Goal: Transaction & Acquisition: Book appointment/travel/reservation

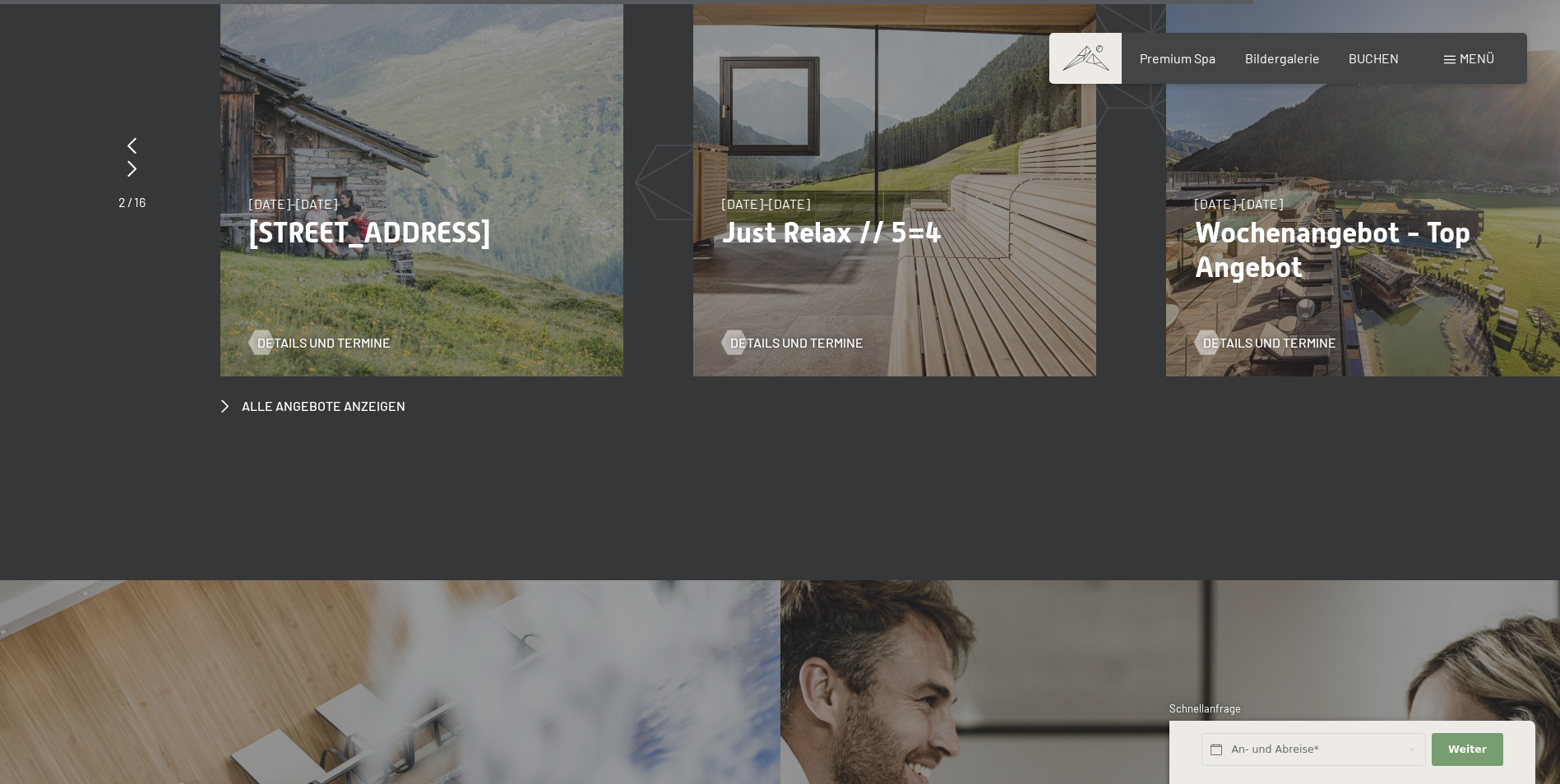
scroll to position [6576, 0]
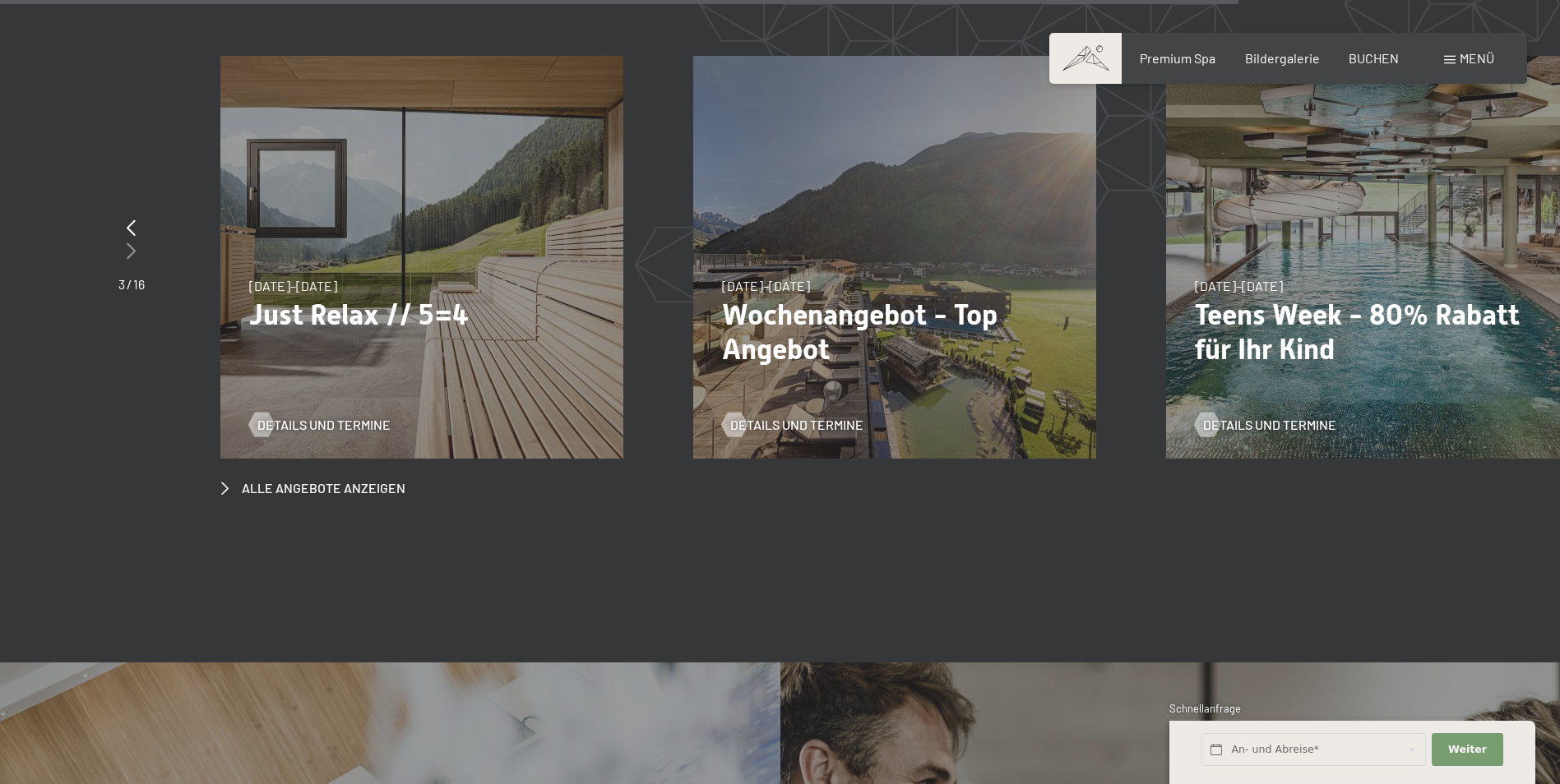
click at [128, 242] on icon at bounding box center [131, 250] width 9 height 16
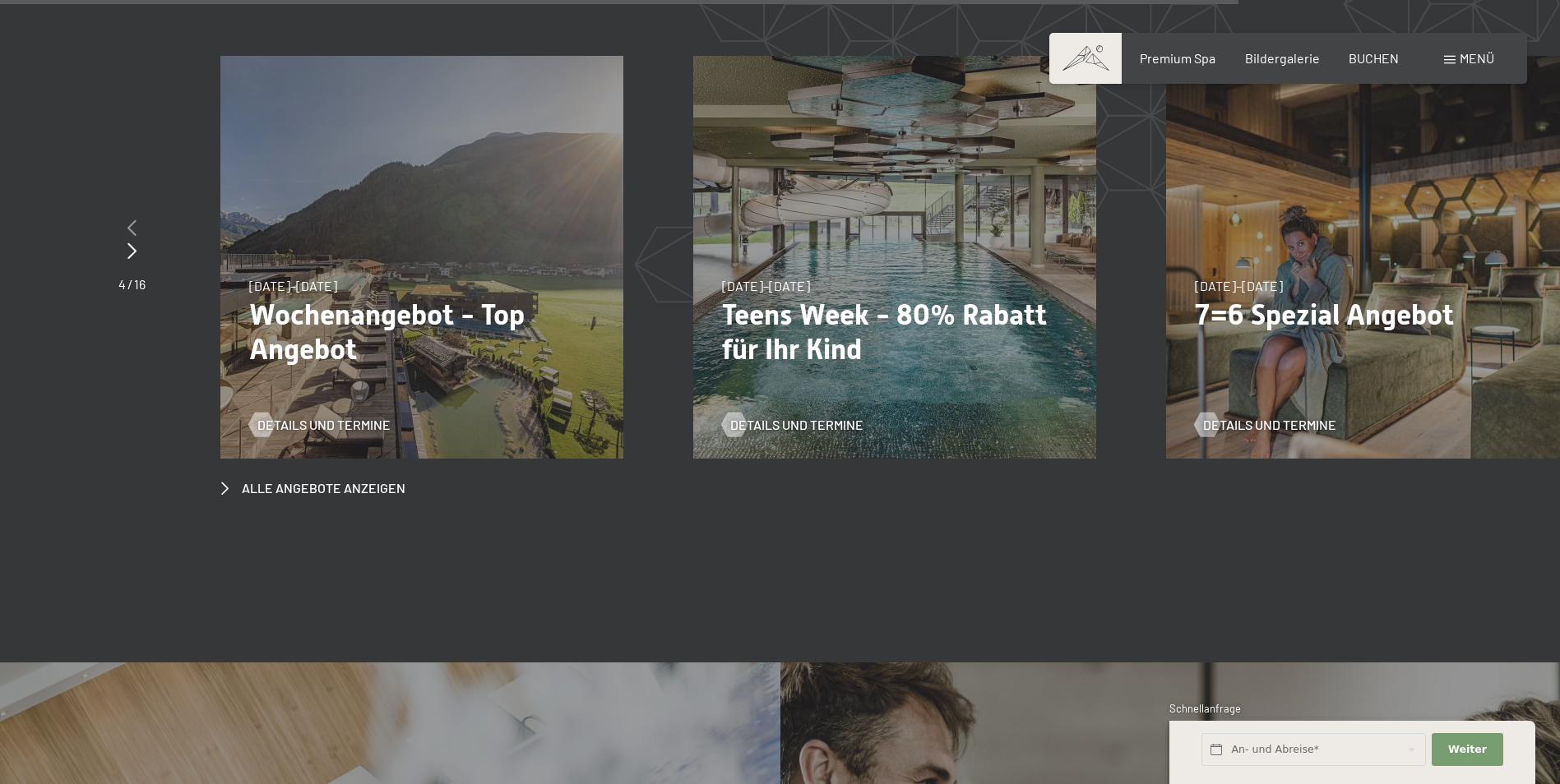
click at [134, 220] on icon at bounding box center [132, 227] width 9 height 16
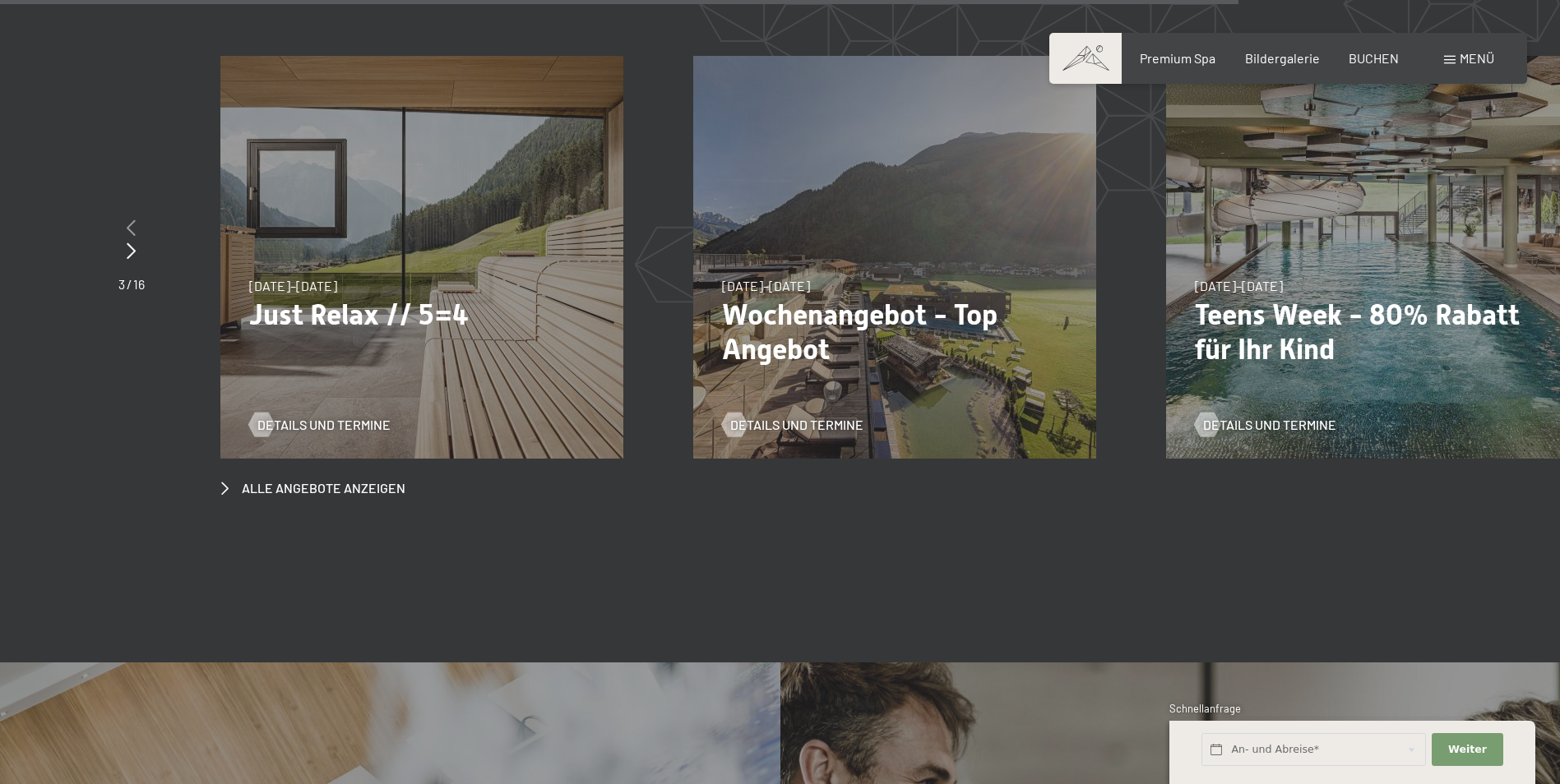
click at [134, 220] on icon at bounding box center [131, 227] width 9 height 16
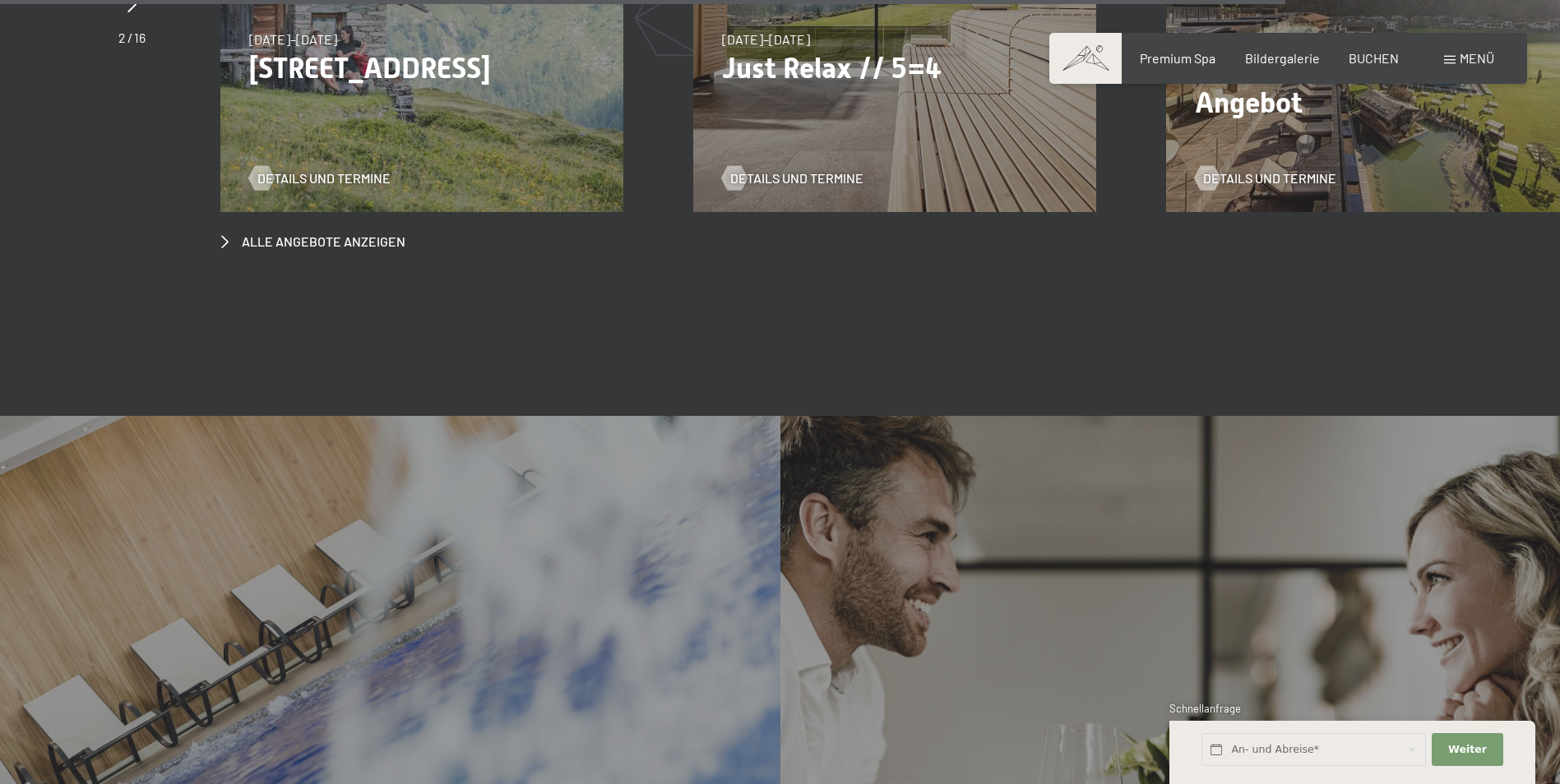
scroll to position [6411, 0]
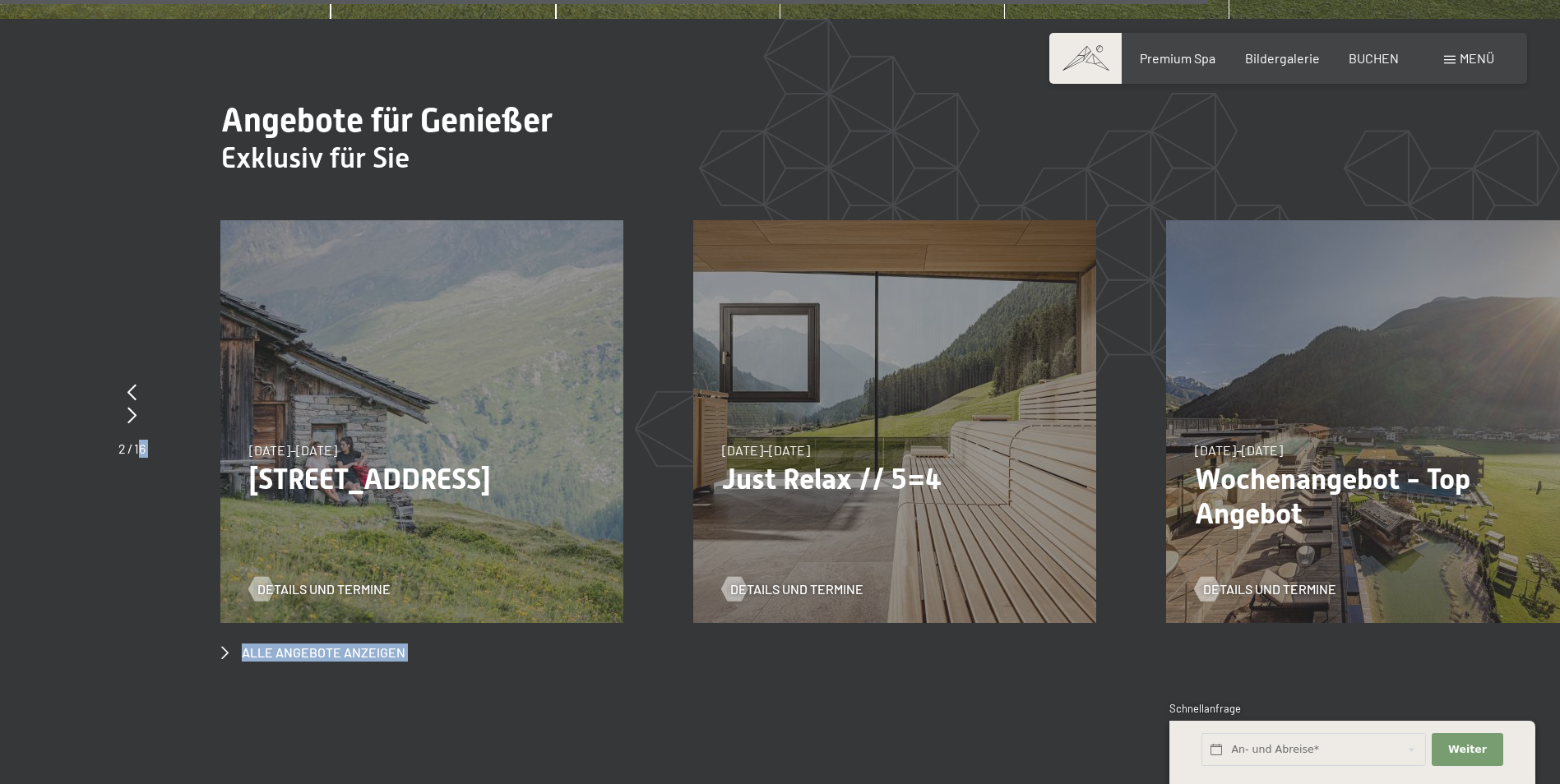
drag, startPoint x: 127, startPoint y: 393, endPoint x: 141, endPoint y: 384, distance: 16.6
click at [141, 384] on section "Angebote für Genießer Exklusiv für Sie slide 5 to 7 of 16 18.05.–30.06.2026 18.…" at bounding box center [780, 381] width 1560 height 725
click at [136, 384] on icon at bounding box center [132, 391] width 9 height 16
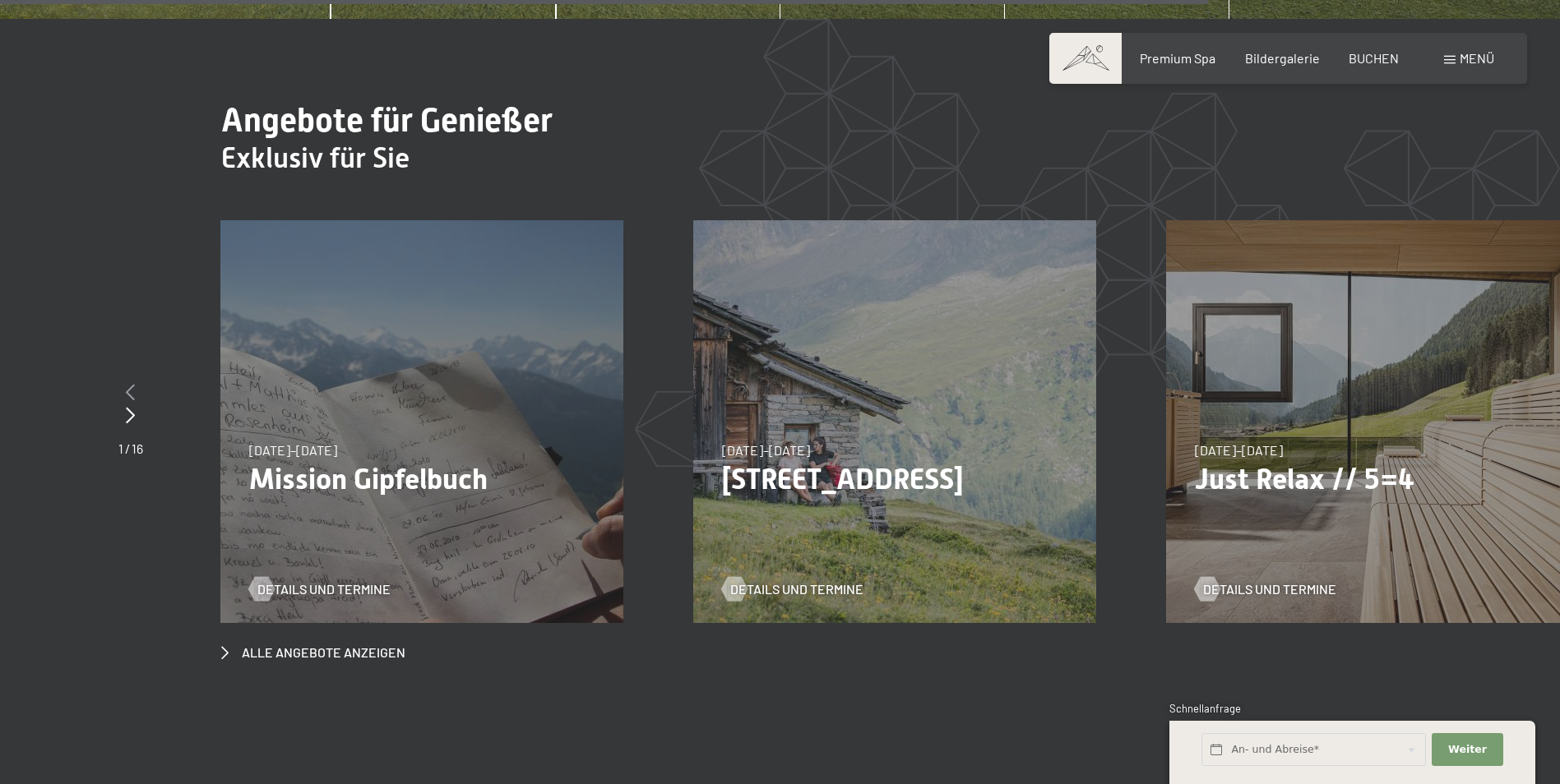
click at [136, 382] on div at bounding box center [131, 393] width 25 height 23
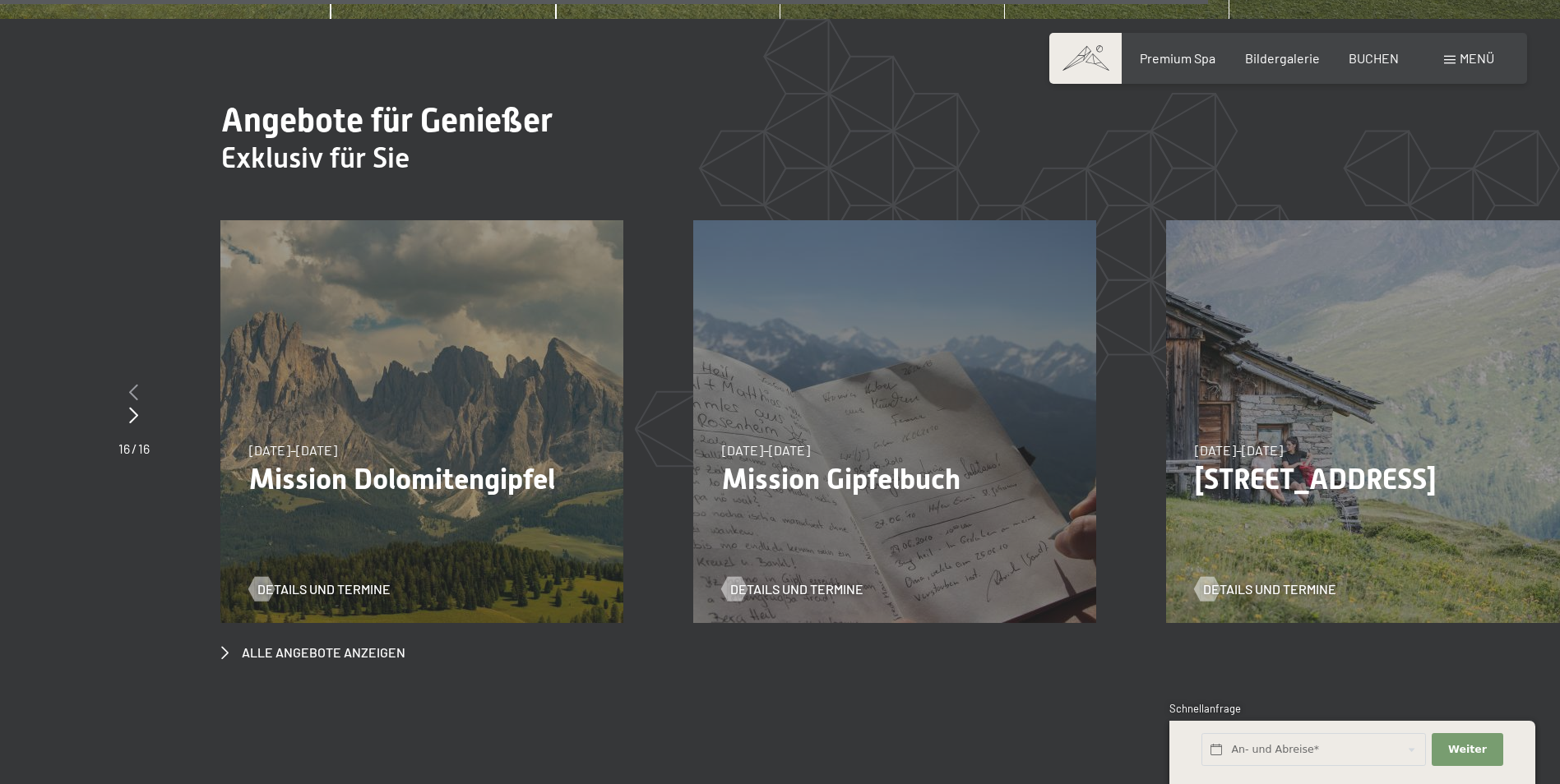
click at [136, 384] on icon at bounding box center [134, 391] width 9 height 16
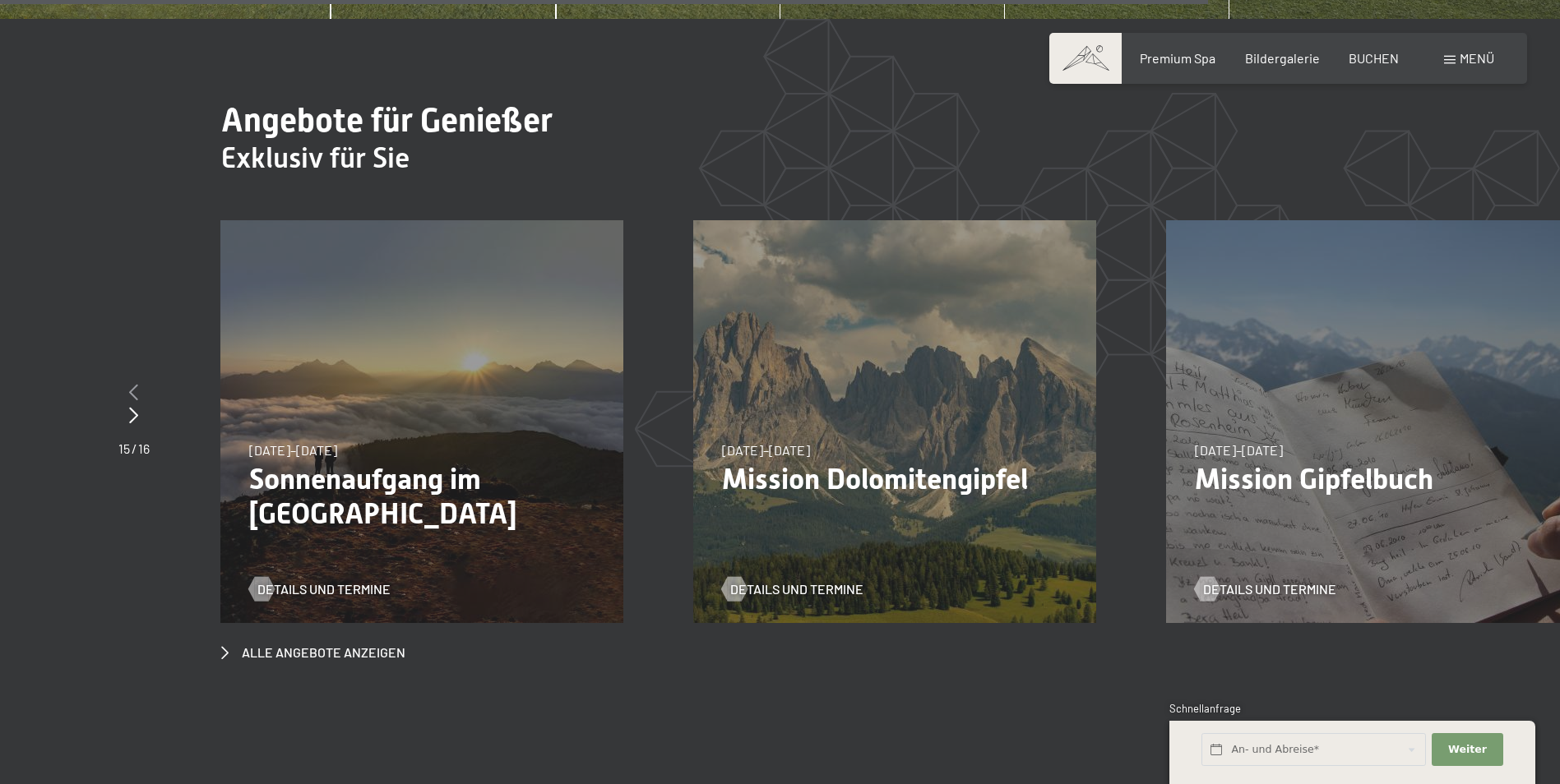
click at [136, 384] on icon at bounding box center [134, 391] width 9 height 16
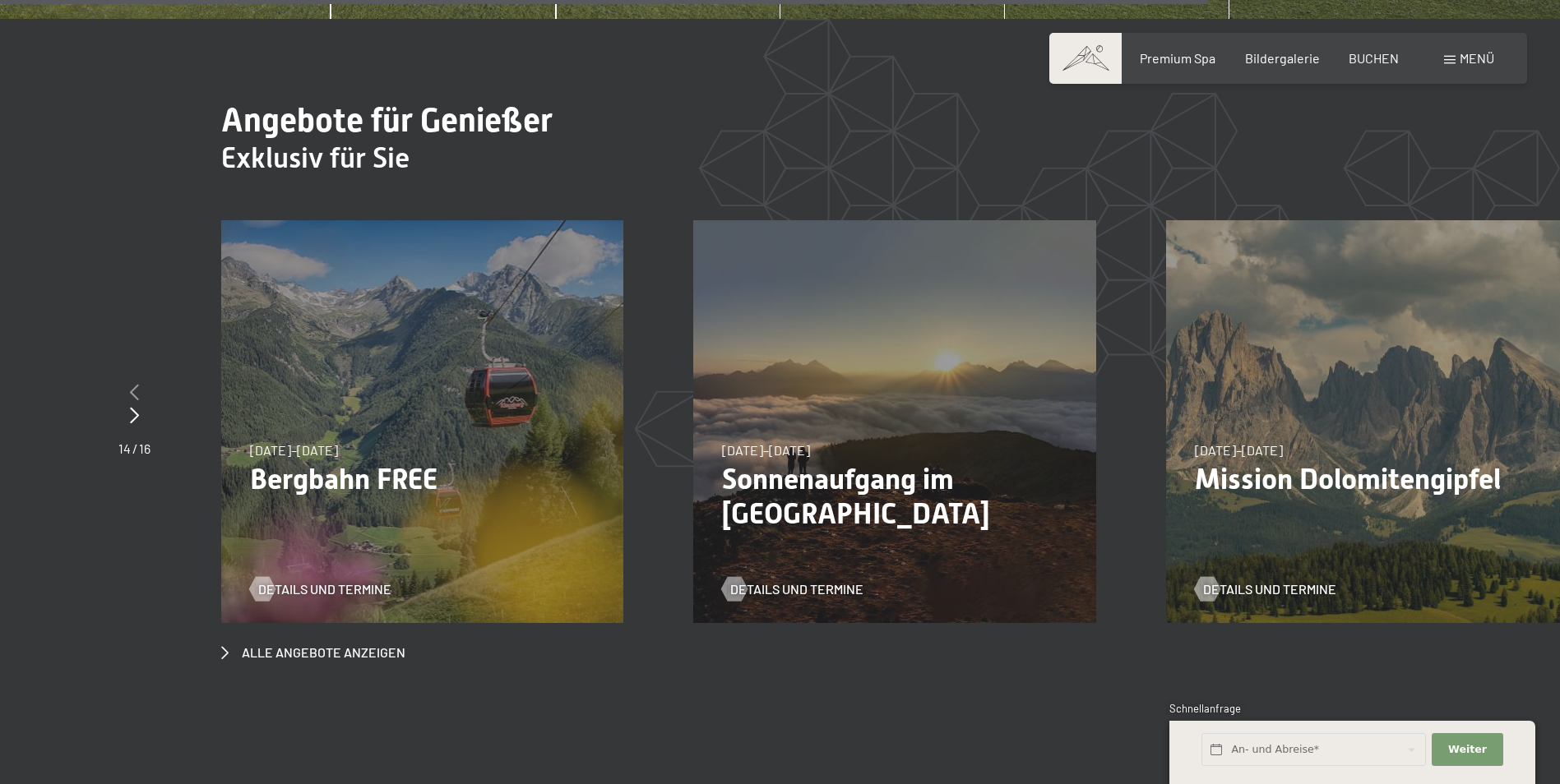
click at [136, 384] on icon at bounding box center [135, 391] width 9 height 16
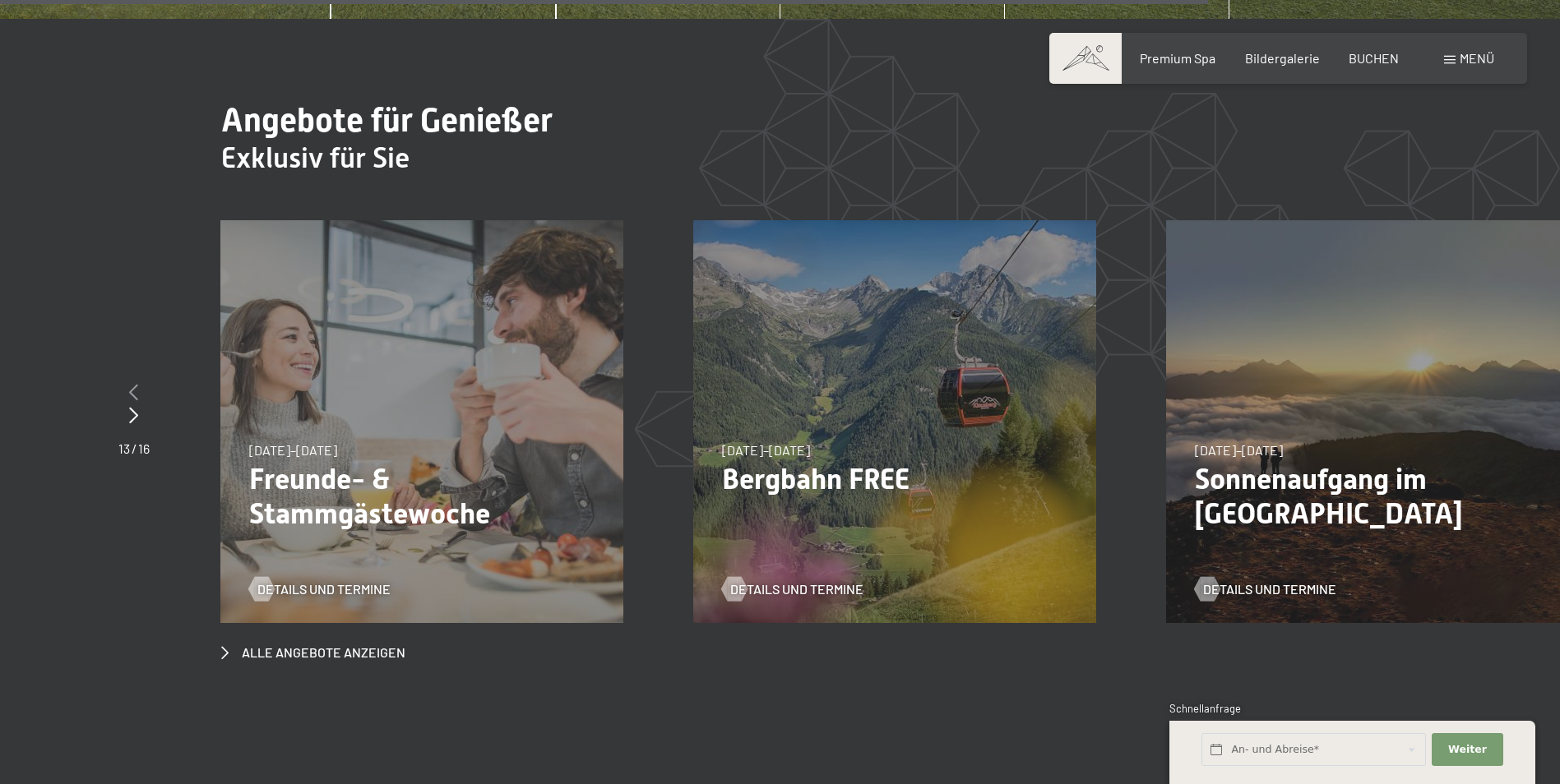
click at [135, 384] on icon at bounding box center [134, 391] width 9 height 16
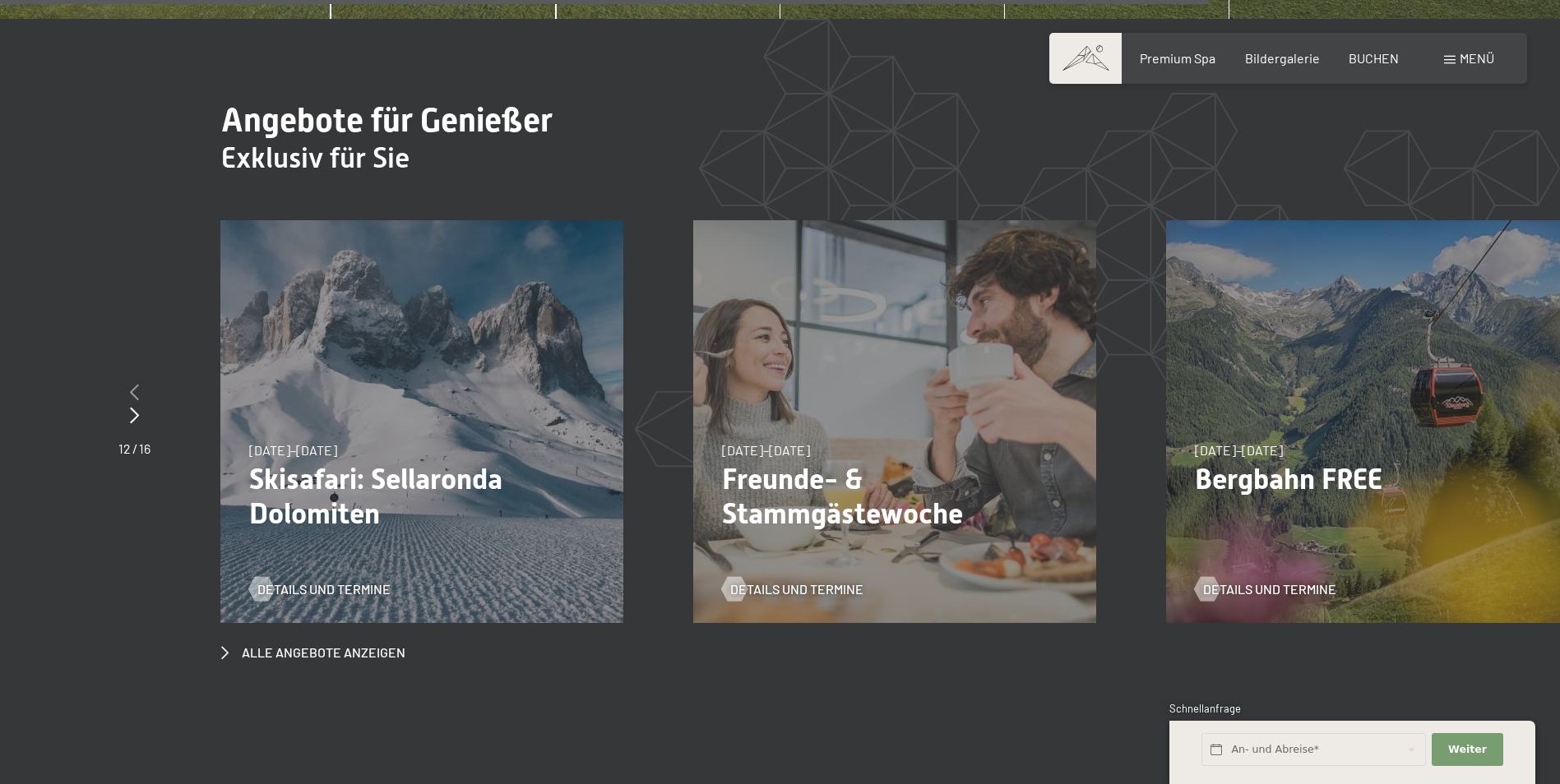
click at [135, 384] on icon at bounding box center [135, 391] width 9 height 16
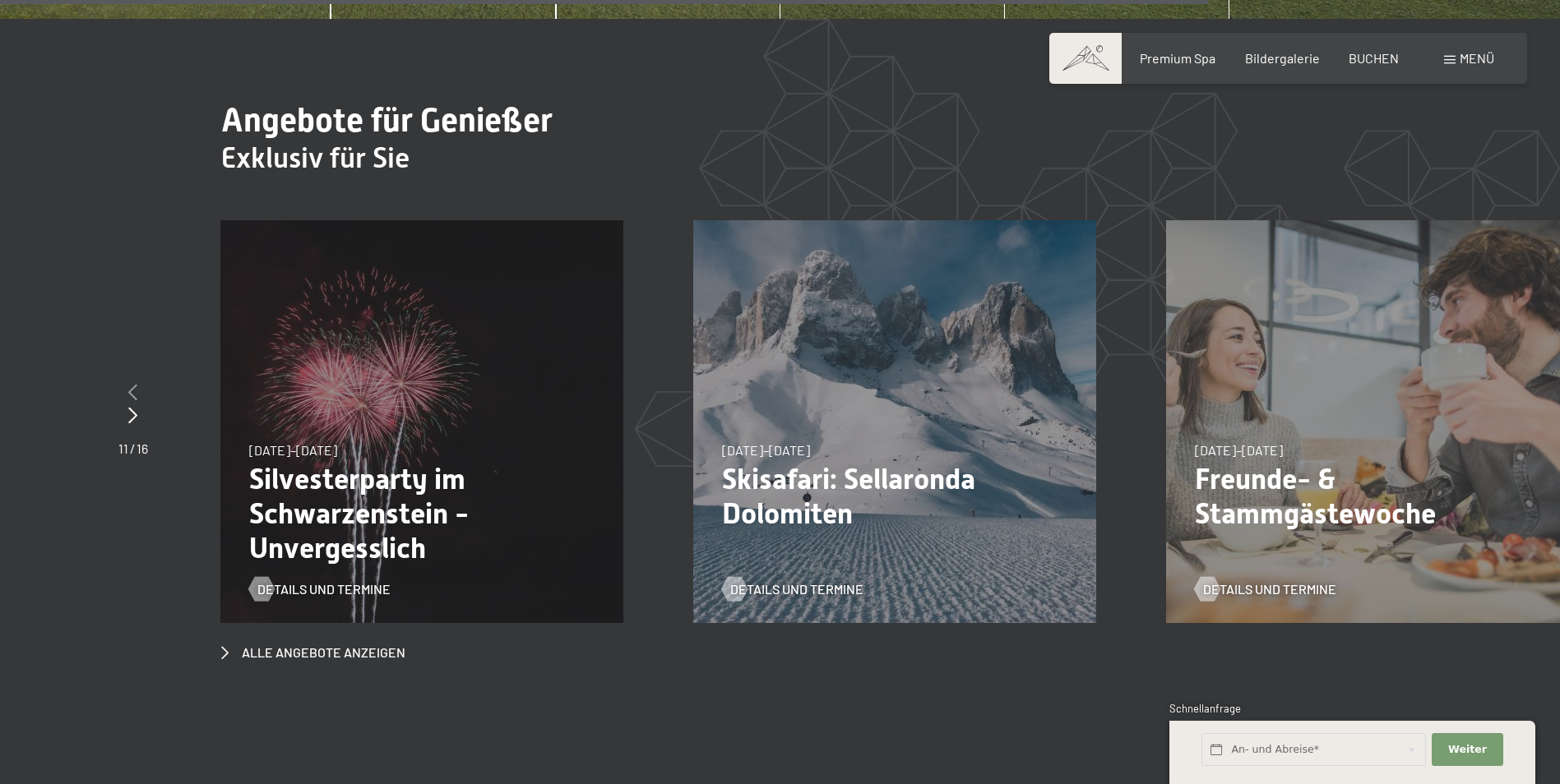
click at [135, 384] on icon at bounding box center [133, 391] width 9 height 16
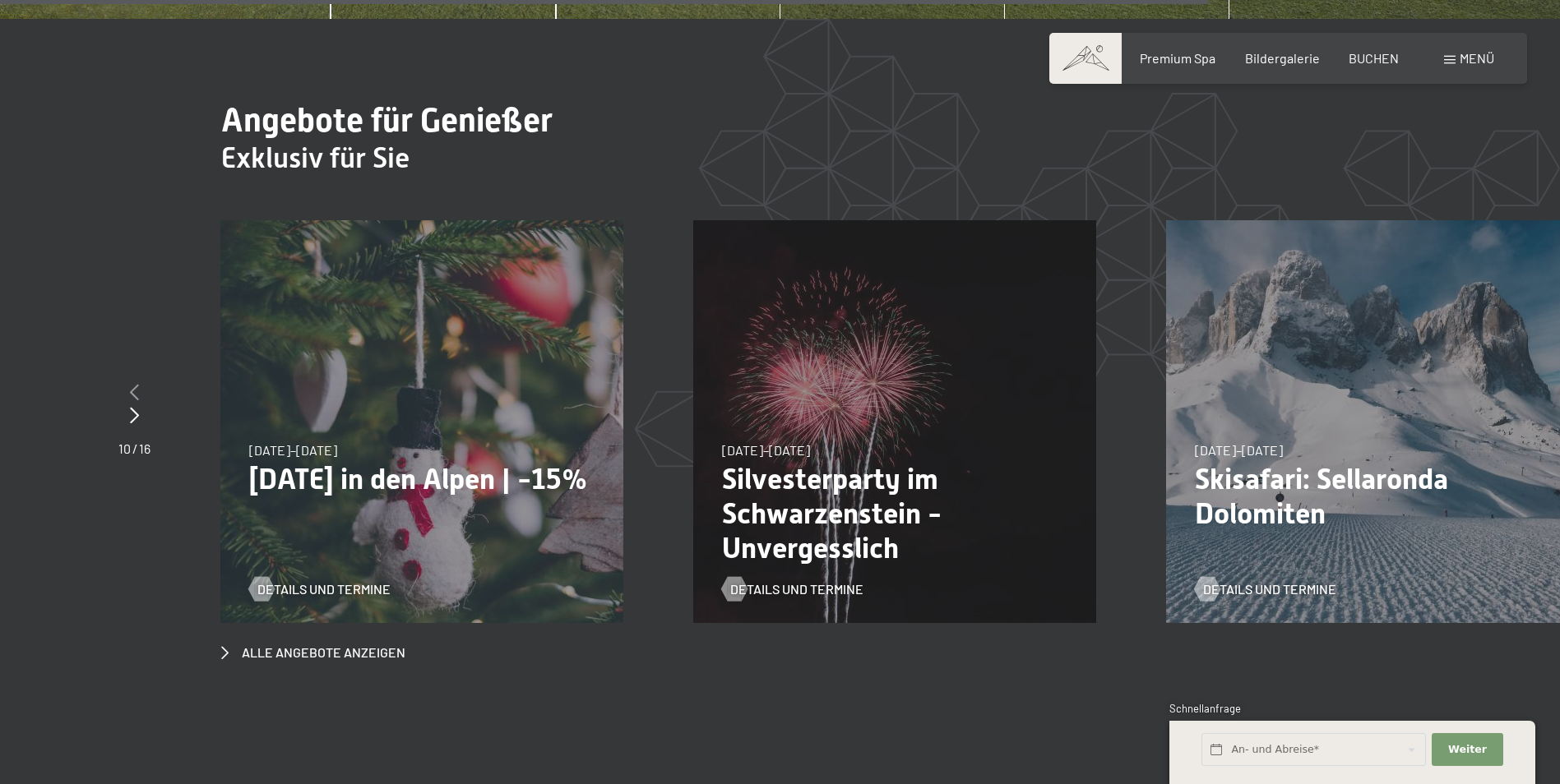
click at [135, 384] on icon at bounding box center [135, 391] width 9 height 16
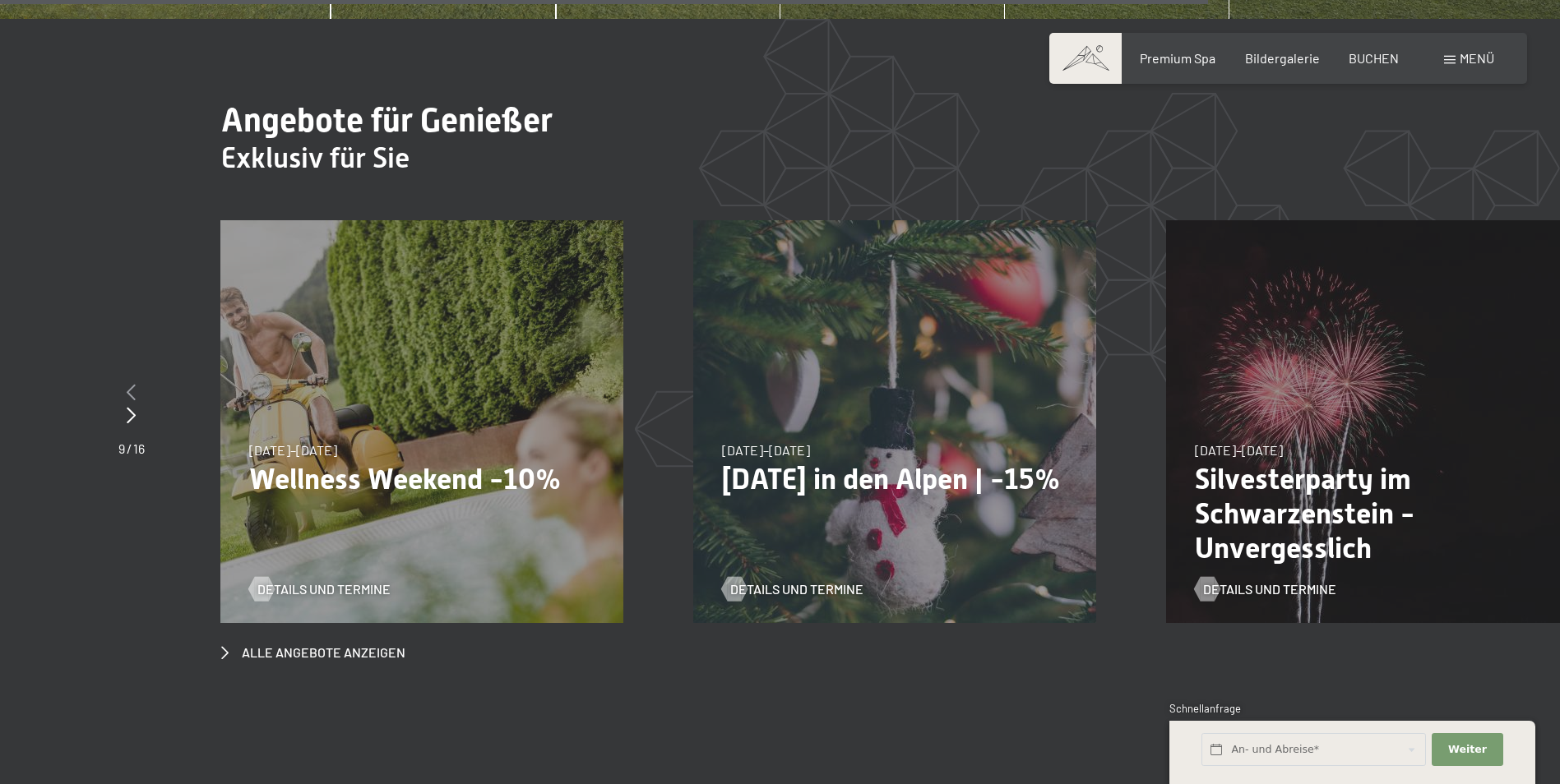
click at [135, 384] on icon at bounding box center [131, 391] width 9 height 16
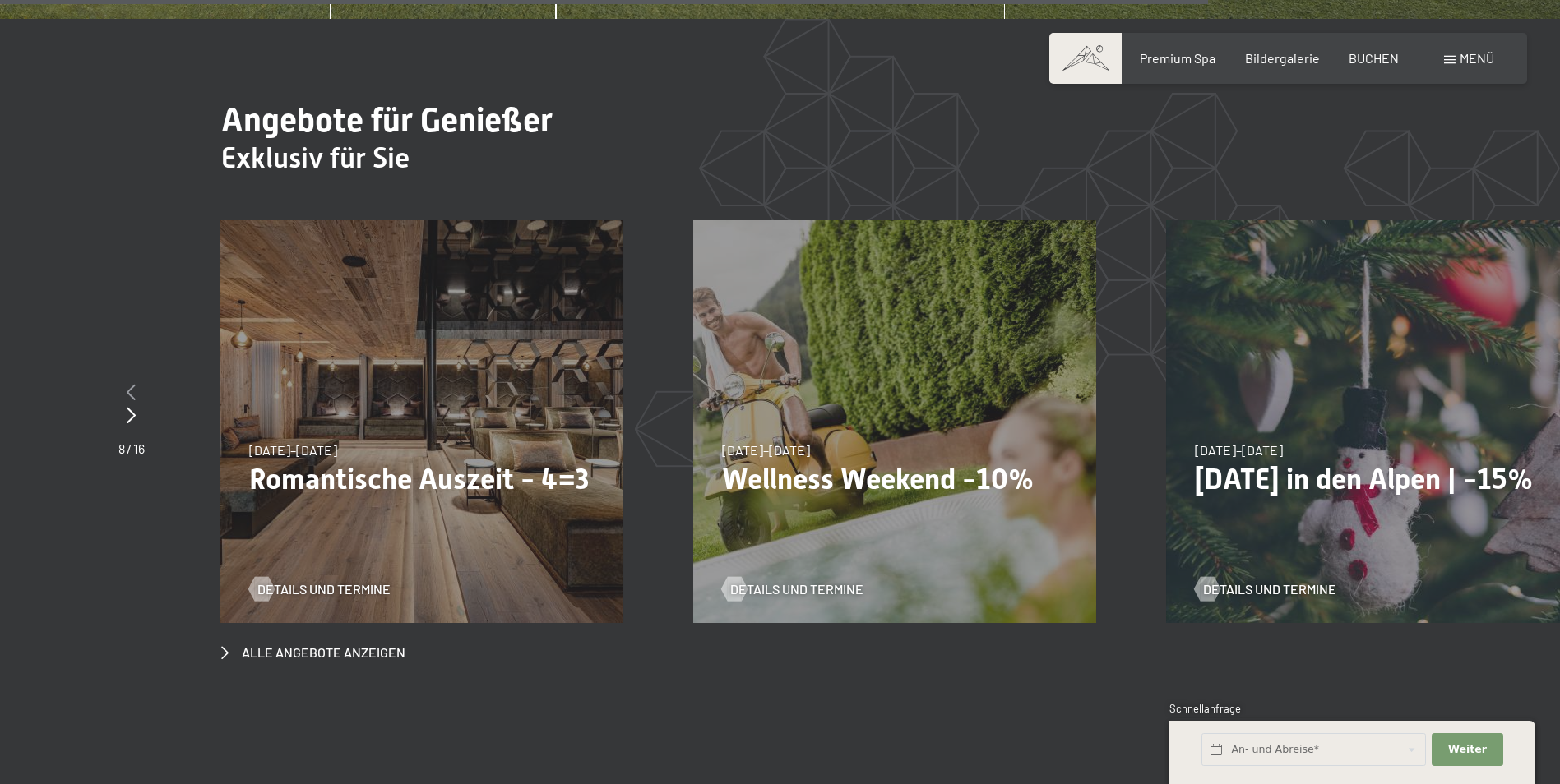
click at [135, 384] on icon at bounding box center [131, 391] width 9 height 16
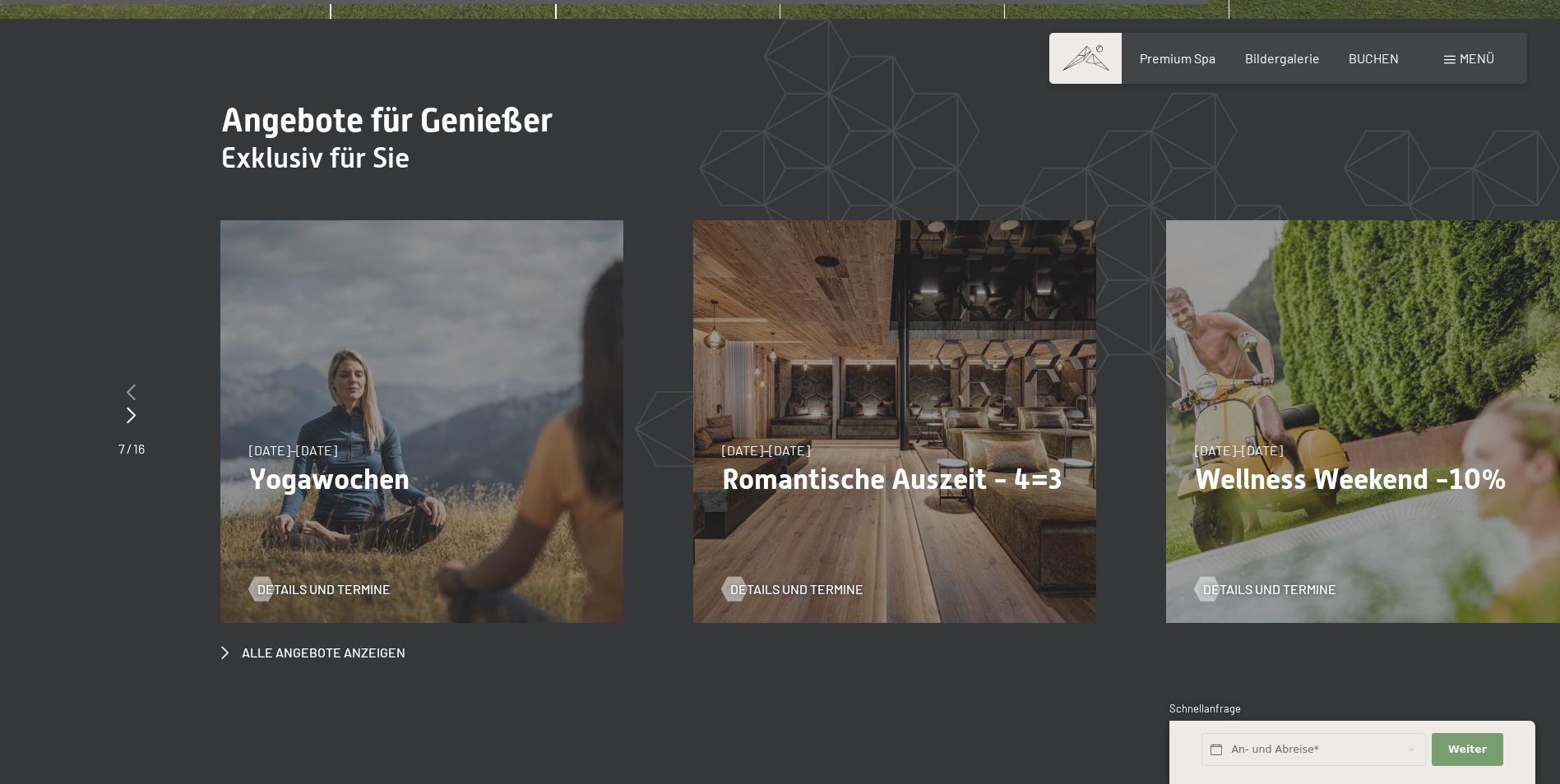
click at [135, 384] on icon at bounding box center [131, 391] width 9 height 16
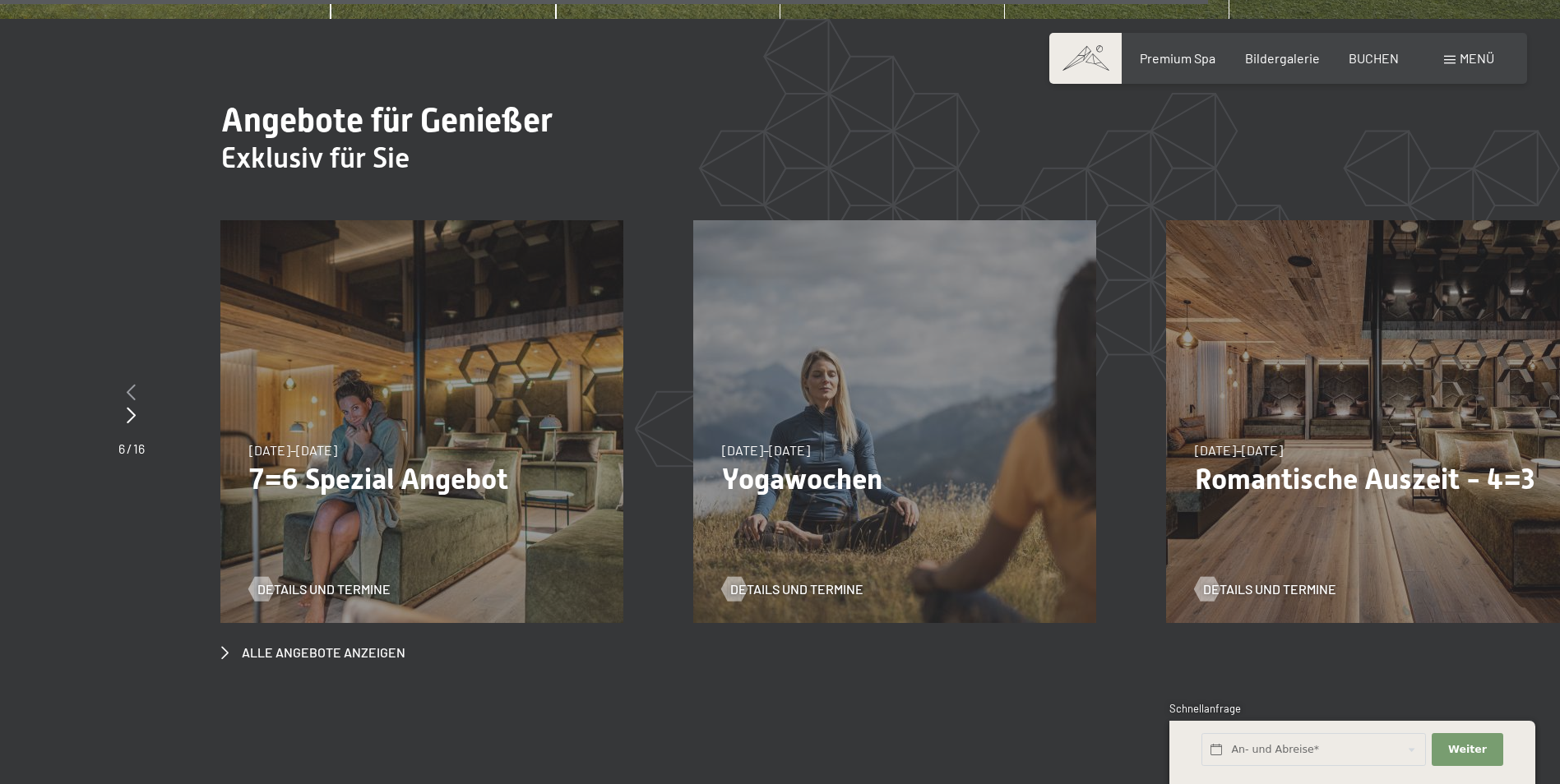
click at [135, 384] on icon at bounding box center [131, 391] width 9 height 16
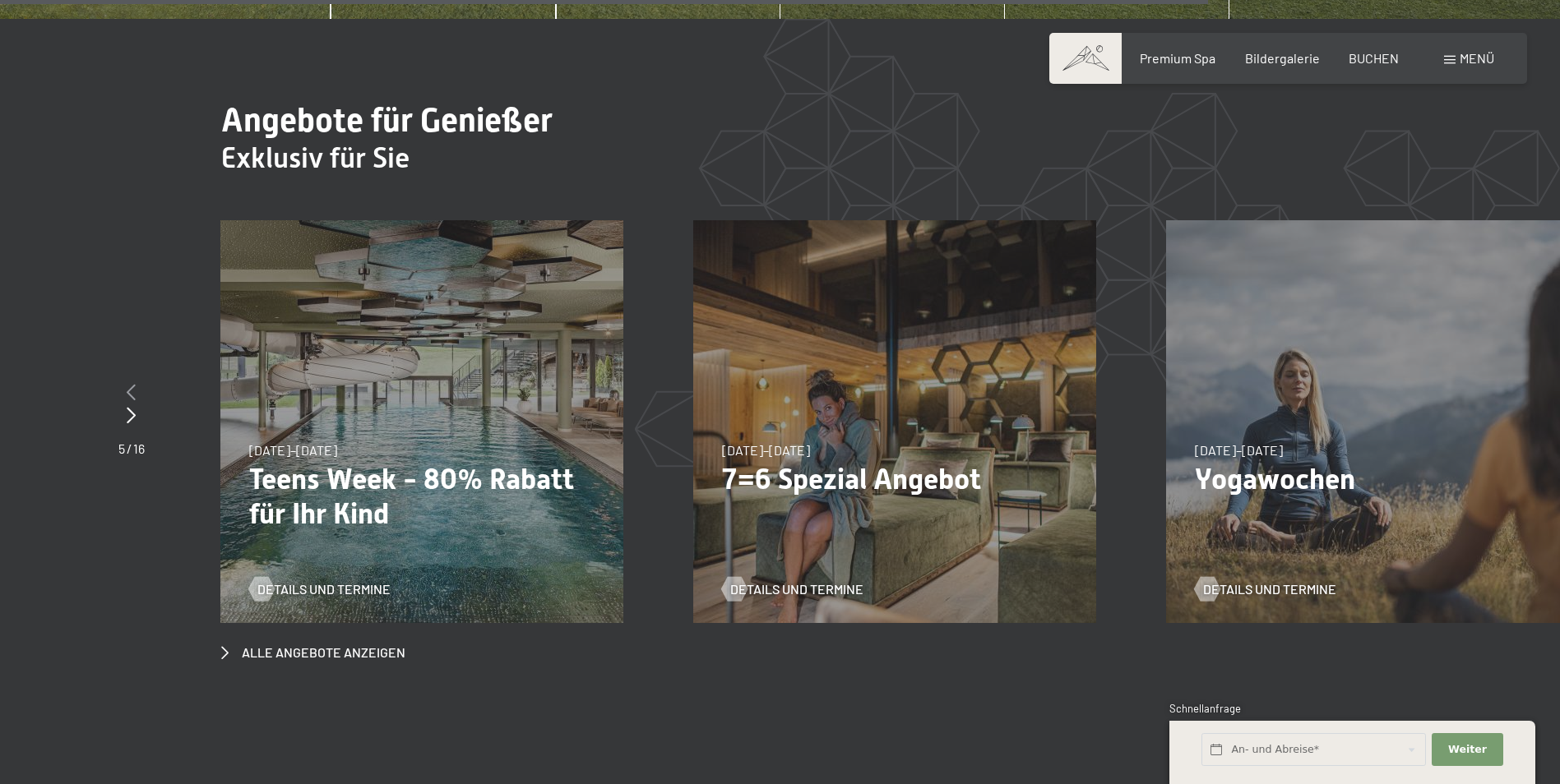
click at [135, 384] on icon at bounding box center [131, 391] width 9 height 16
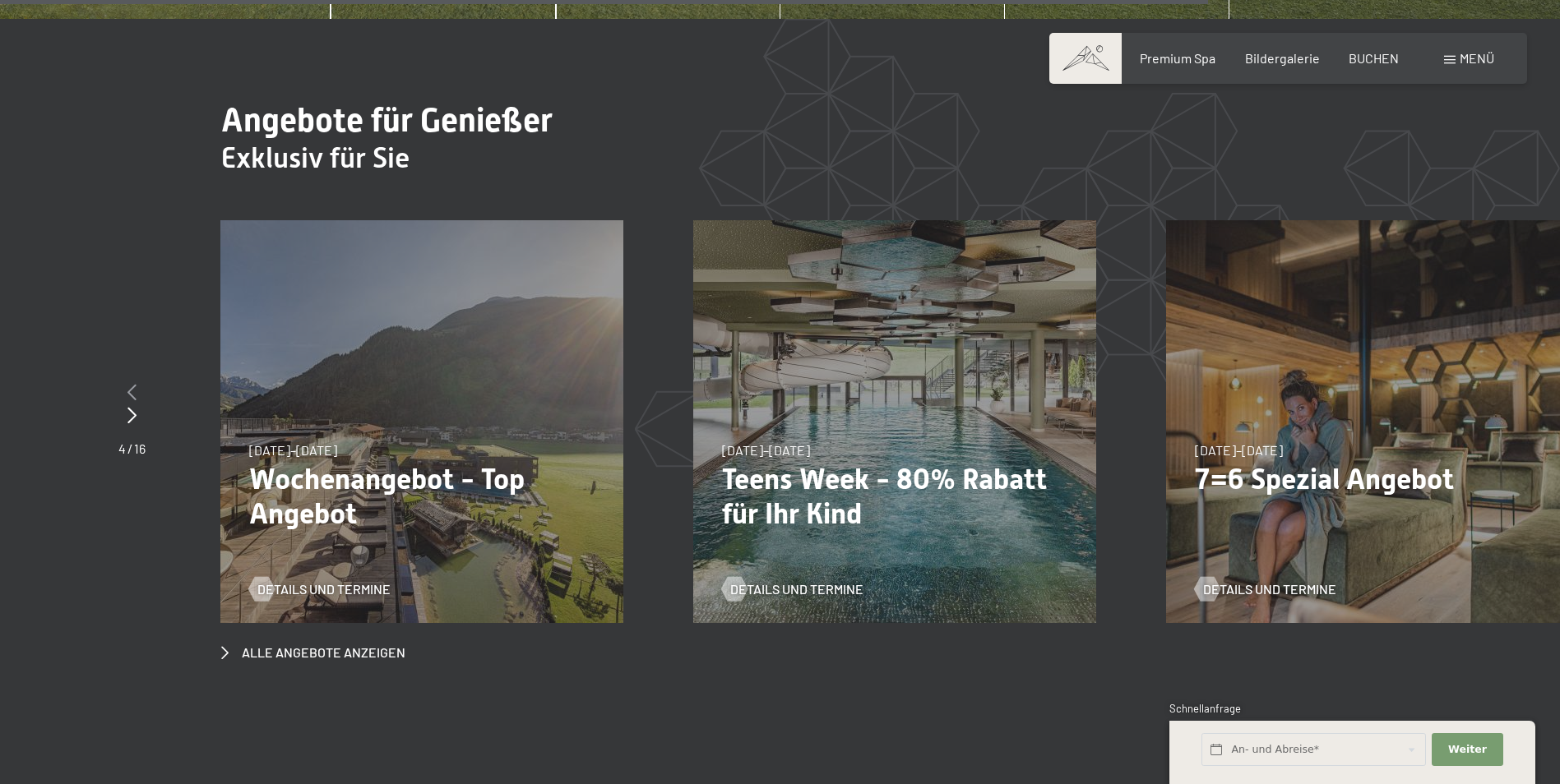
click at [137, 382] on div at bounding box center [132, 393] width 27 height 23
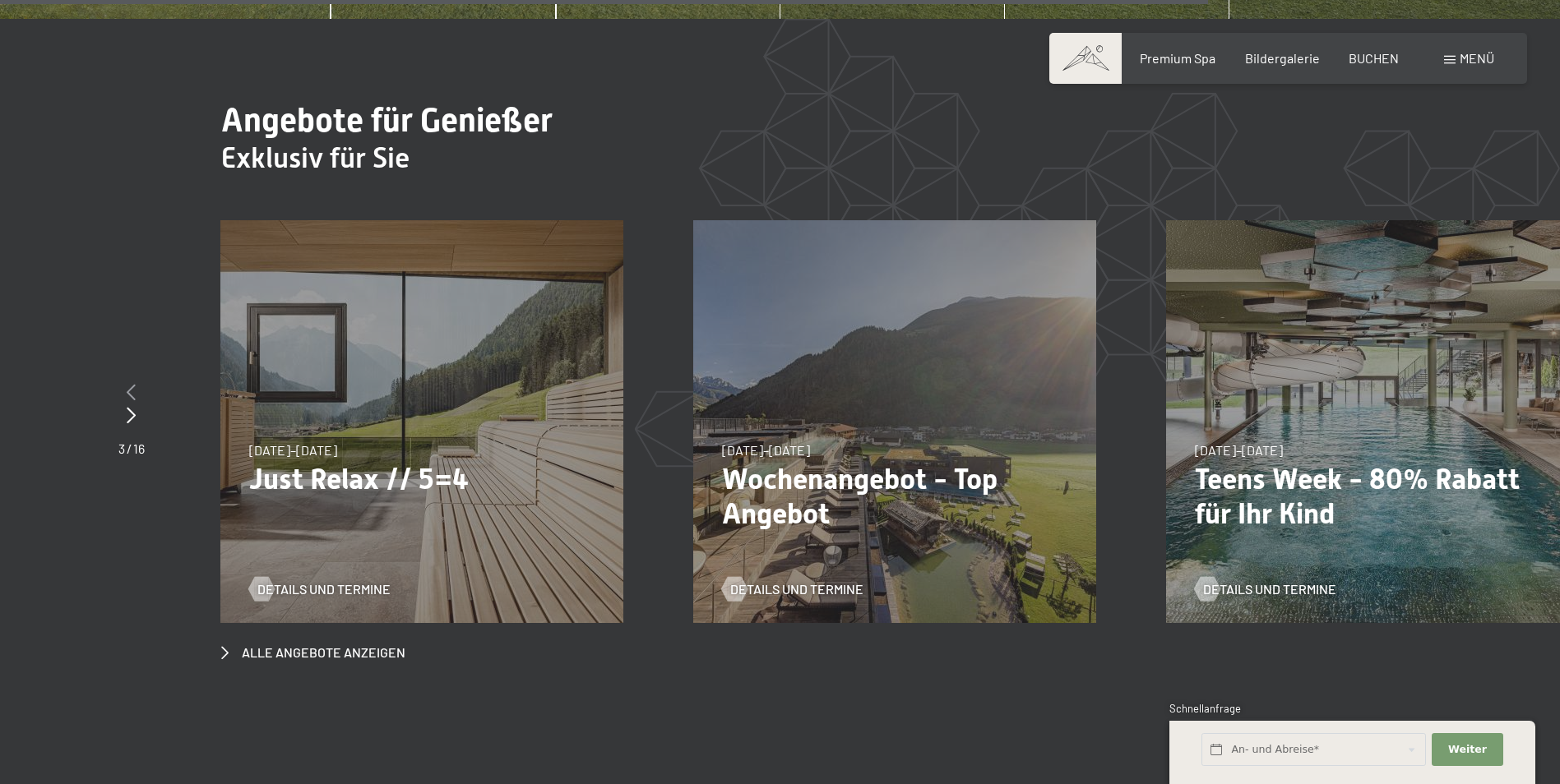
click at [138, 382] on div at bounding box center [132, 393] width 26 height 23
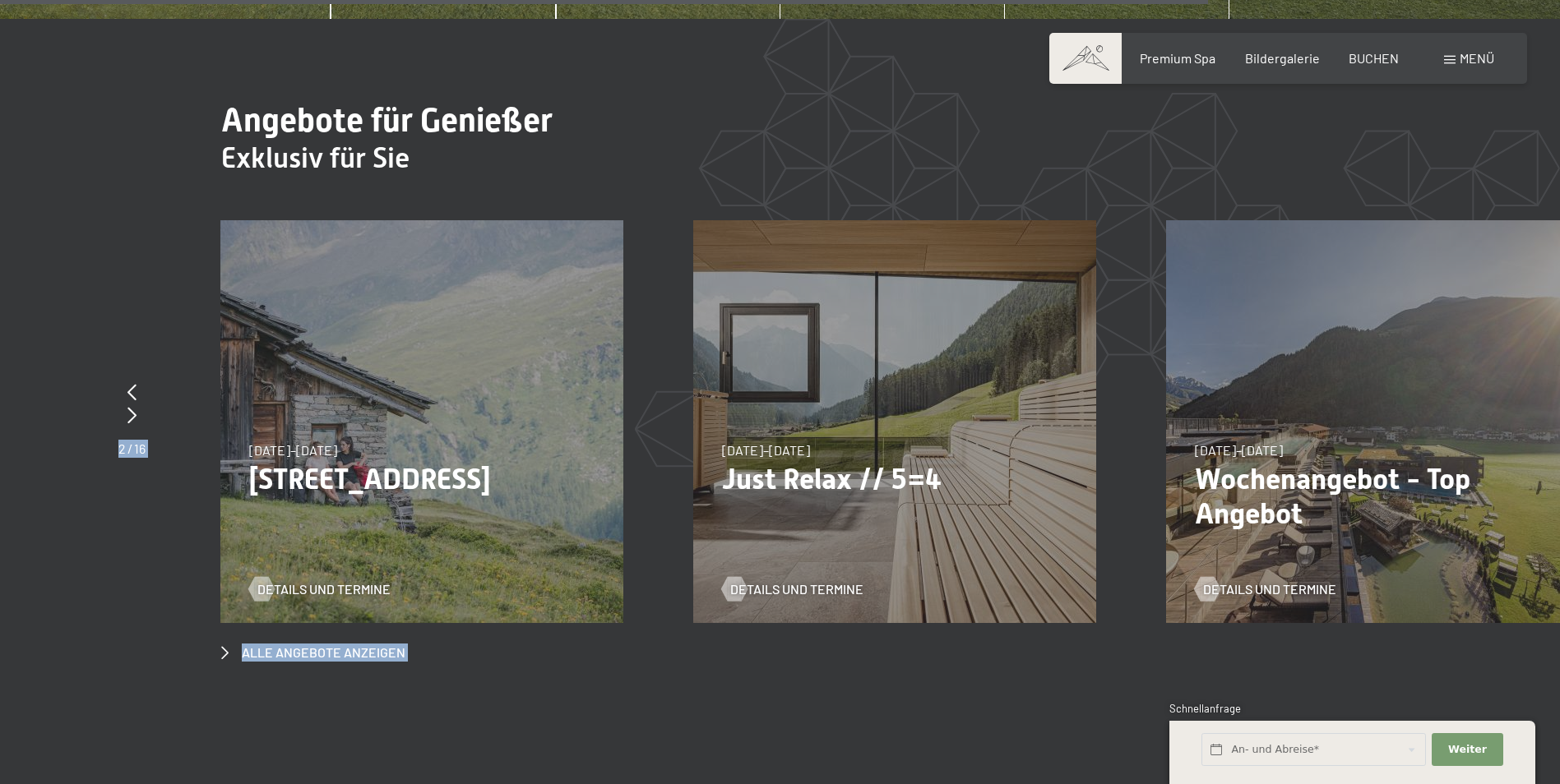
drag, startPoint x: 138, startPoint y: 314, endPoint x: 195, endPoint y: 449, distance: 146.5
click at [195, 449] on section "Angebote für Genießer Exklusiv für Sie slide 5 to 7 of 16 18.05.–30.06.2026 18.…" at bounding box center [780, 381] width 1560 height 725
click at [138, 382] on div at bounding box center [132, 393] width 27 height 23
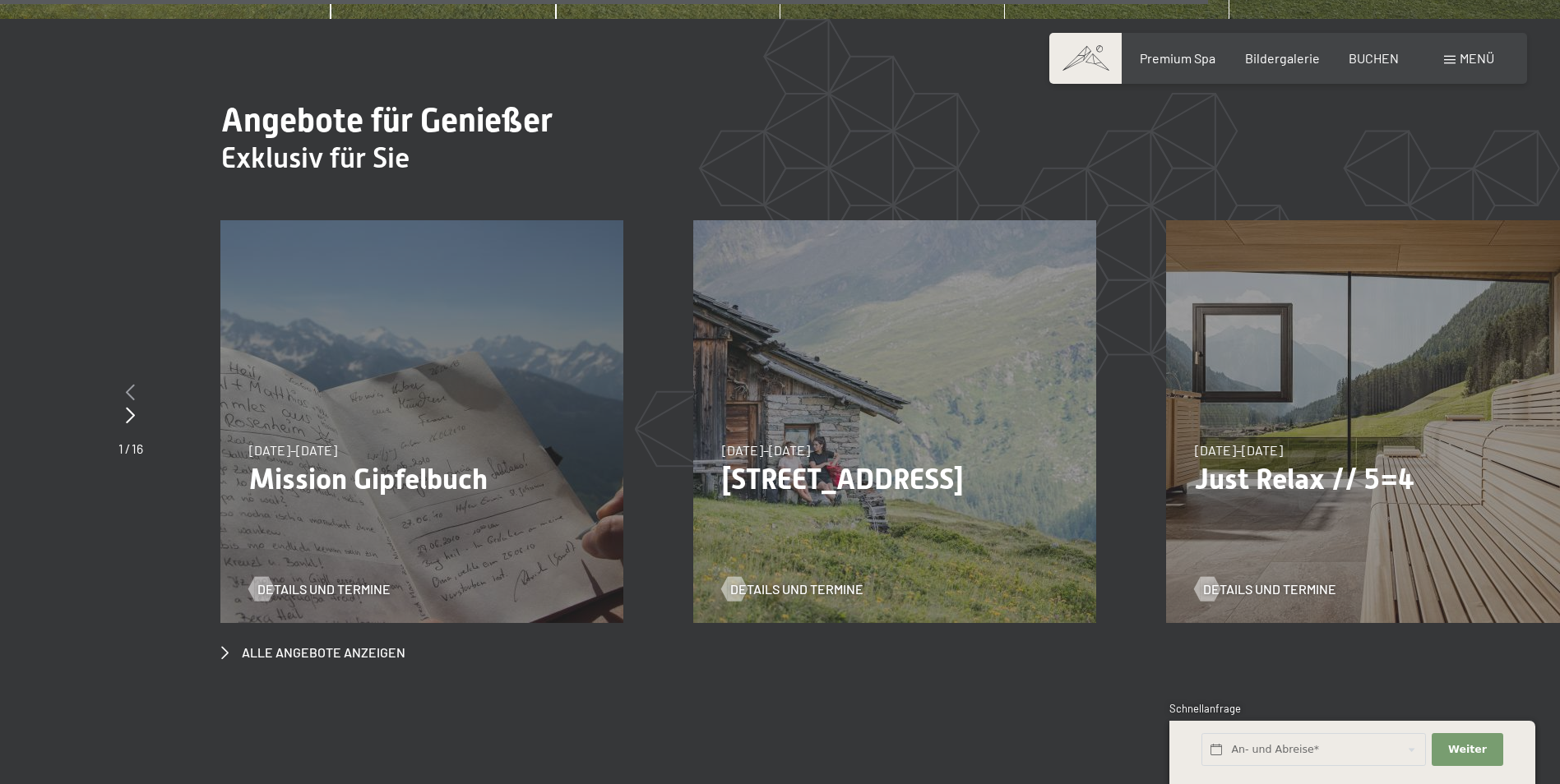
click at [138, 382] on div at bounding box center [131, 393] width 25 height 23
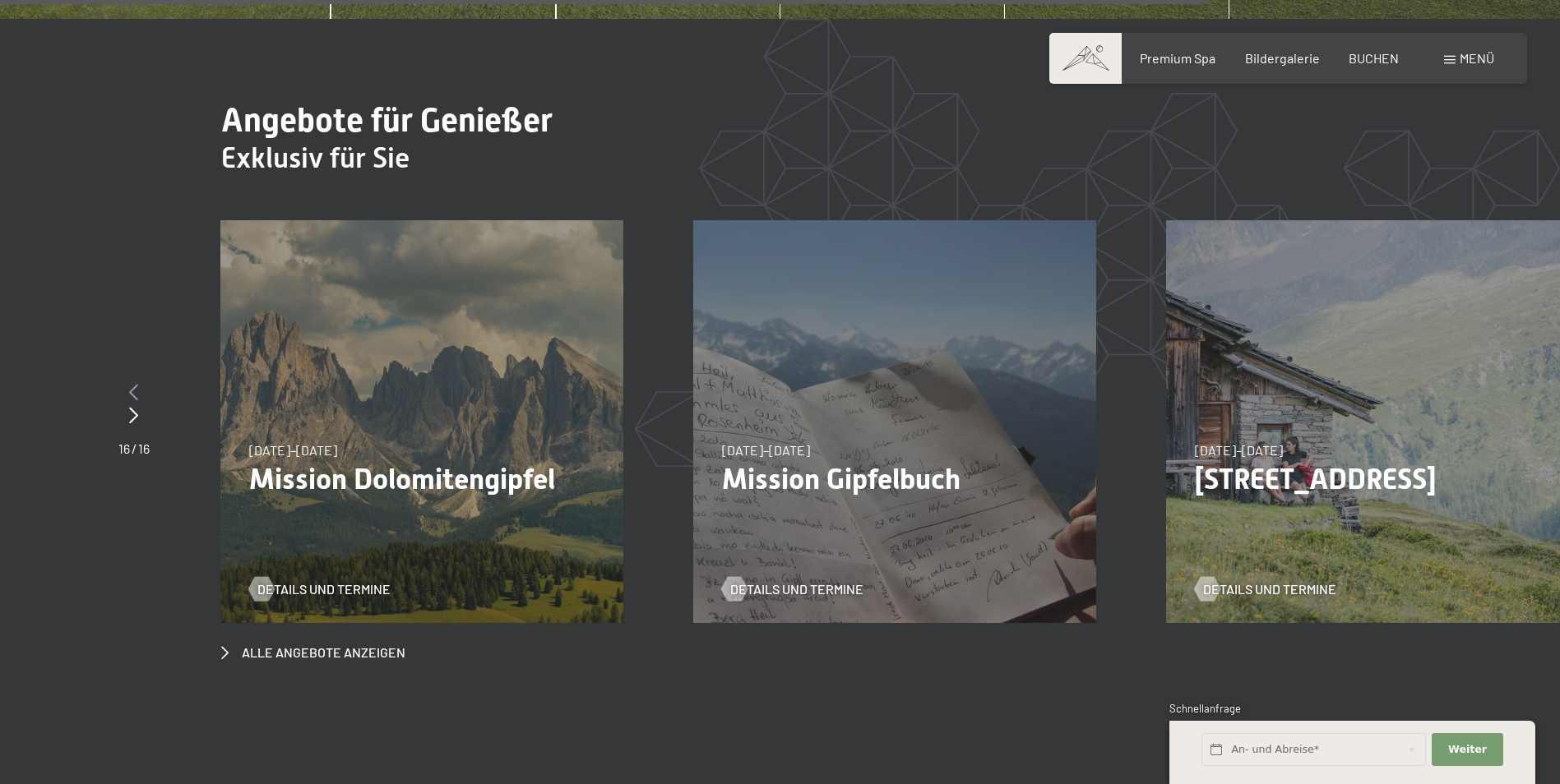
click at [138, 384] on icon at bounding box center [134, 391] width 9 height 16
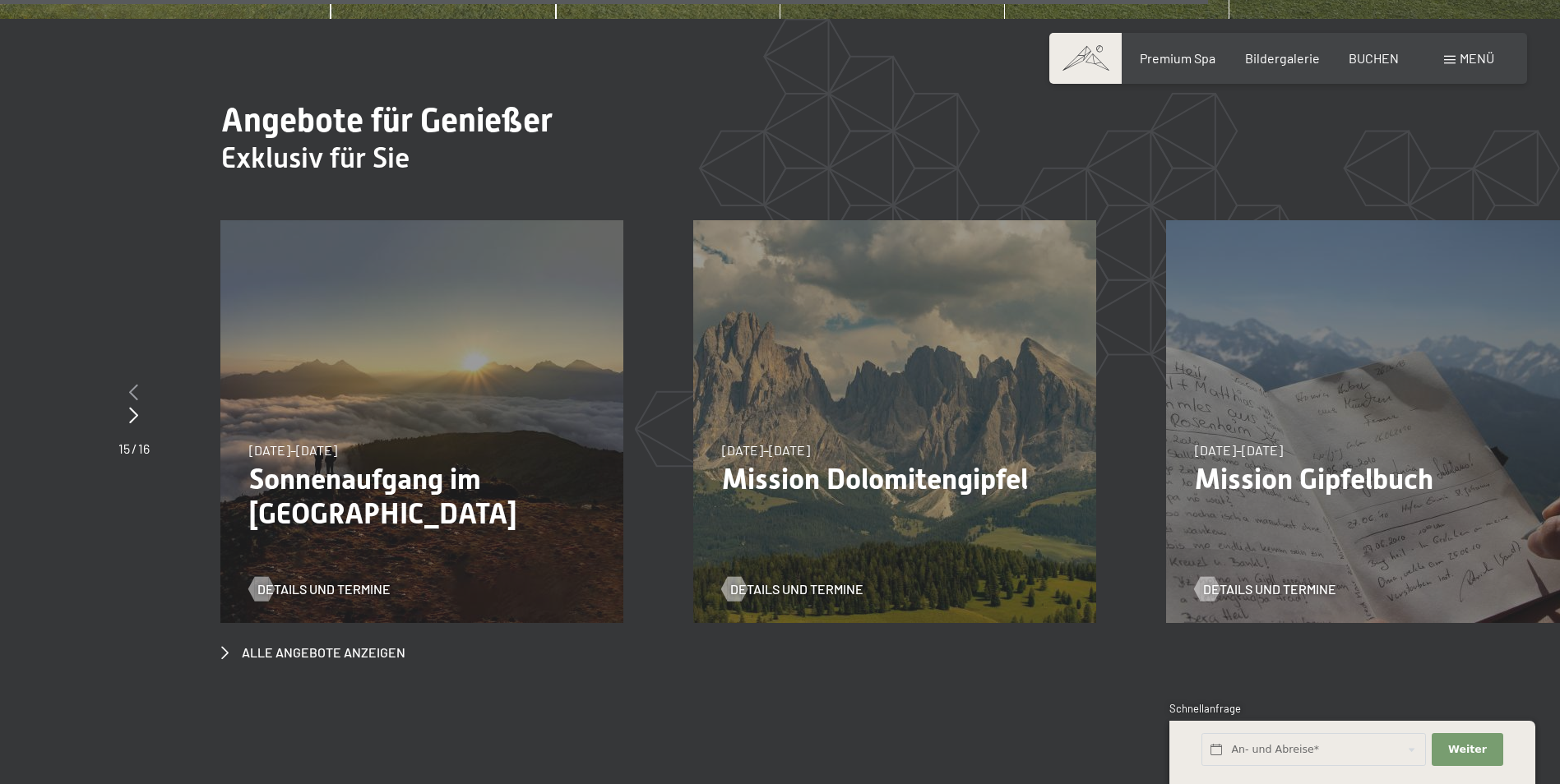
click at [138, 384] on icon at bounding box center [134, 391] width 9 height 16
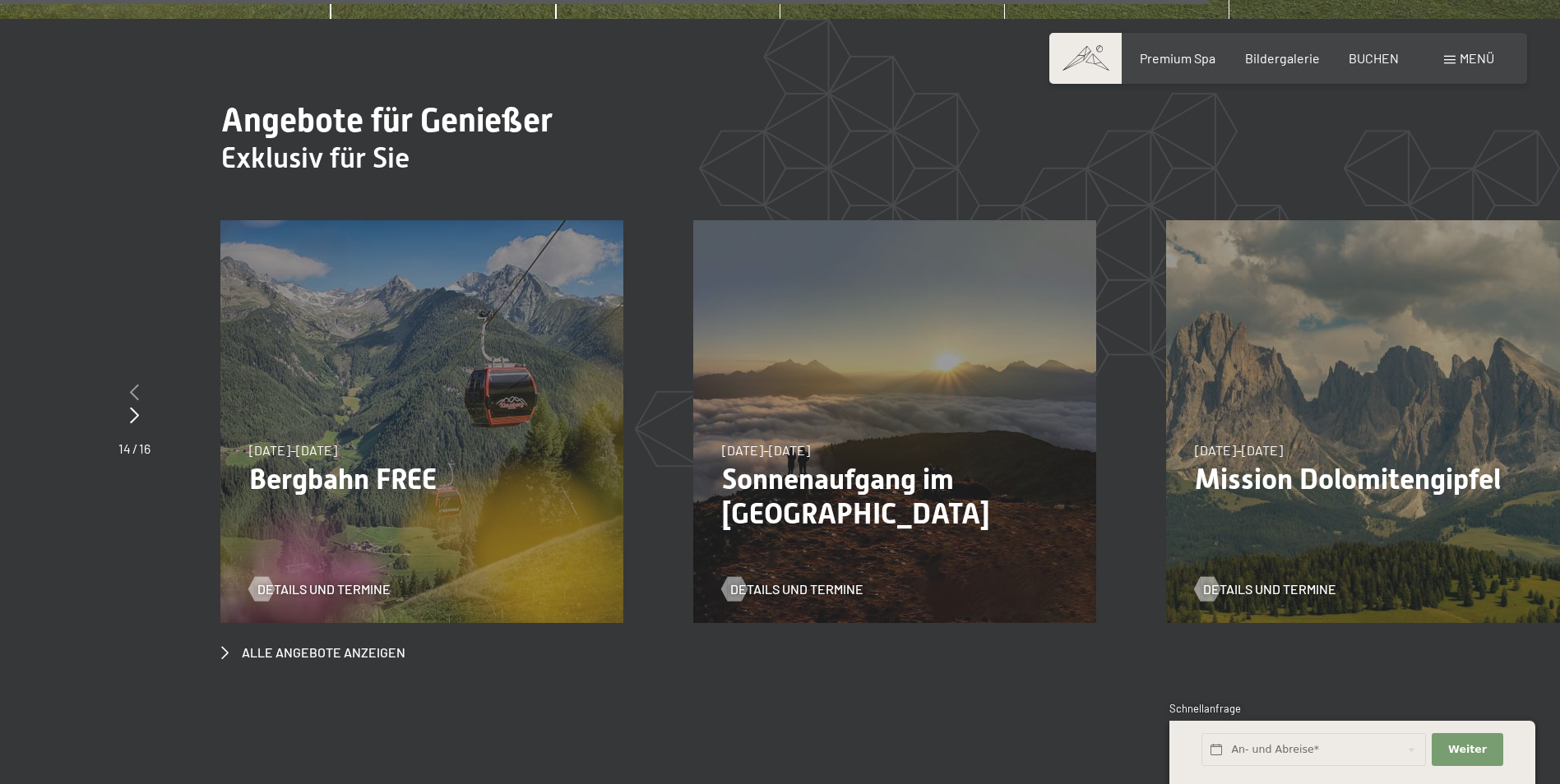
click at [138, 384] on icon at bounding box center [135, 391] width 9 height 16
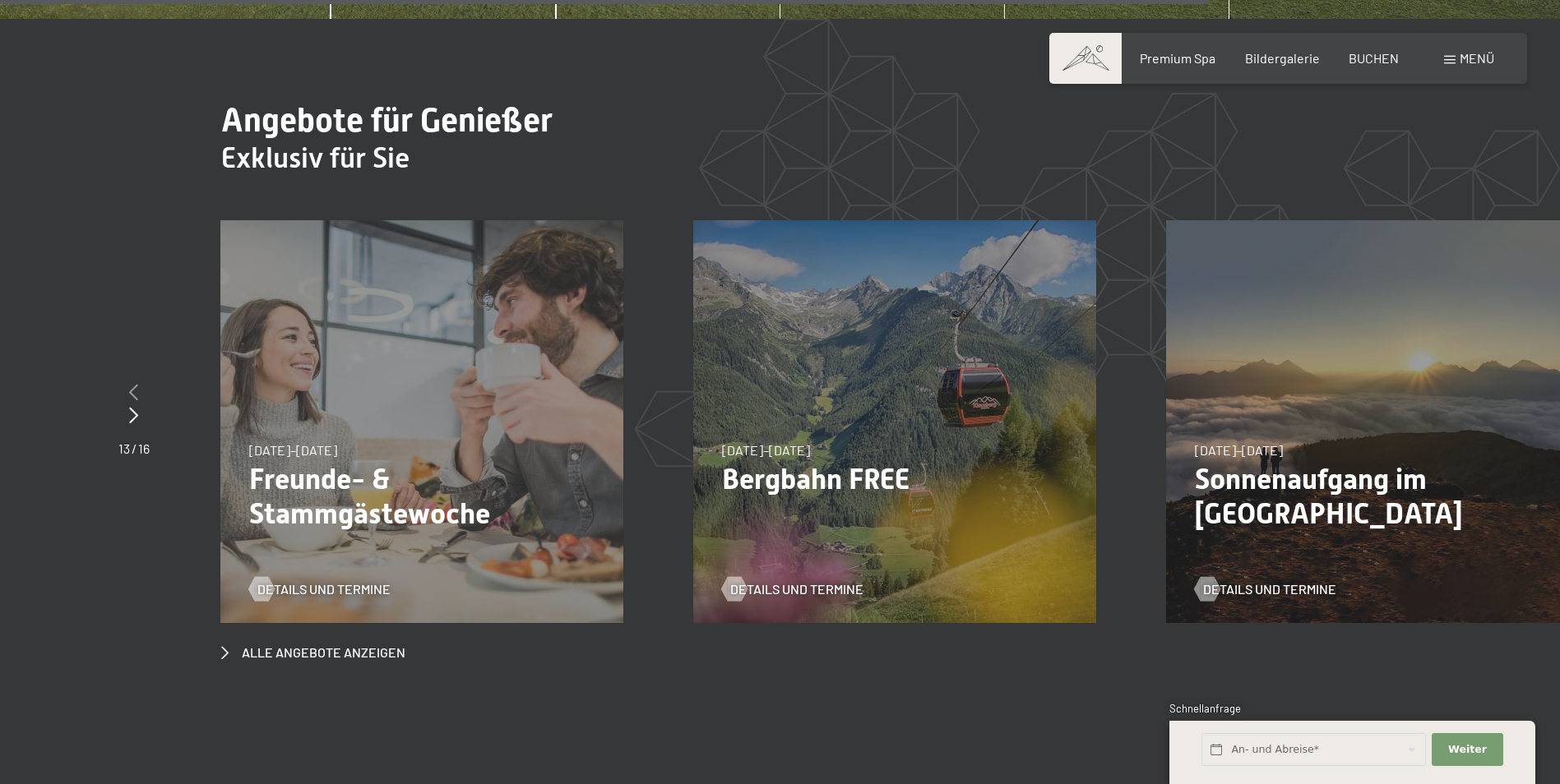
click at [138, 384] on icon at bounding box center [134, 391] width 9 height 16
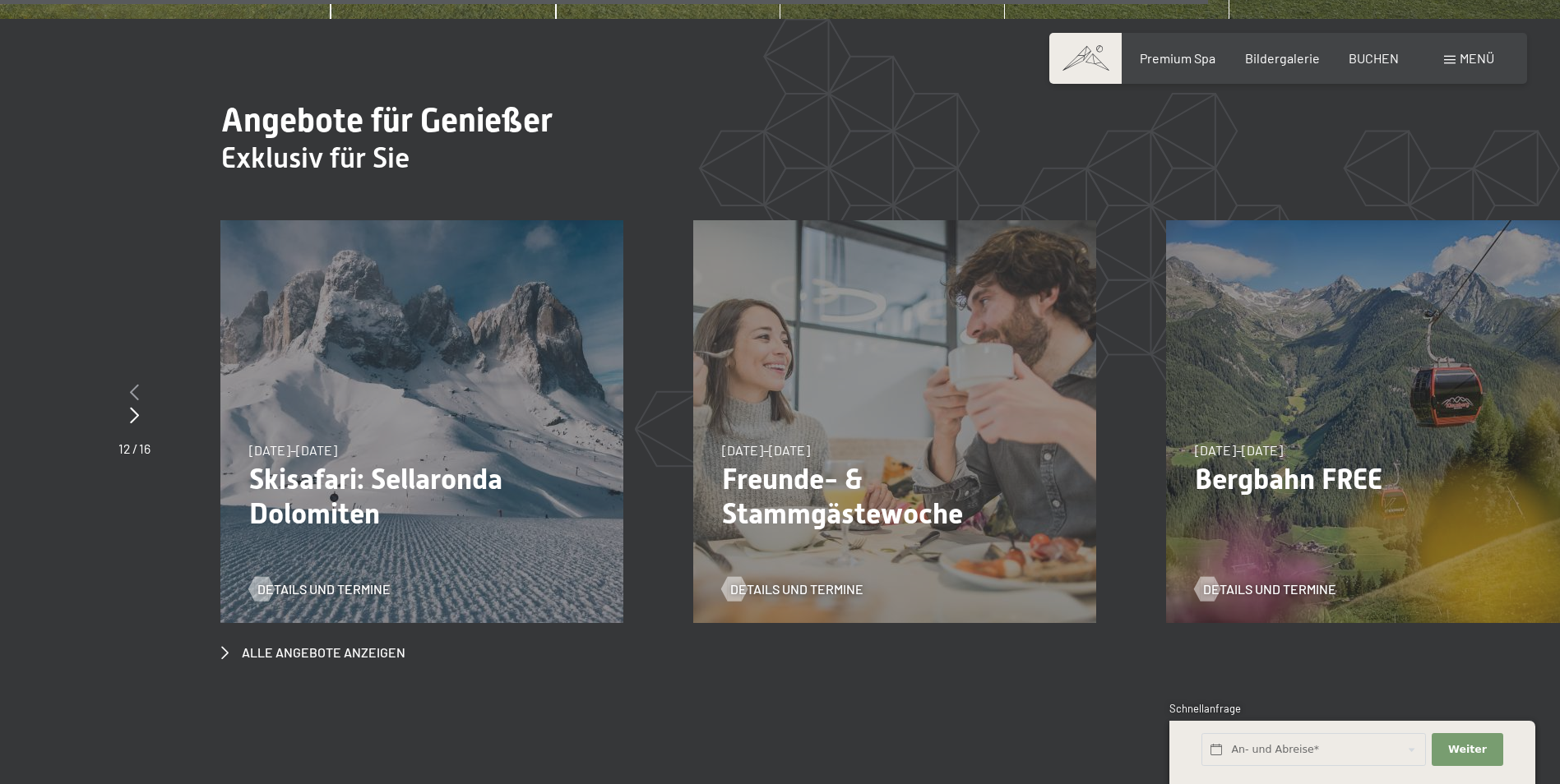
click at [138, 384] on icon at bounding box center [135, 391] width 9 height 16
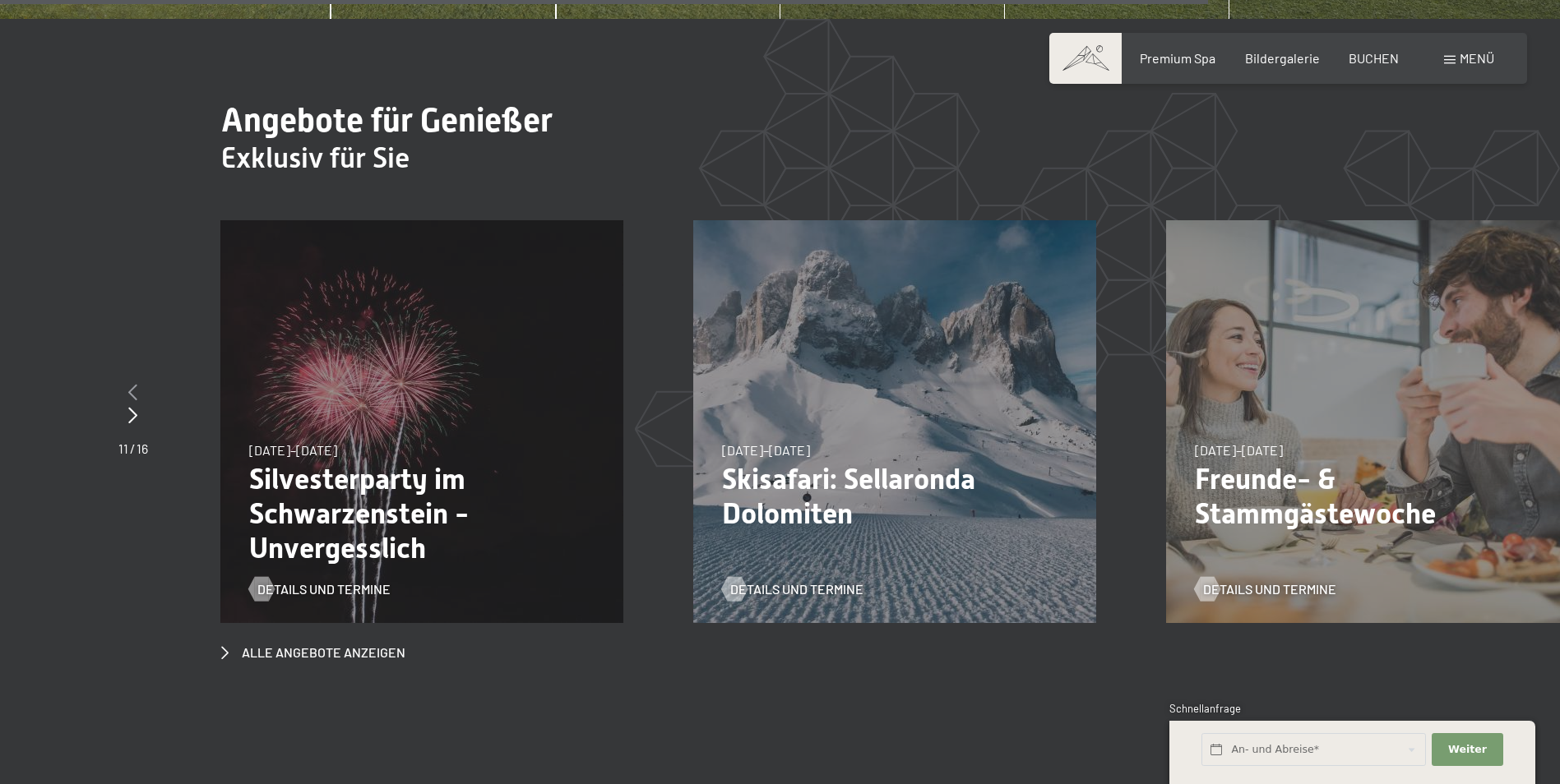
click at [138, 382] on div at bounding box center [133, 393] width 29 height 23
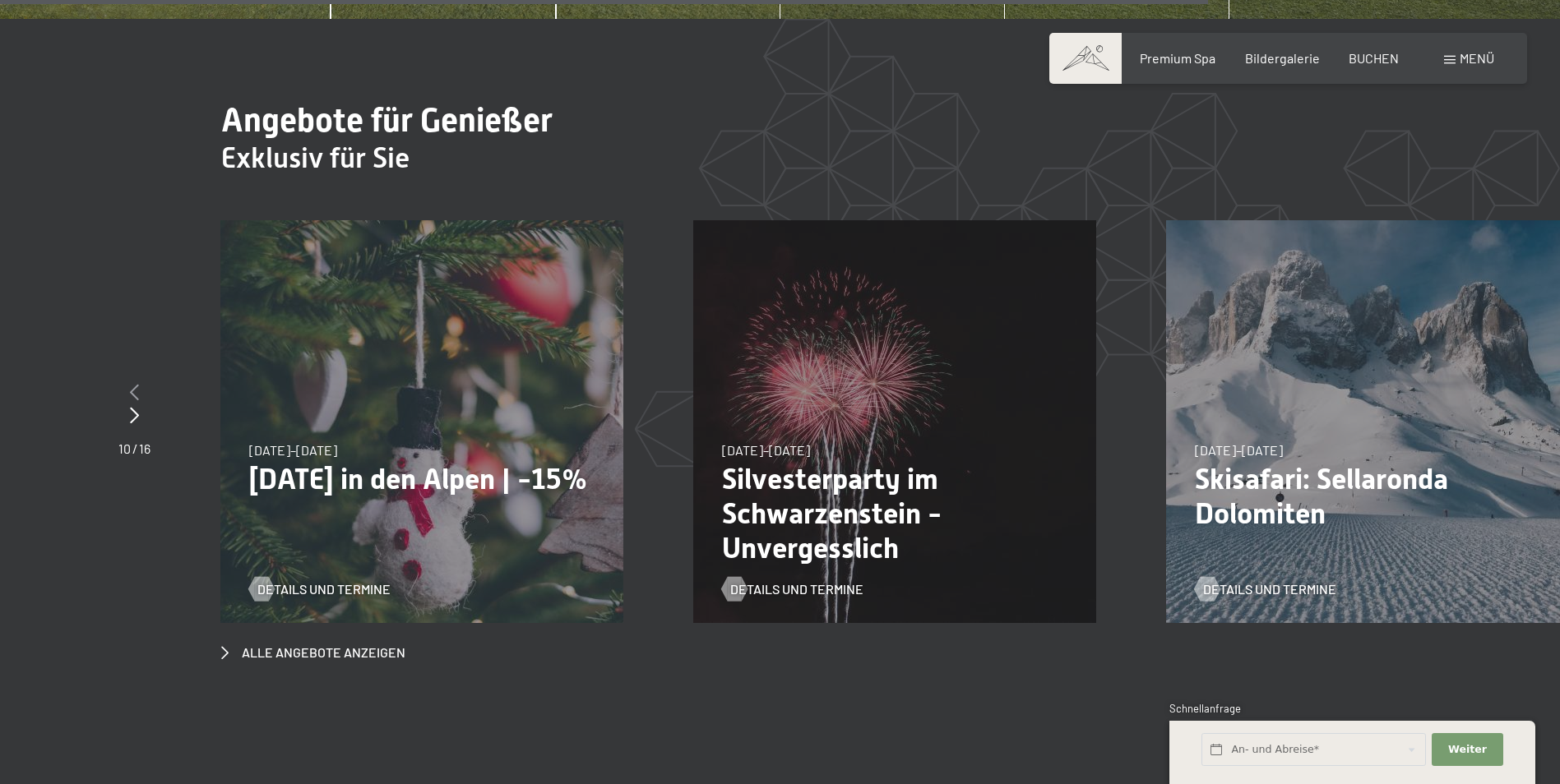
click at [138, 384] on icon at bounding box center [135, 391] width 9 height 16
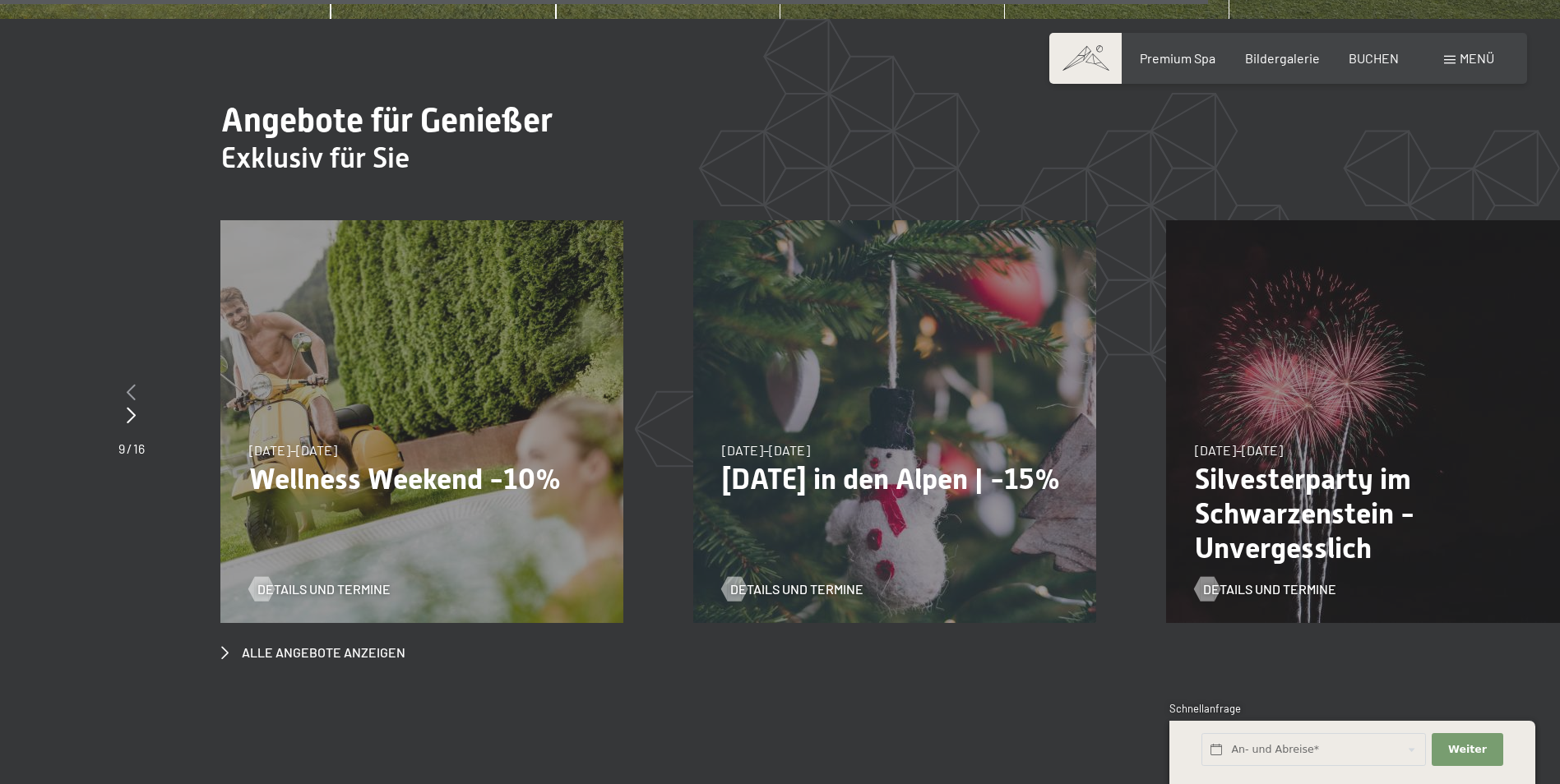
click at [138, 382] on div at bounding box center [132, 393] width 26 height 23
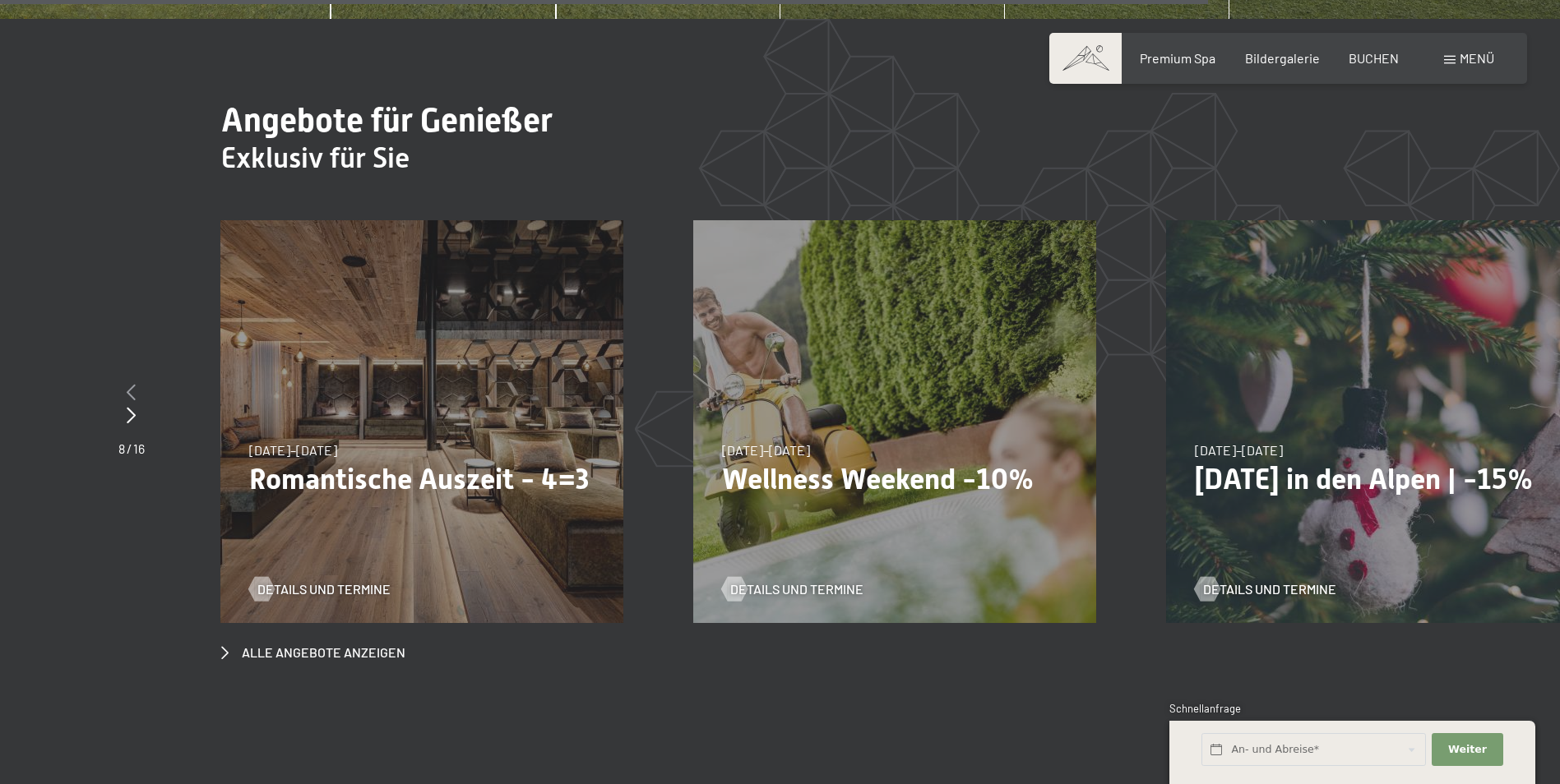
click at [138, 382] on div at bounding box center [132, 393] width 26 height 23
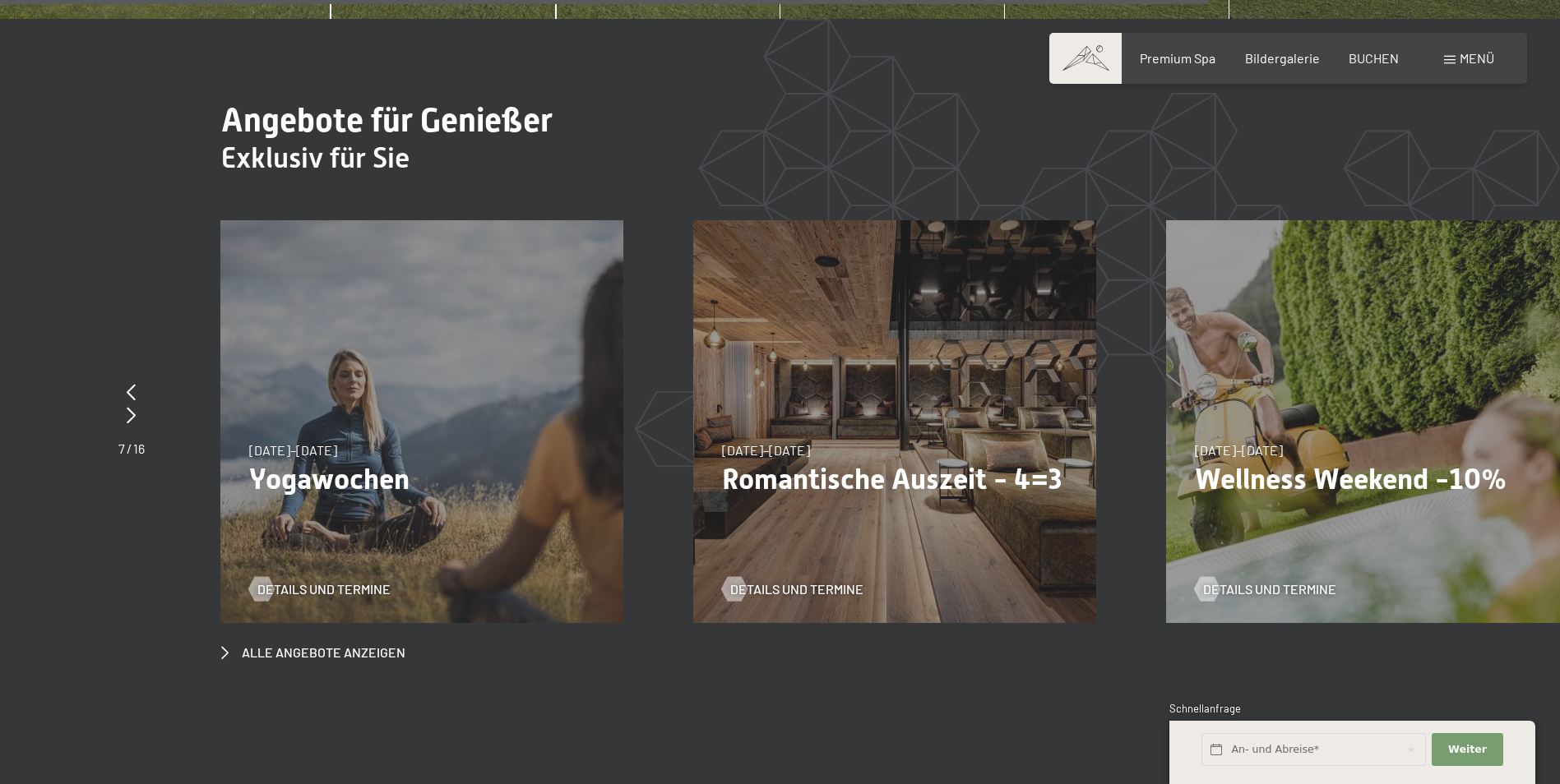
click at [810, 462] on p "Romantische Auszeit - 4=3" at bounding box center [895, 479] width 345 height 35
click at [780, 580] on span "Details und Termine" at bounding box center [813, 589] width 133 height 18
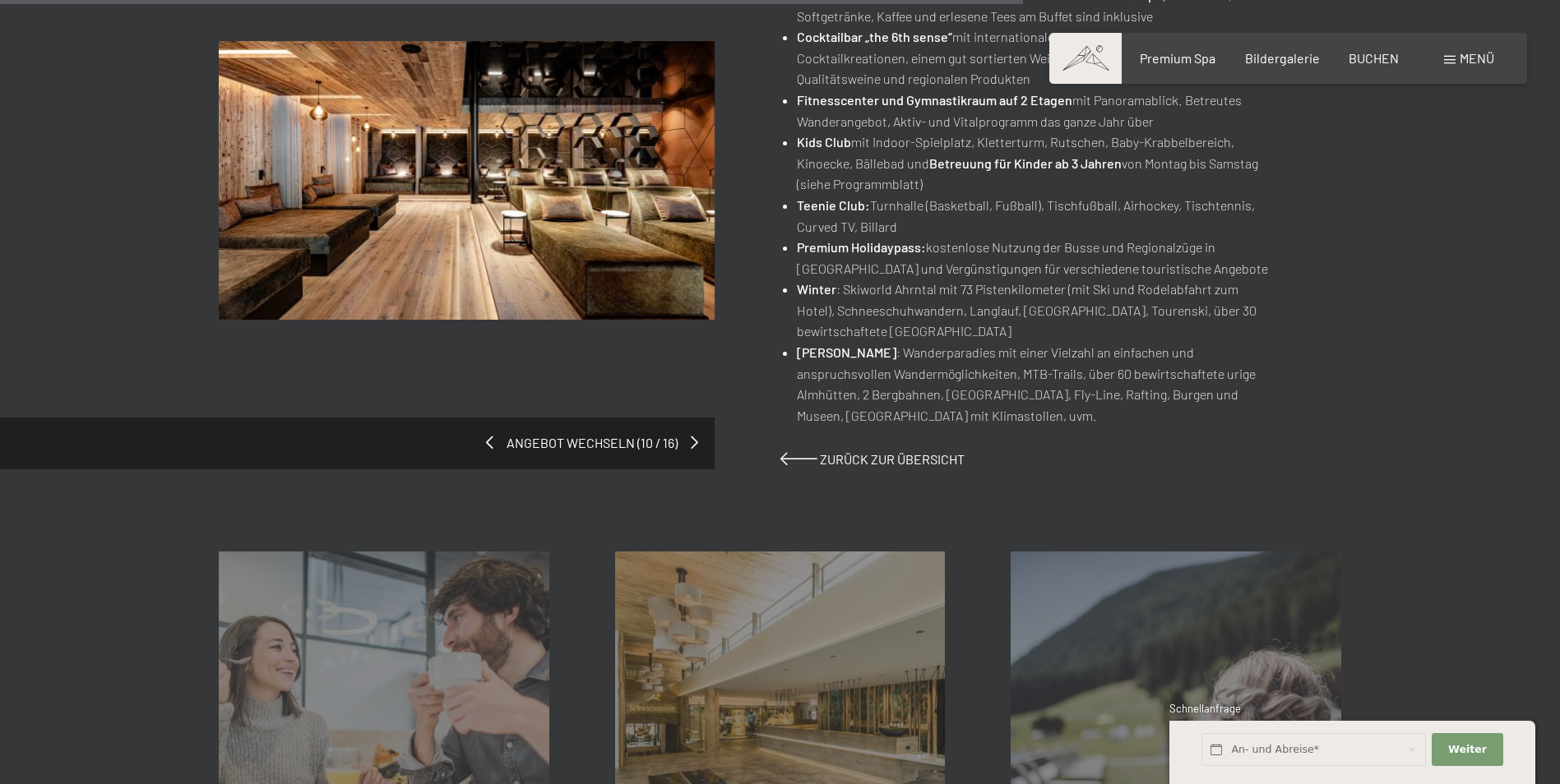
scroll to position [1233, 0]
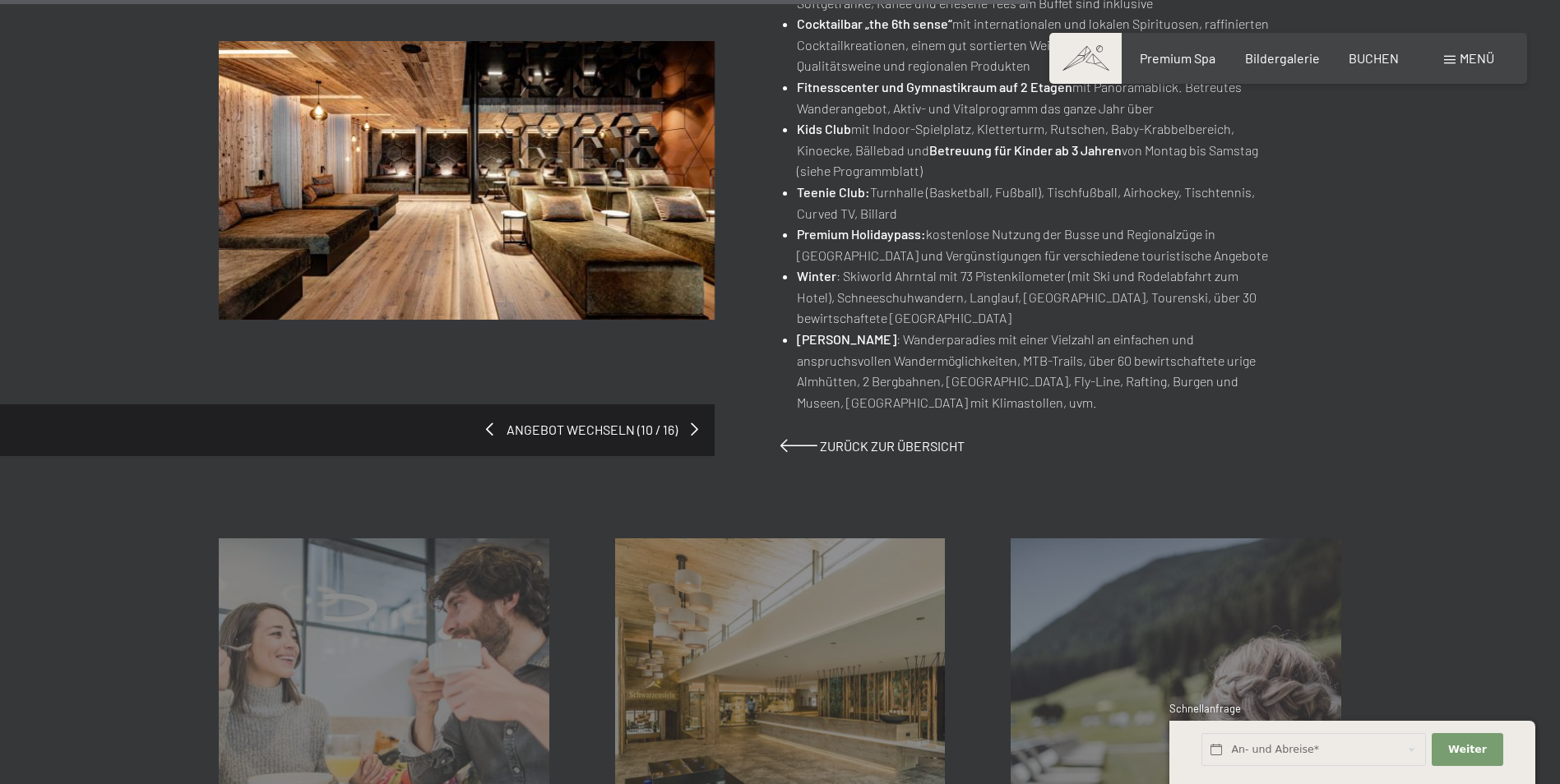
drag, startPoint x: 711, startPoint y: 312, endPoint x: 702, endPoint y: 342, distance: 31.3
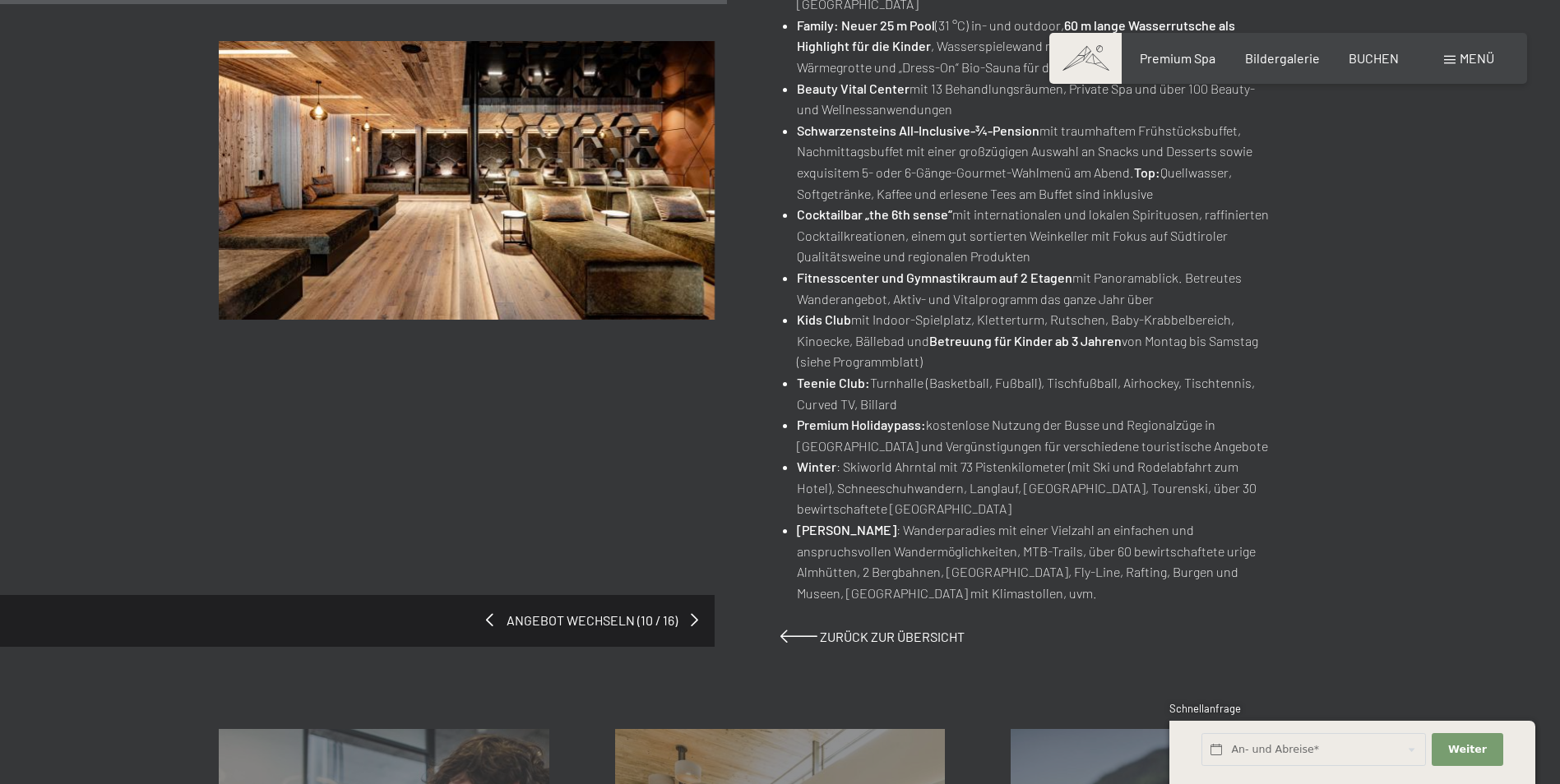
drag, startPoint x: 702, startPoint y: 342, endPoint x: 557, endPoint y: 711, distance: 396.5
click at [697, 621] on span at bounding box center [697, 620] width 8 height 13
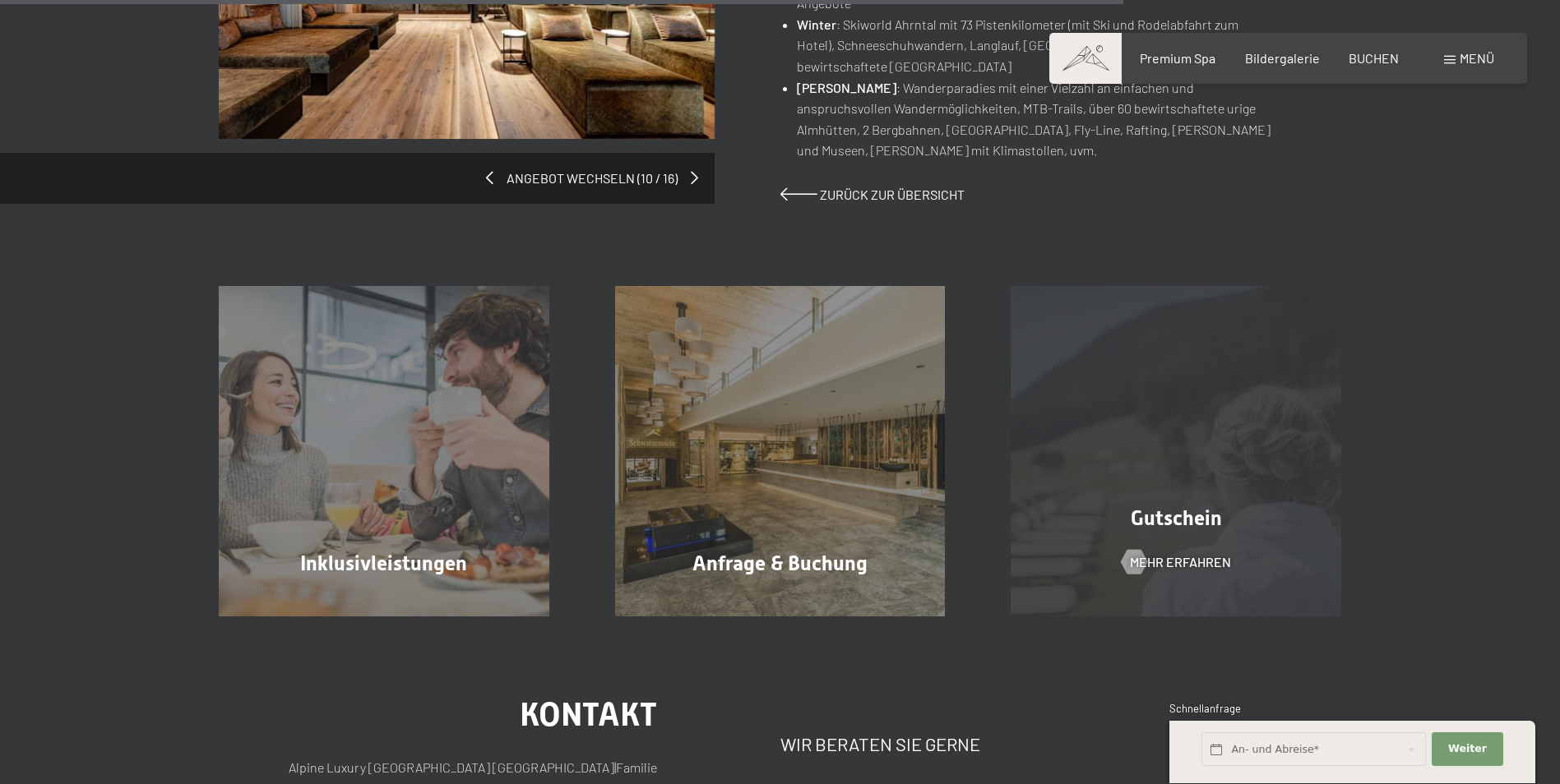
scroll to position [1397, 0]
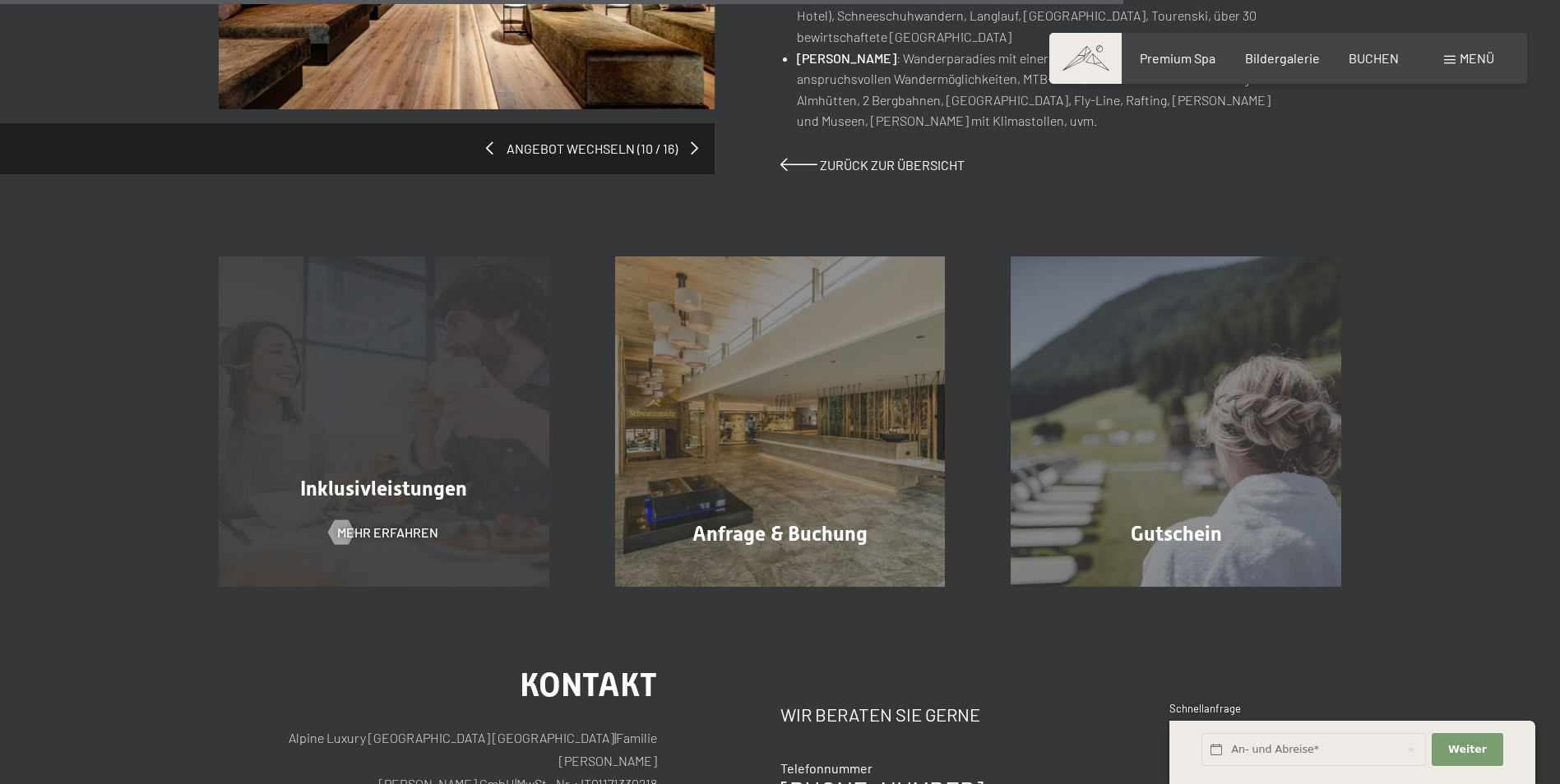
click at [369, 491] on div "Inklusivleistungen Mehr erfahren" at bounding box center [384, 421] width 396 height 331
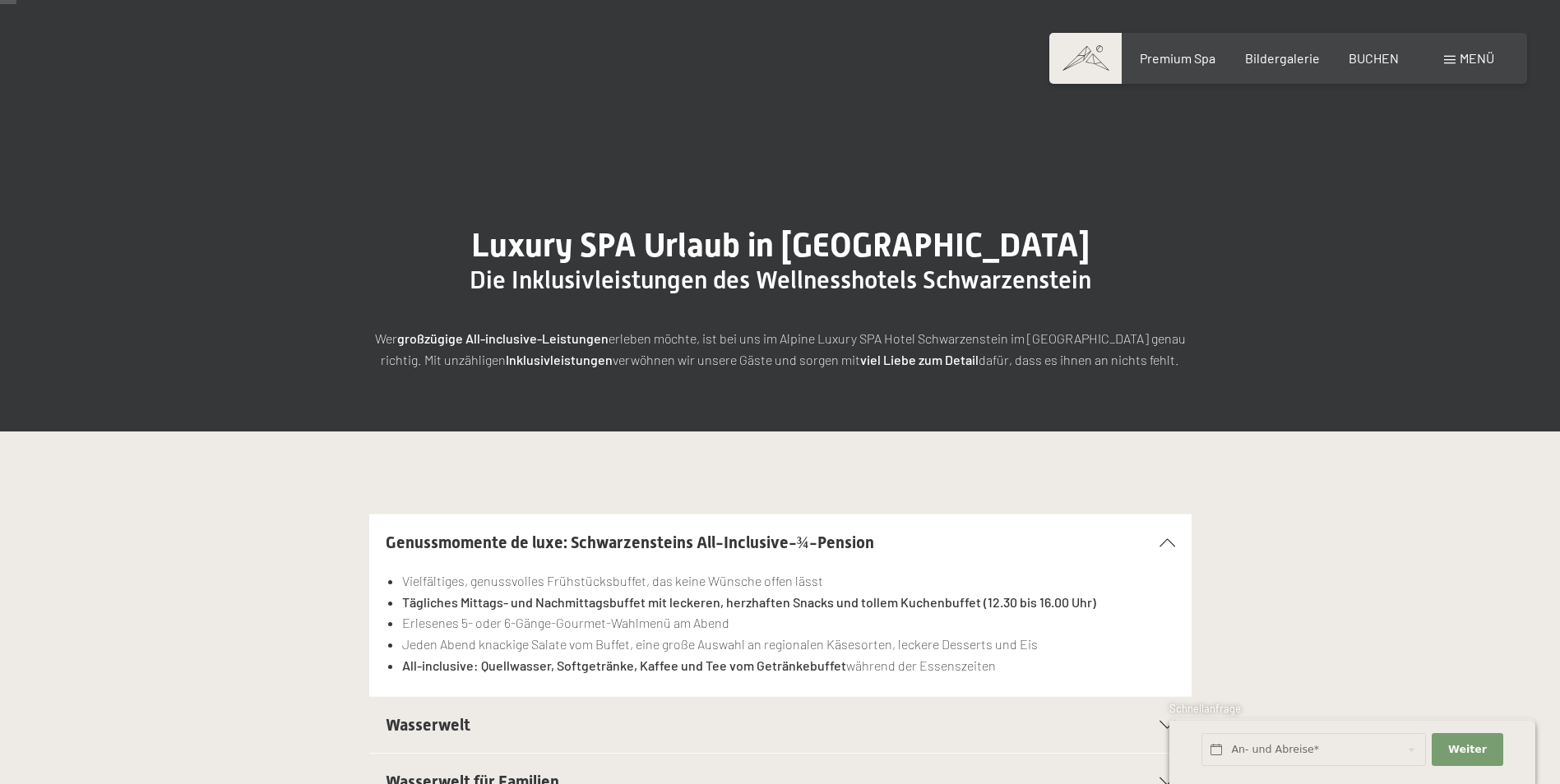
scroll to position [411, 0]
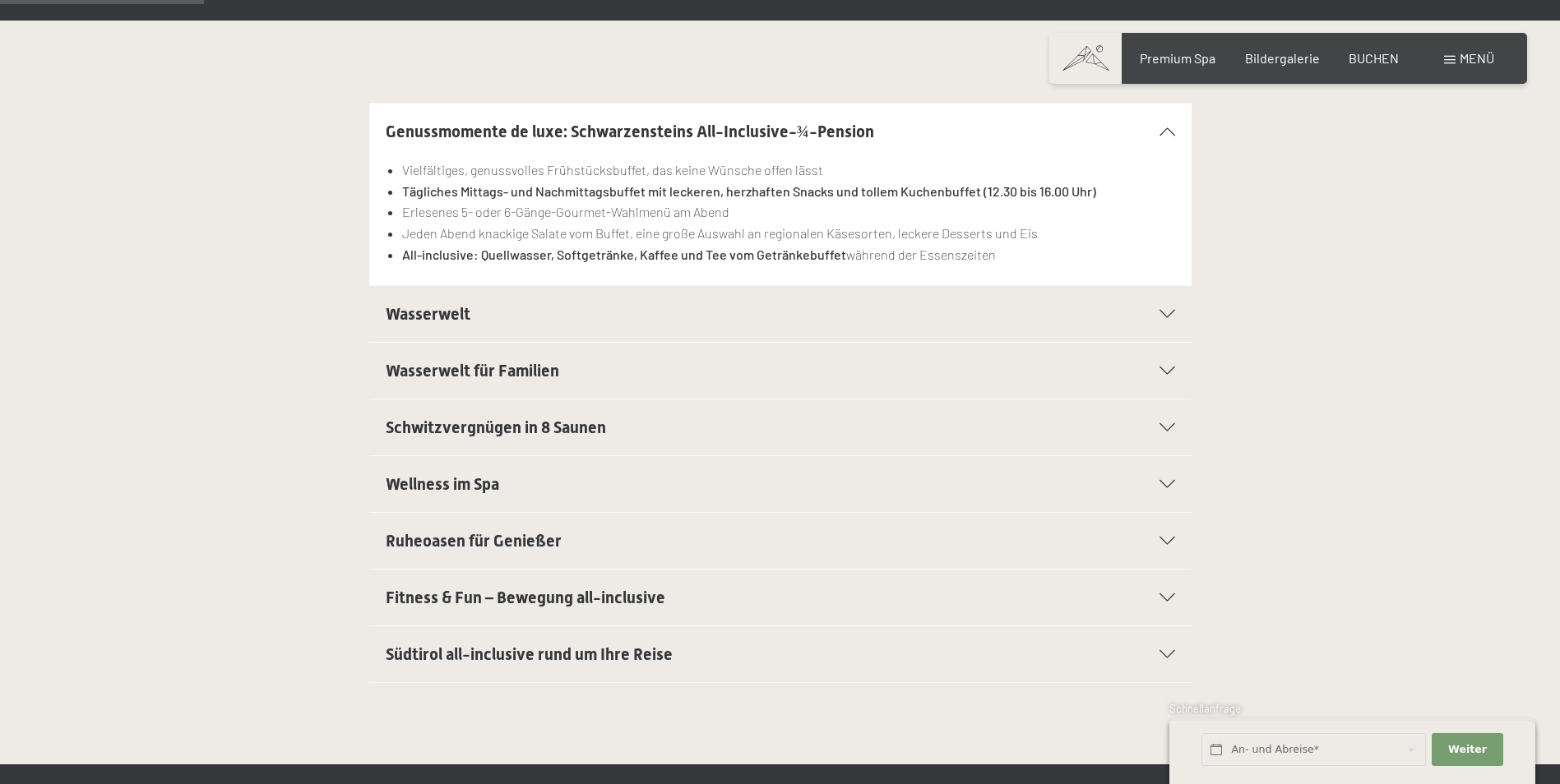
click at [448, 322] on span "Wasserwelt" at bounding box center [428, 314] width 85 height 20
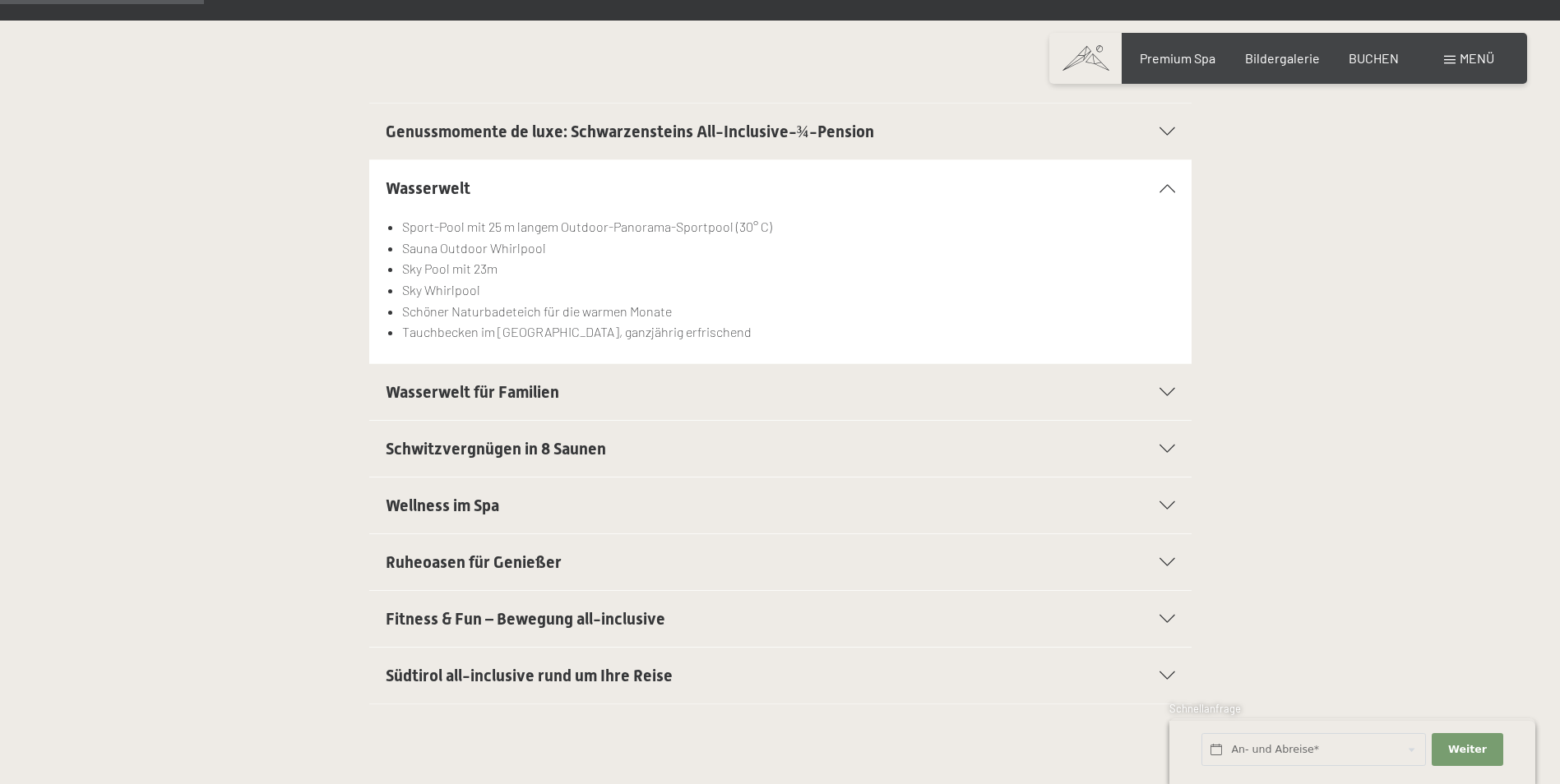
click at [461, 391] on span "Wasserwelt für Familien" at bounding box center [472, 392] width 173 height 20
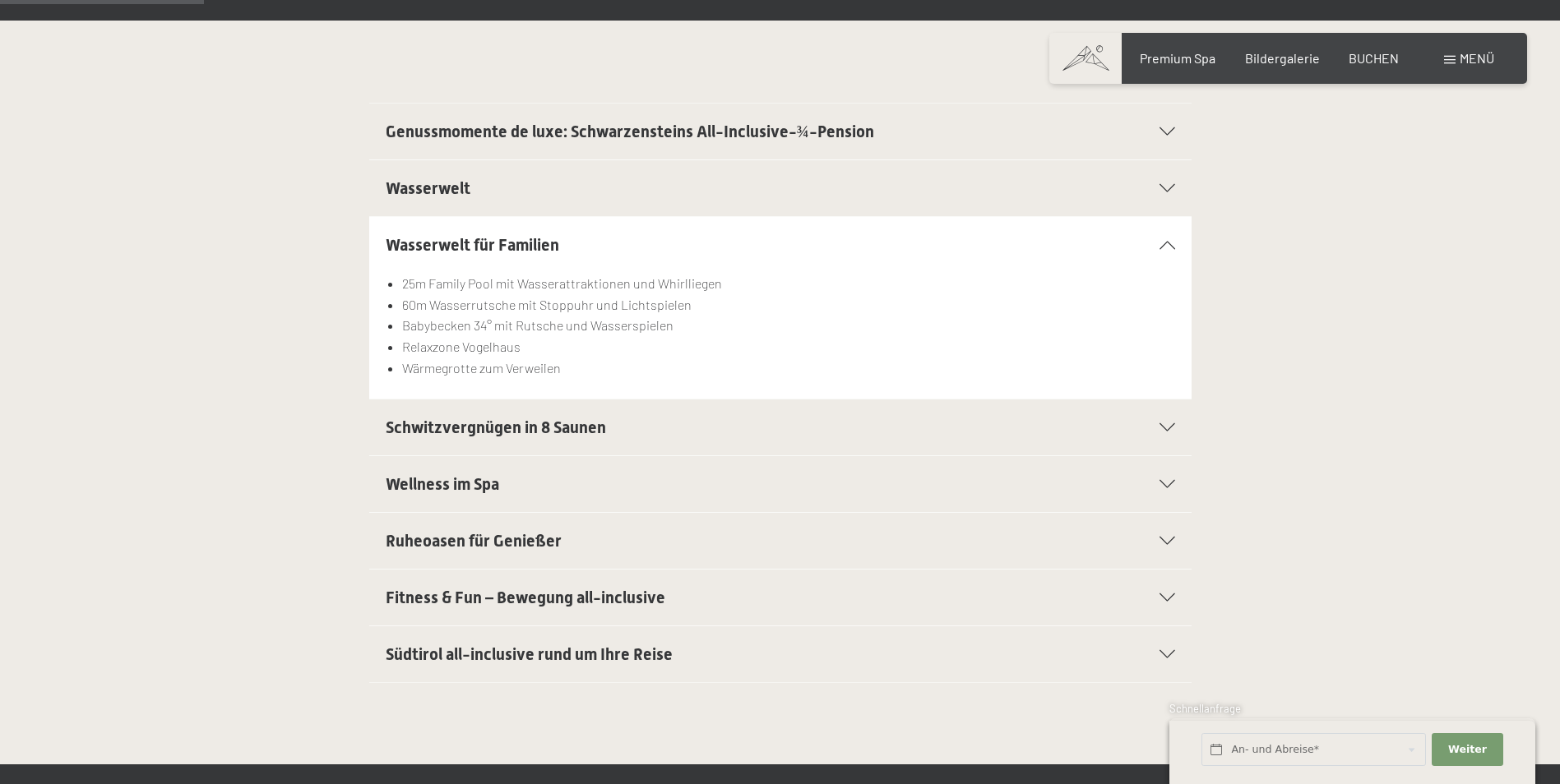
click at [481, 436] on span "Schwitzvergnügen in 8 Saunen" at bounding box center [496, 427] width 221 height 20
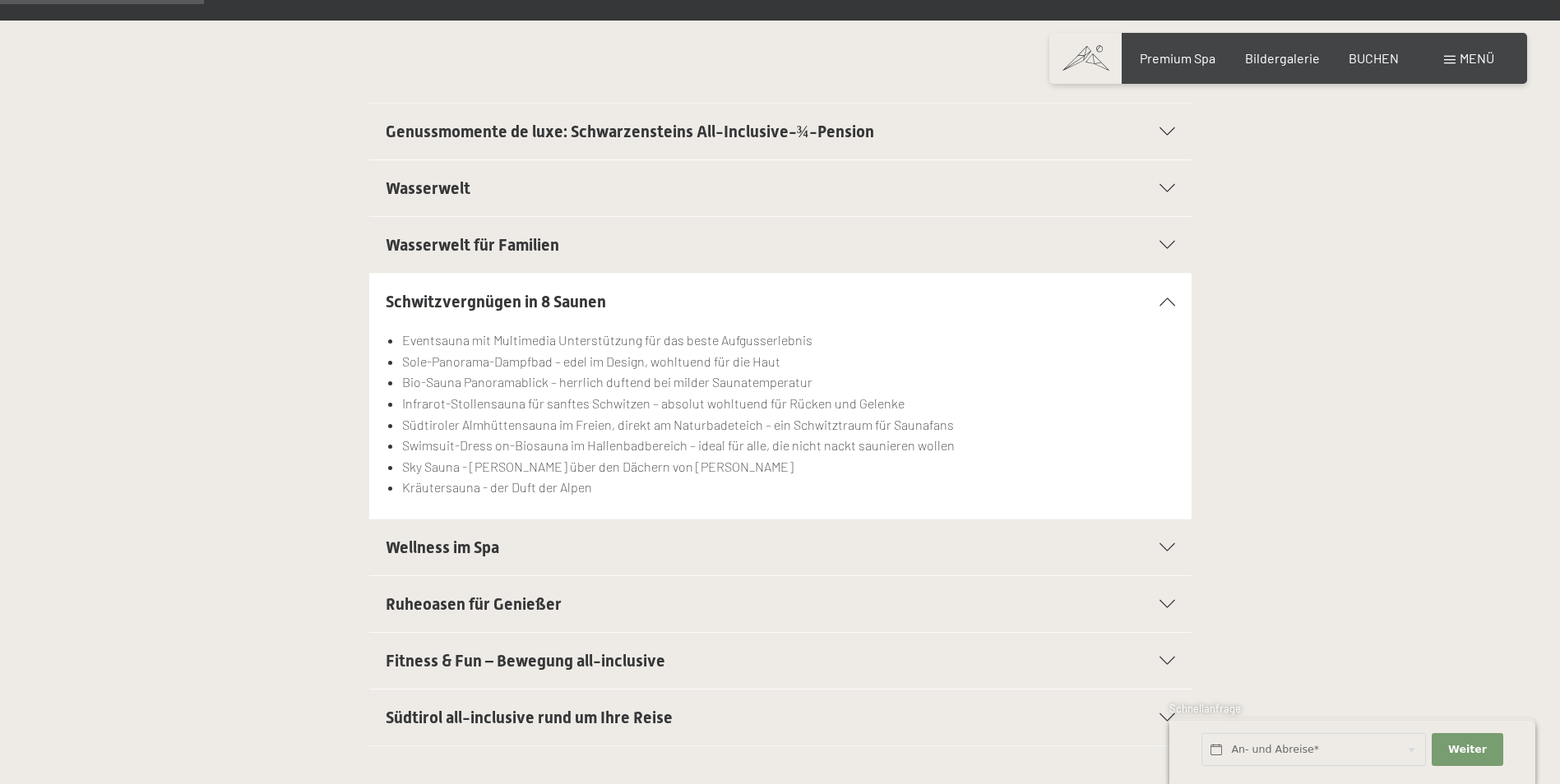
click at [451, 531] on div "Wellness im Spa" at bounding box center [780, 547] width 789 height 56
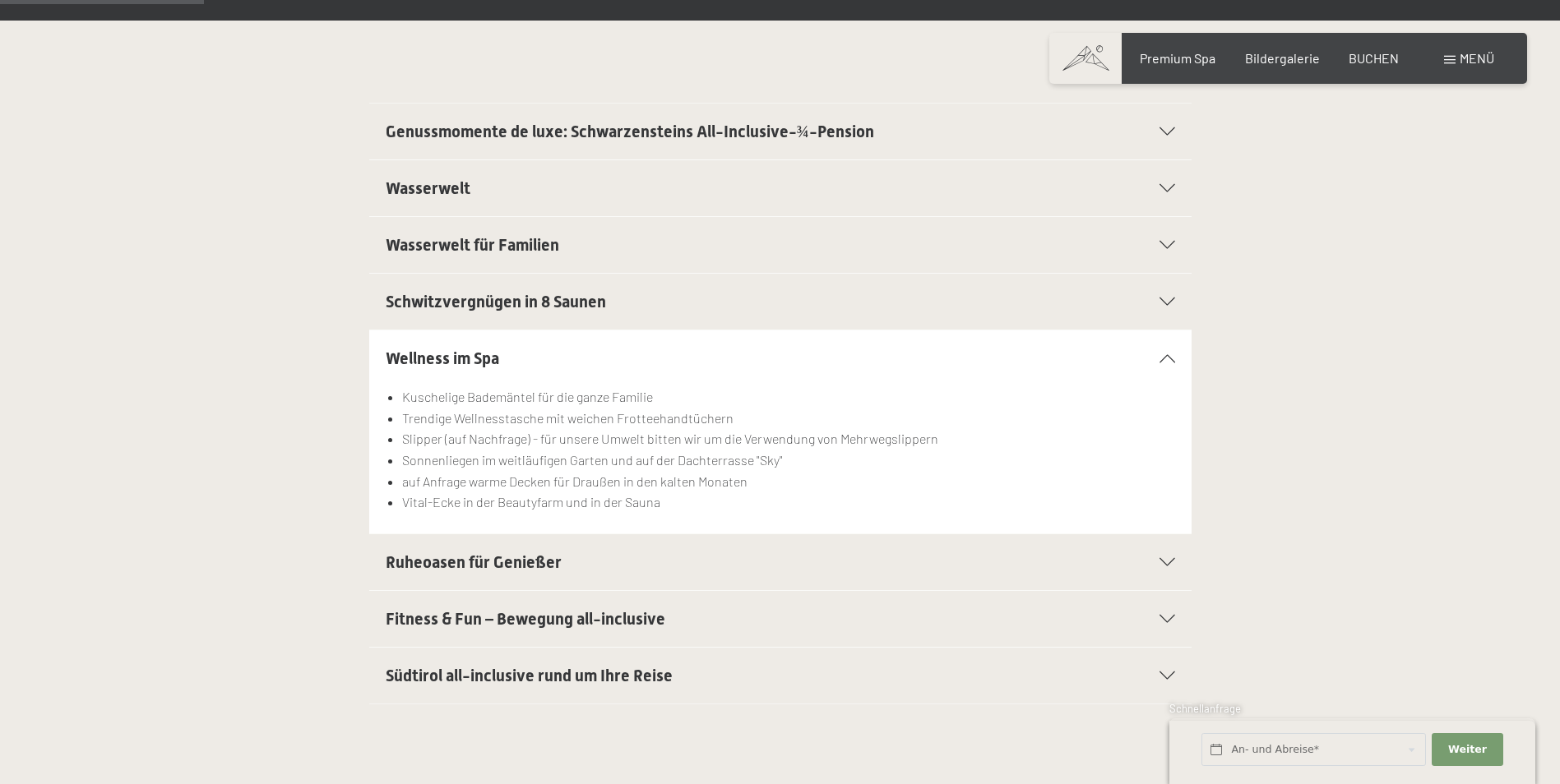
click at [462, 577] on div "Ruheoasen für Genießer" at bounding box center [780, 562] width 789 height 56
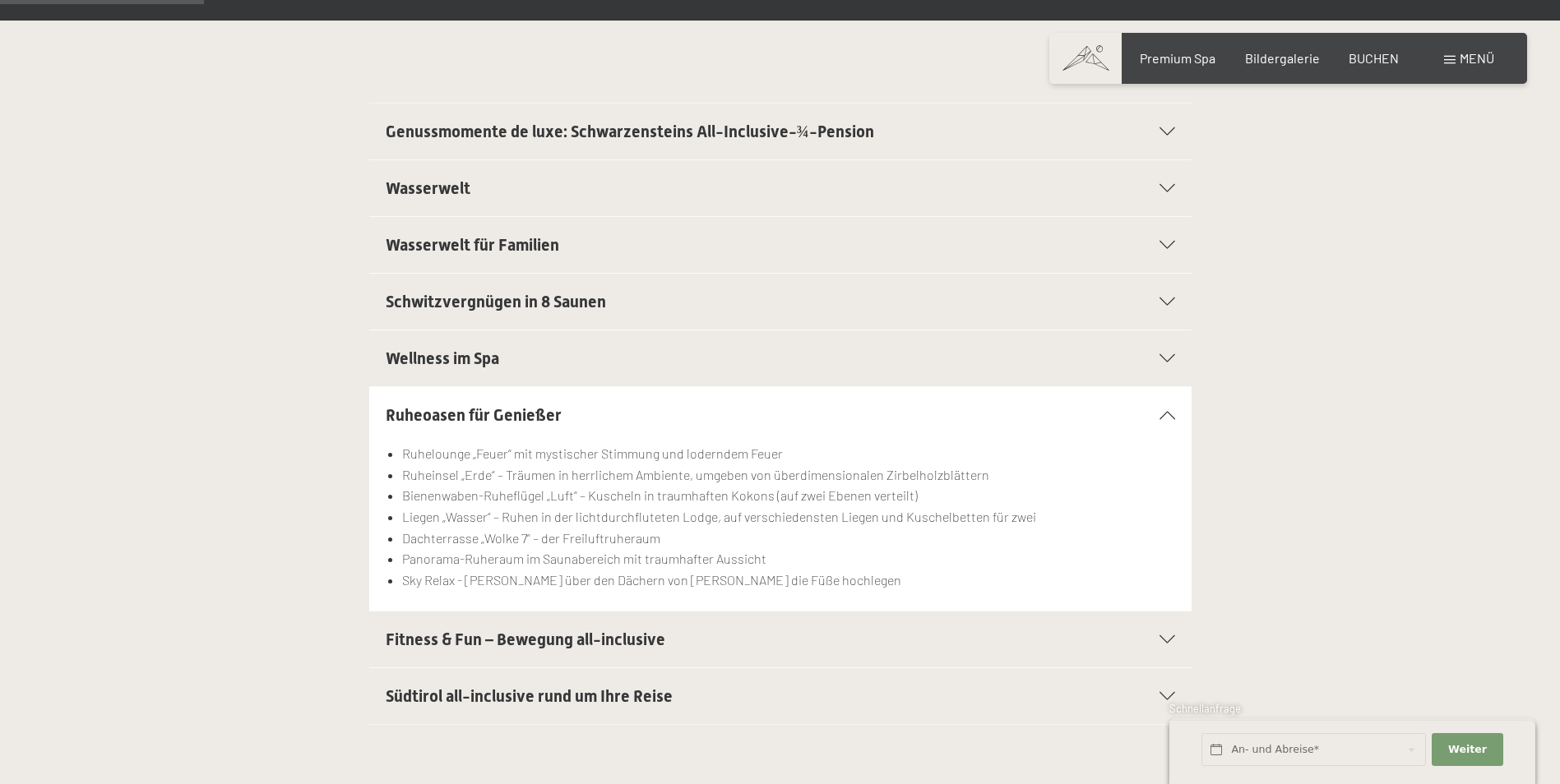
click at [480, 616] on div "Fitness & Fun – Bewegung all-inclusive" at bounding box center [780, 639] width 789 height 56
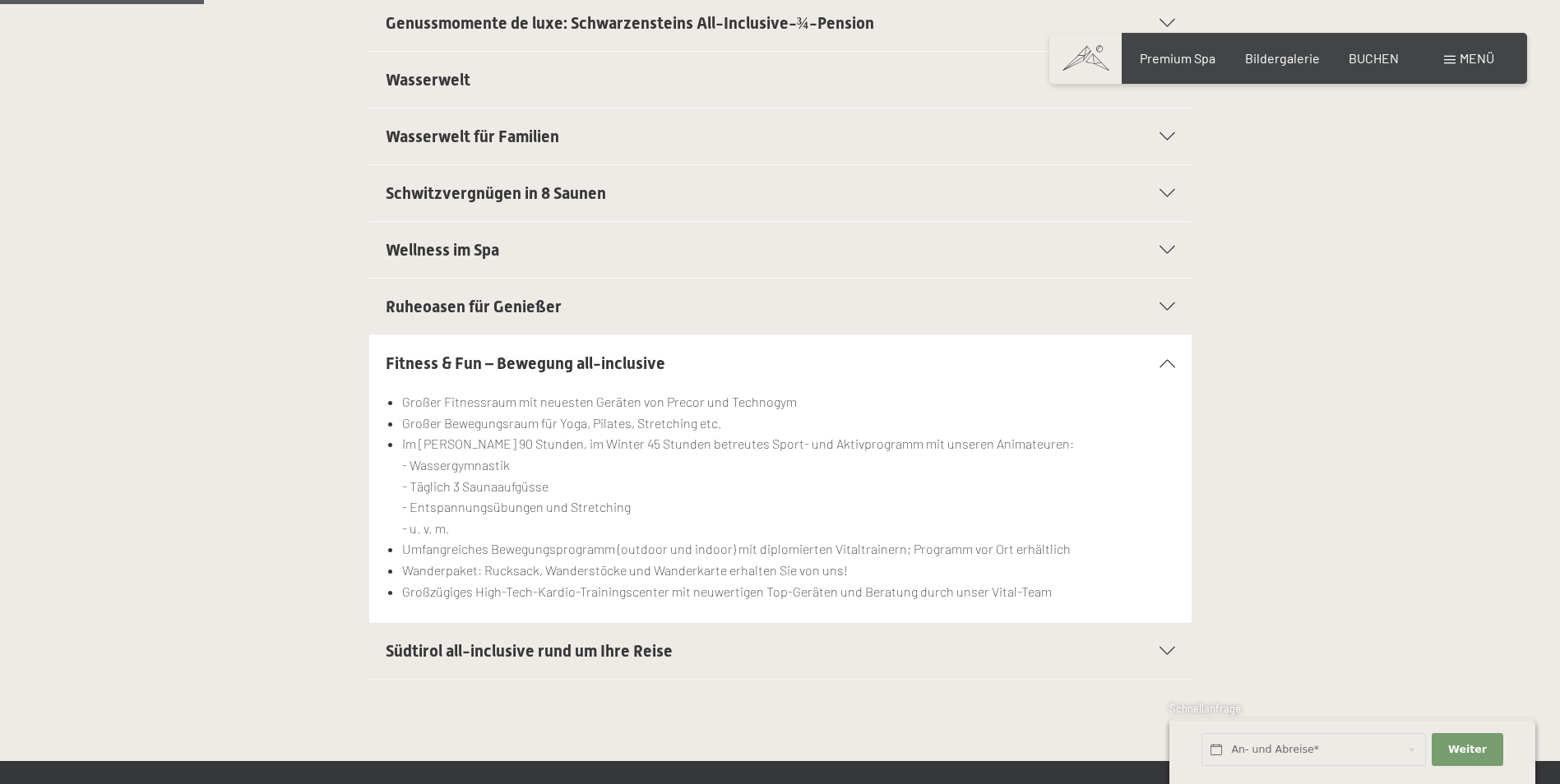
scroll to position [740, 0]
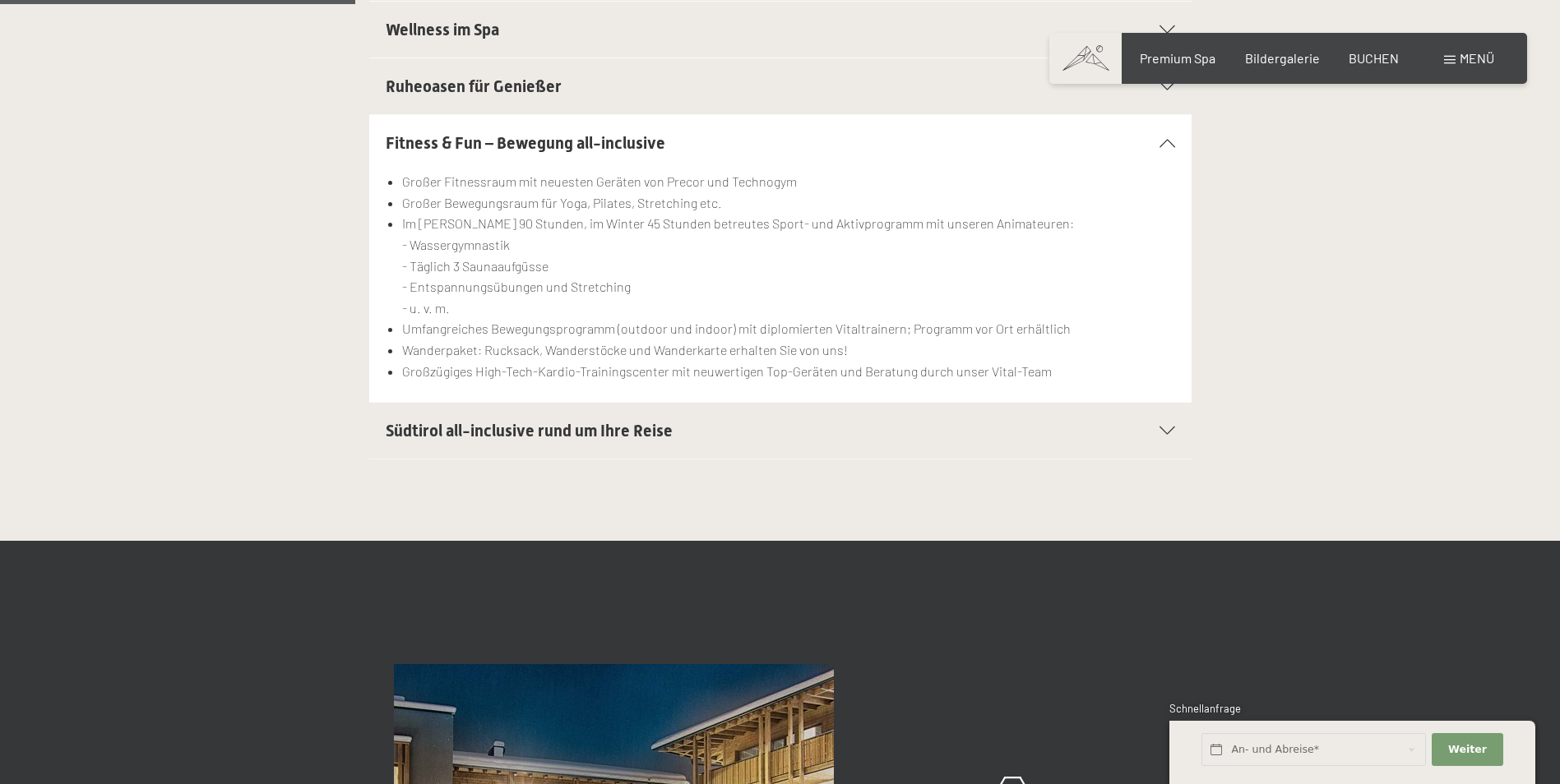
click at [512, 437] on span "Südtirol all-inclusive rund um Ihre Reise" at bounding box center [529, 431] width 287 height 20
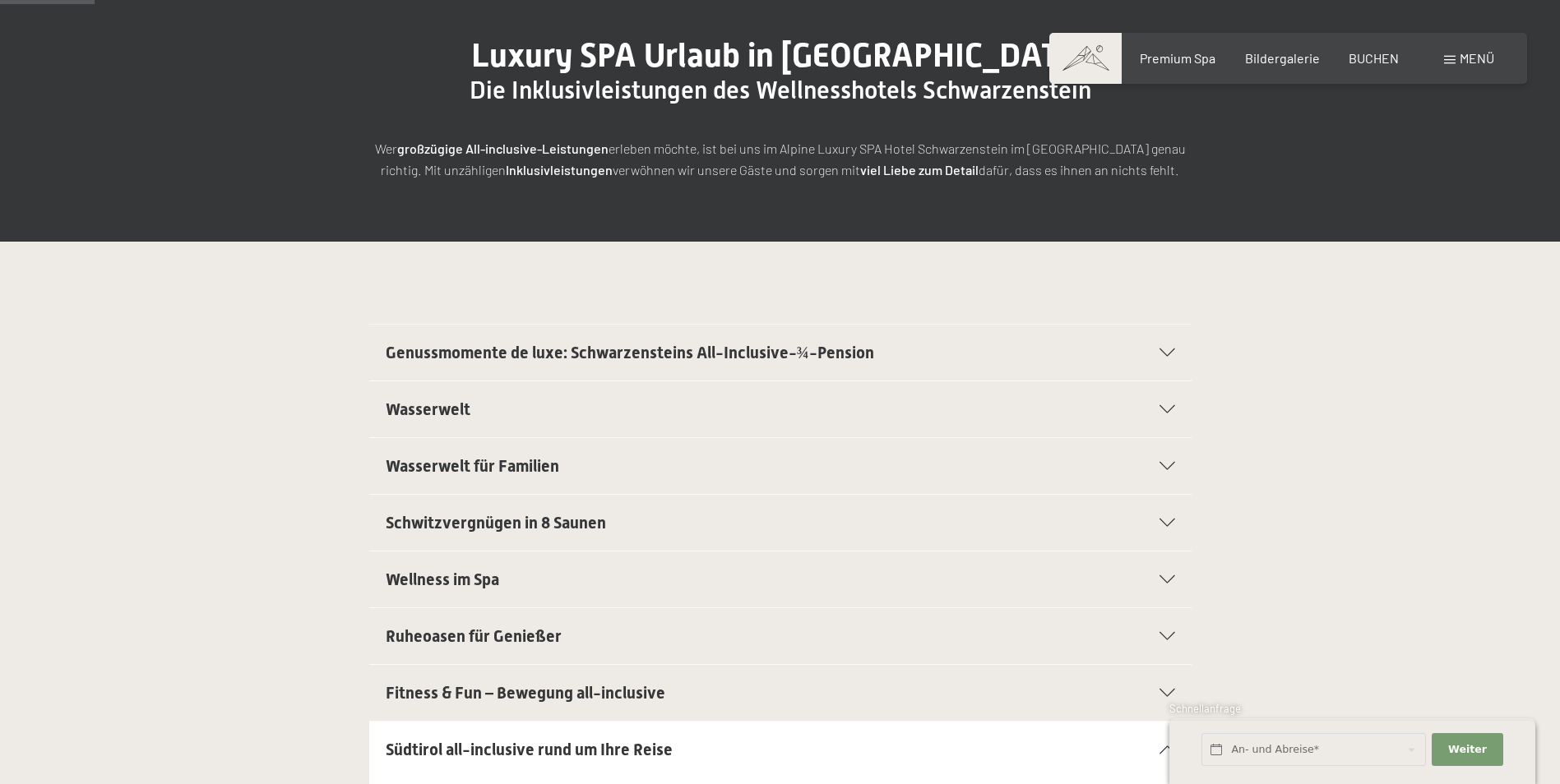
scroll to position [164, 0]
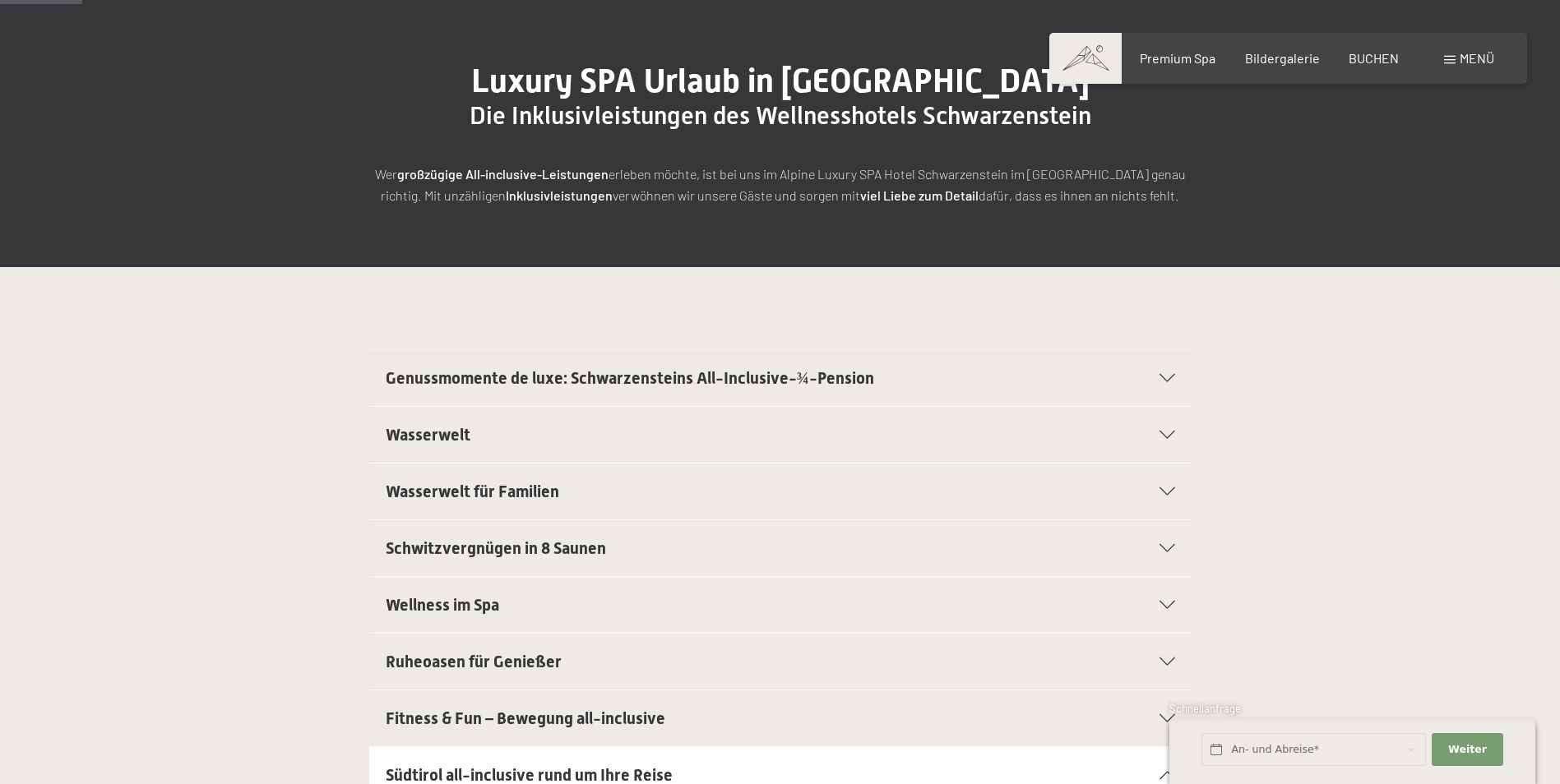
click at [509, 555] on span "Schwitzvergnügen in 8 Saunen" at bounding box center [496, 547] width 221 height 20
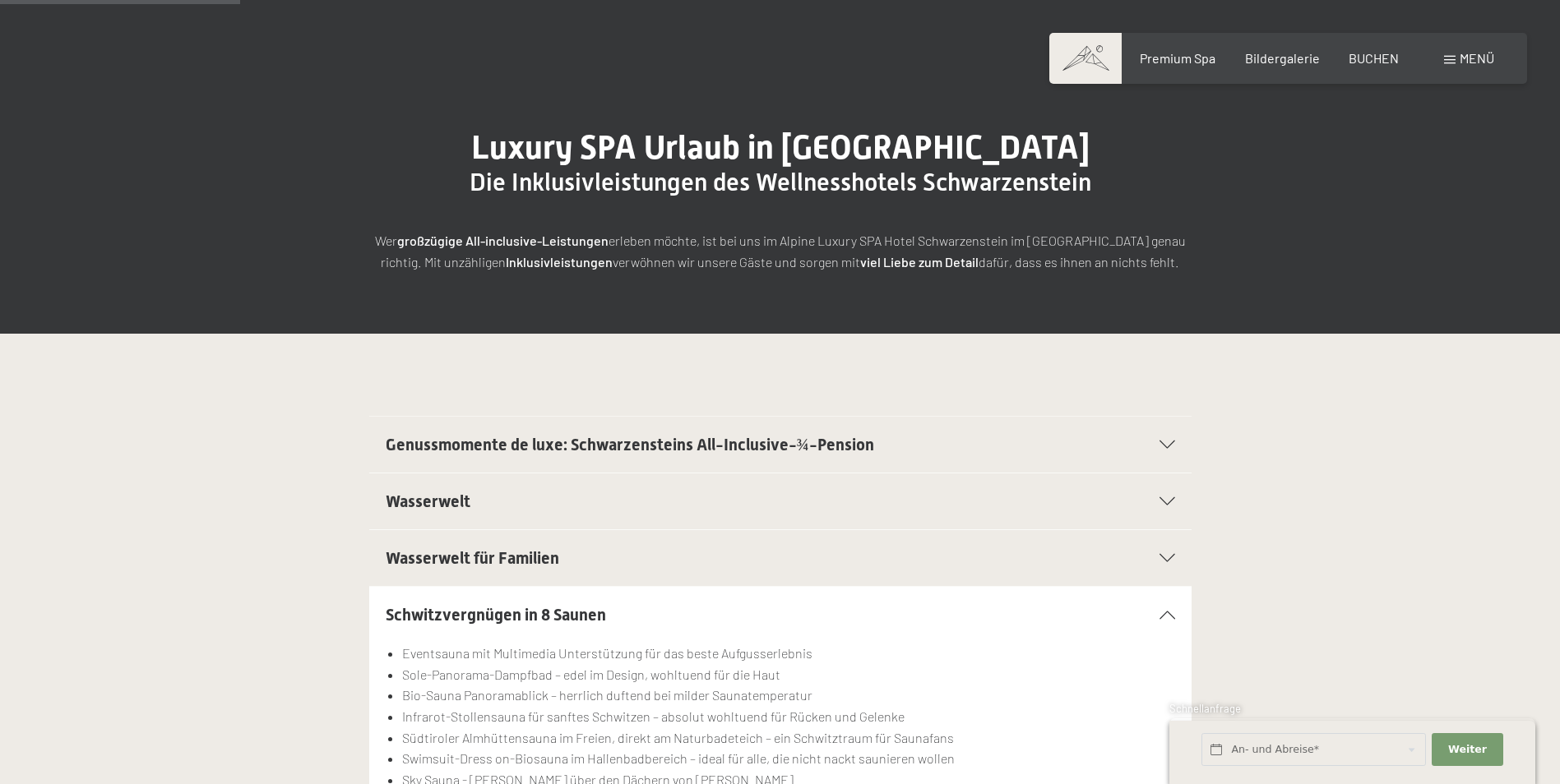
scroll to position [0, 0]
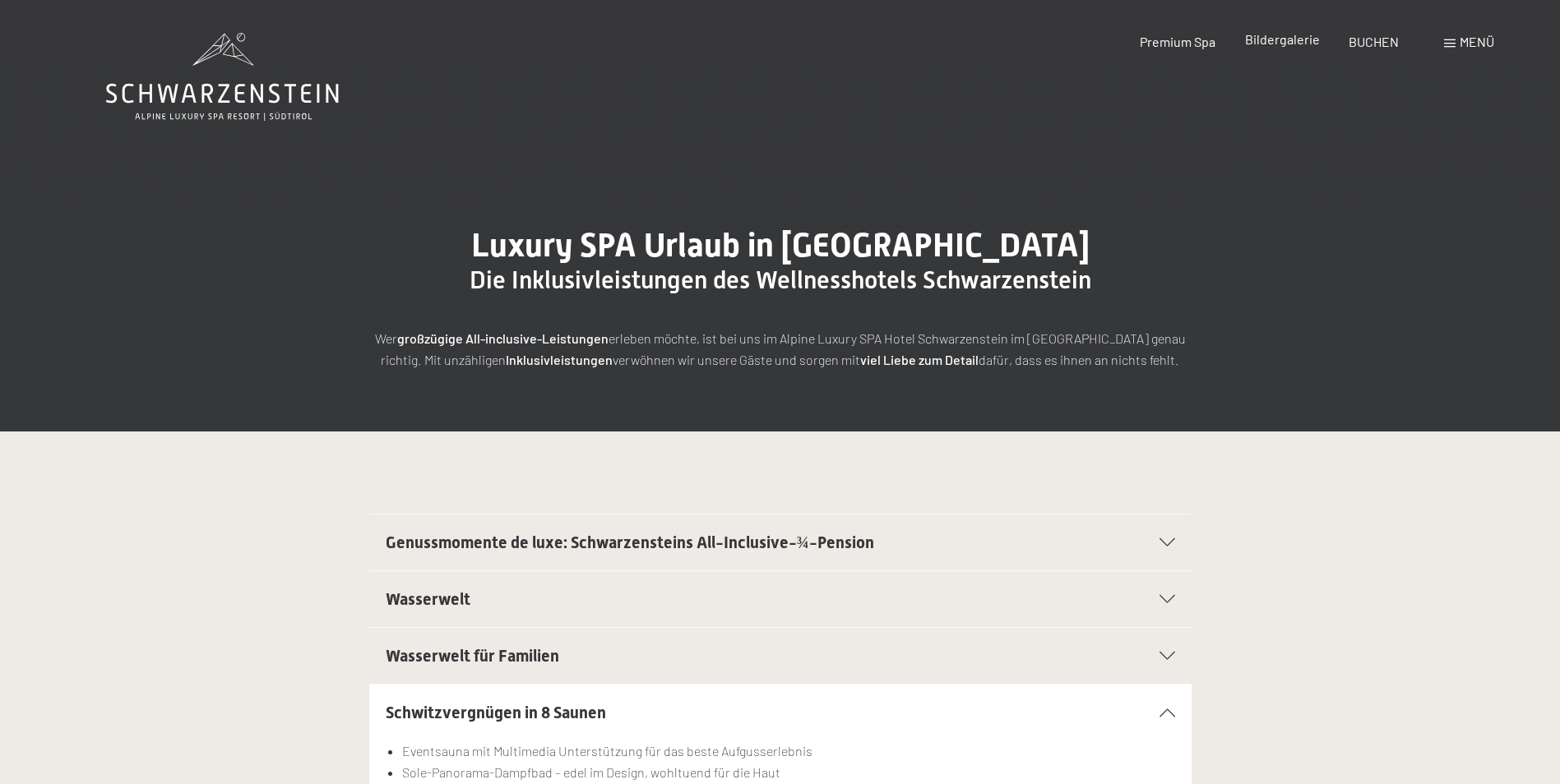
click at [1272, 41] on span "Bildergalerie" at bounding box center [1282, 39] width 74 height 16
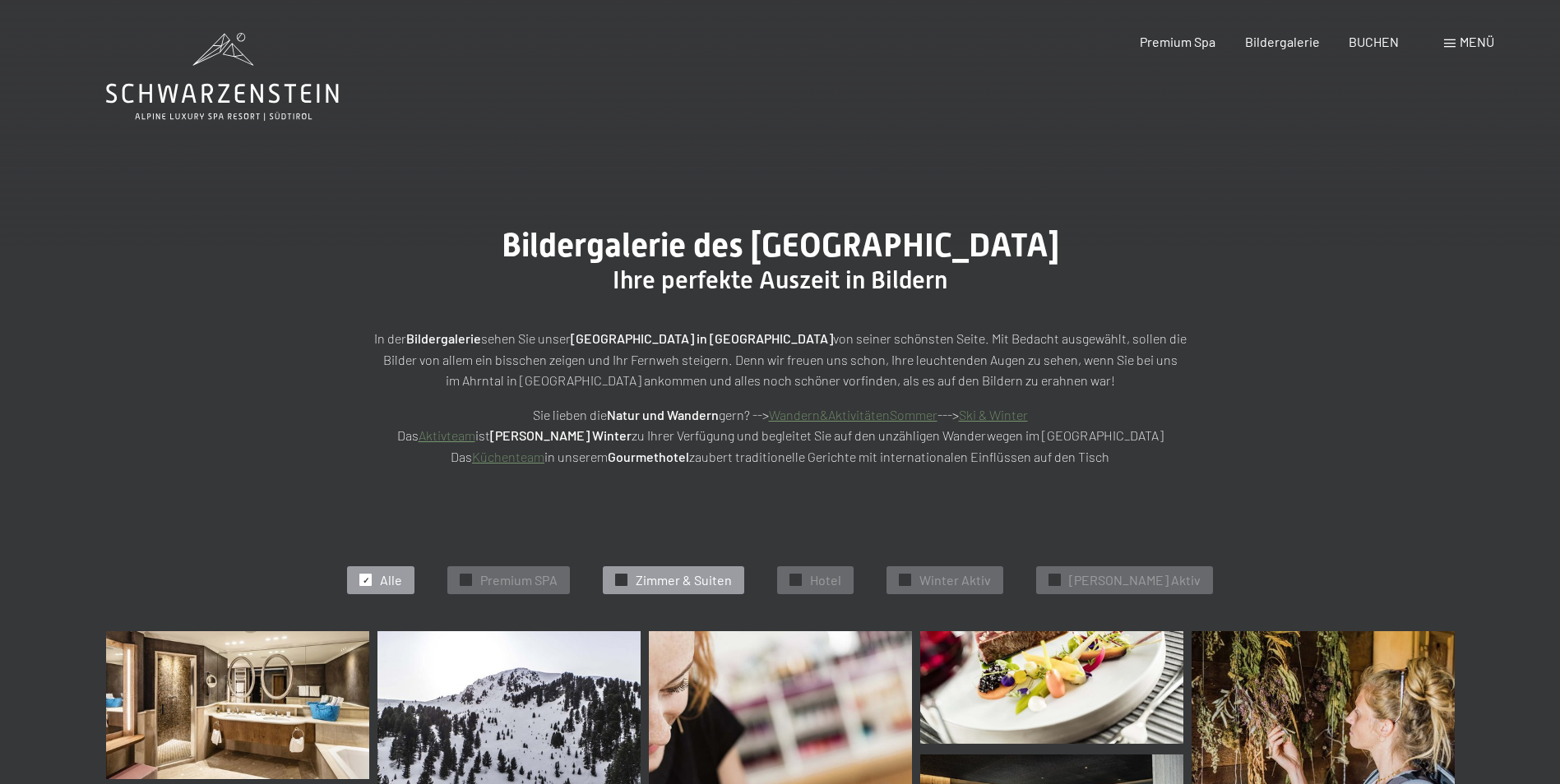
click at [666, 580] on span "Zimmer & Suiten" at bounding box center [683, 580] width 96 height 18
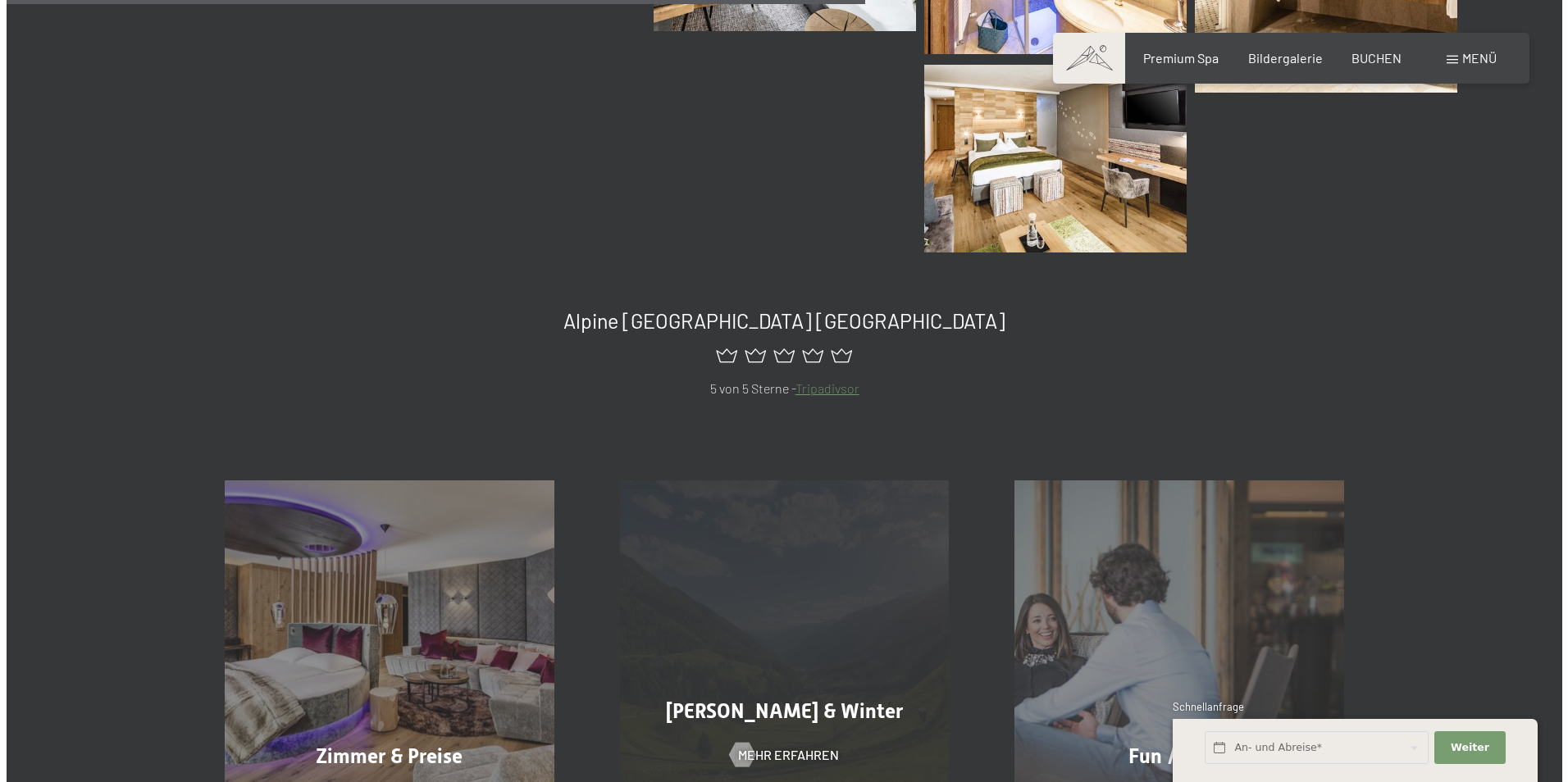
scroll to position [1561, 0]
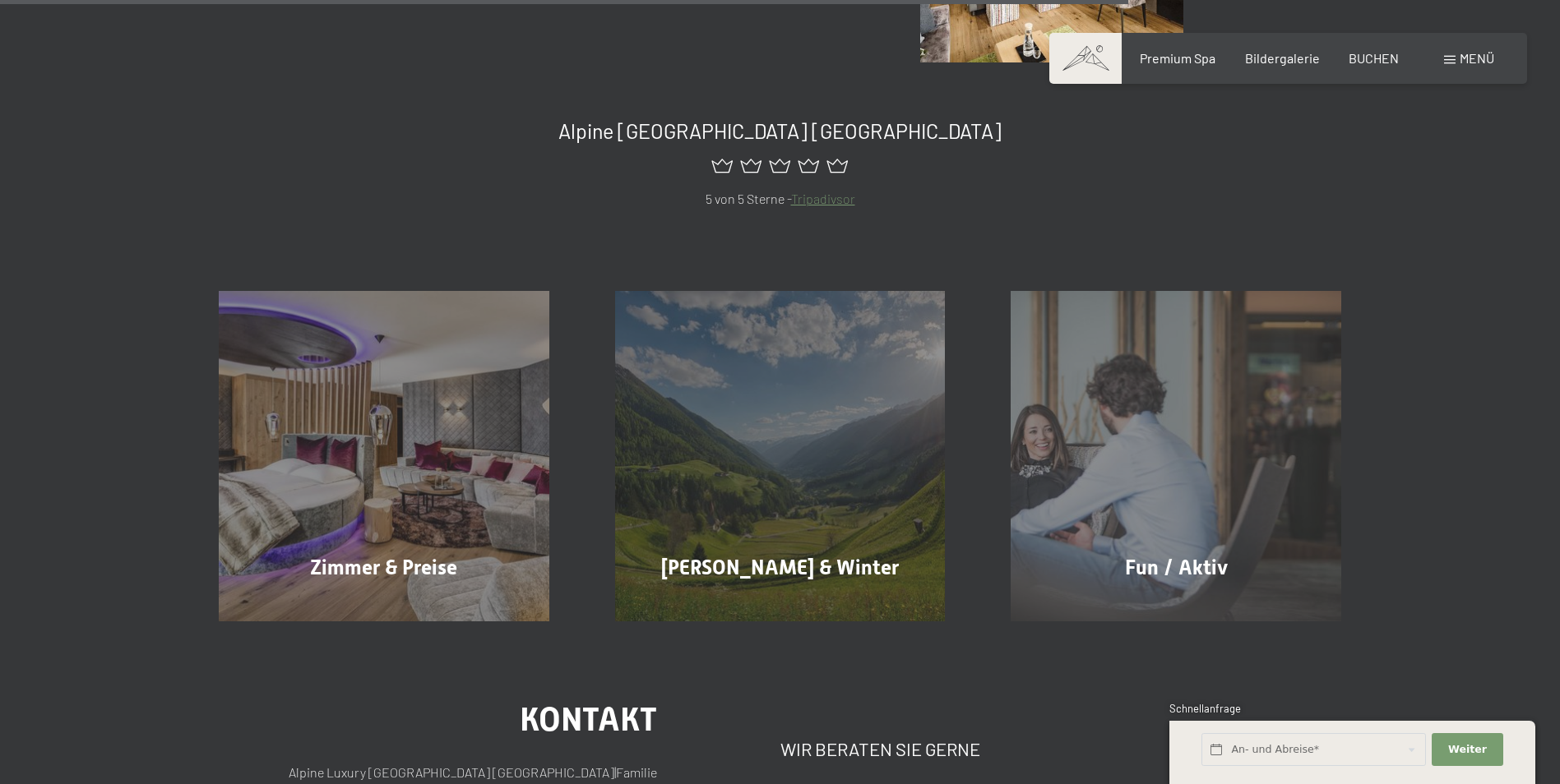
click at [1100, 71] on span at bounding box center [1085, 58] width 73 height 51
click at [1460, 55] on span "Menü" at bounding box center [1476, 57] width 35 height 16
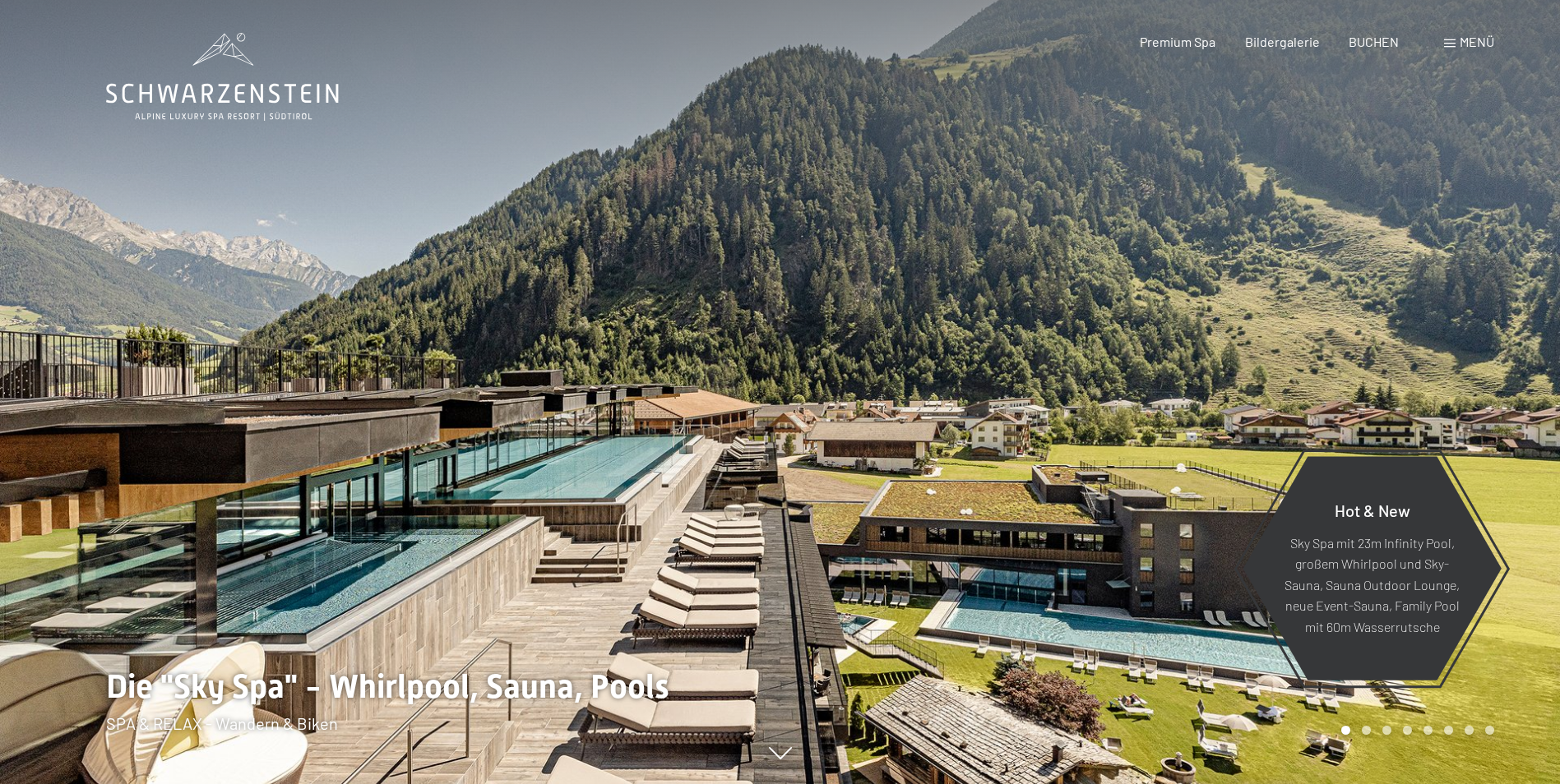
click at [1467, 45] on span "Menü" at bounding box center [1476, 41] width 35 height 16
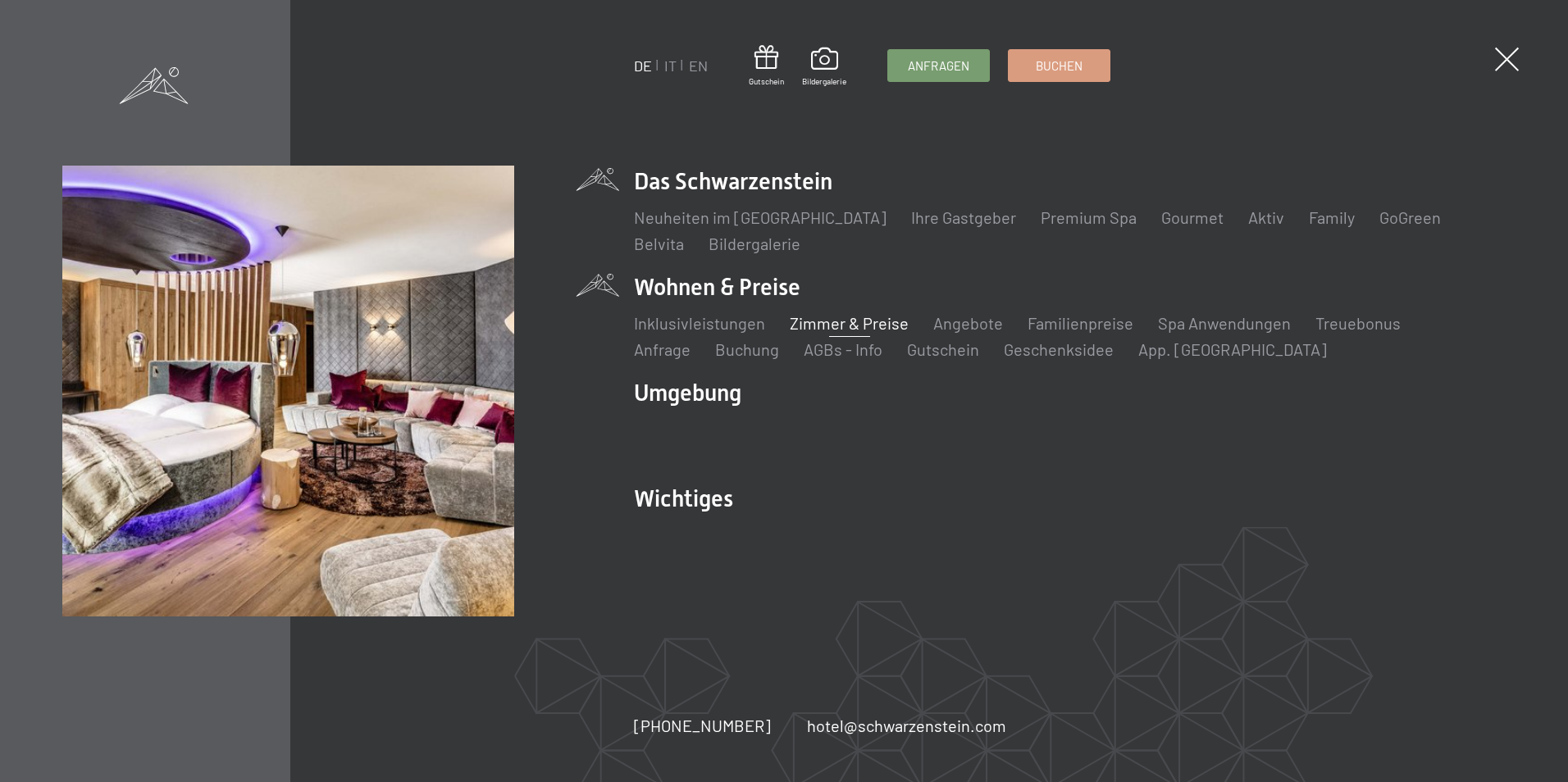
click at [864, 324] on link "Zimmer & Preise" at bounding box center [849, 322] width 118 height 20
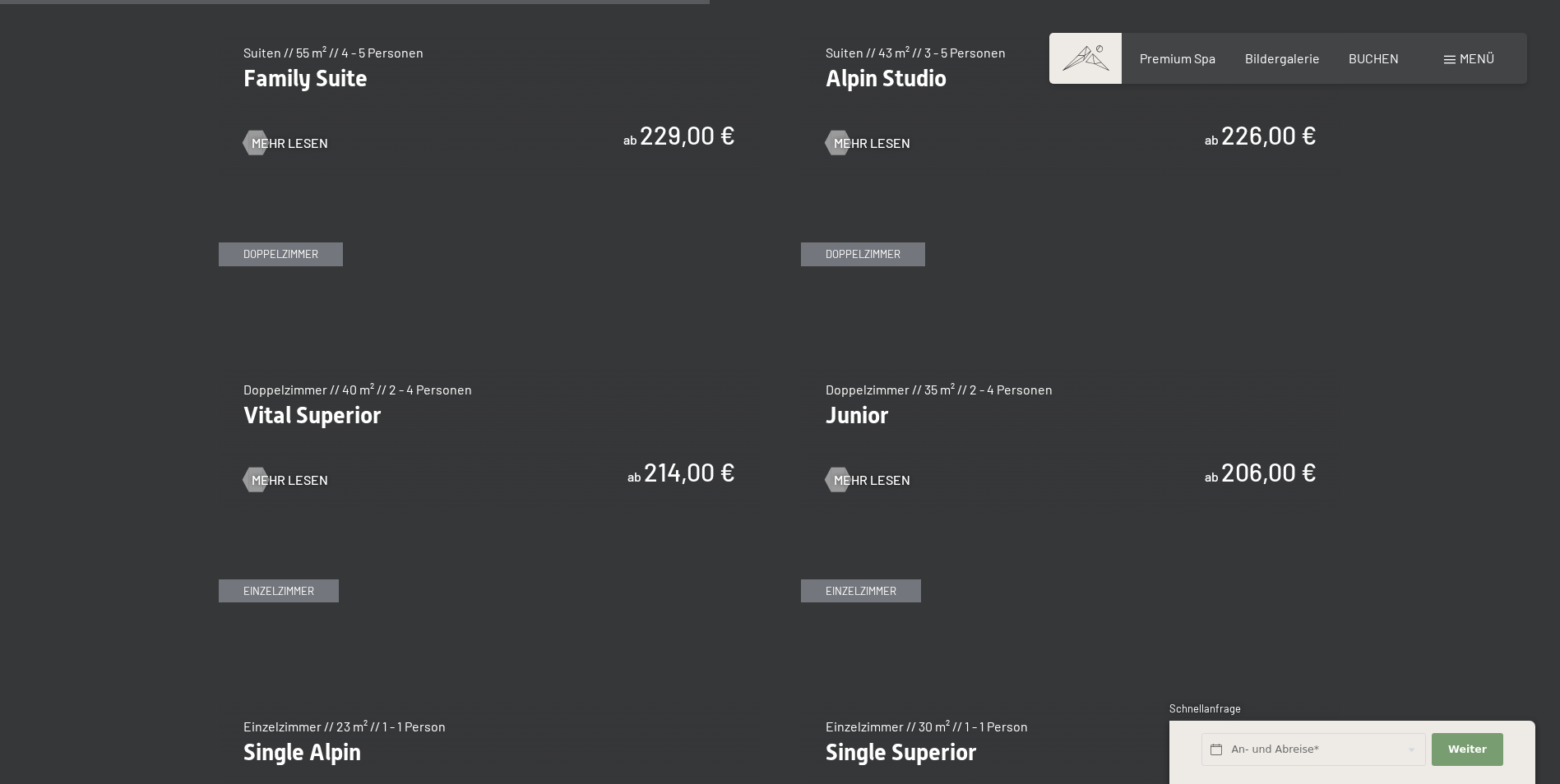
scroll to position [2384, 0]
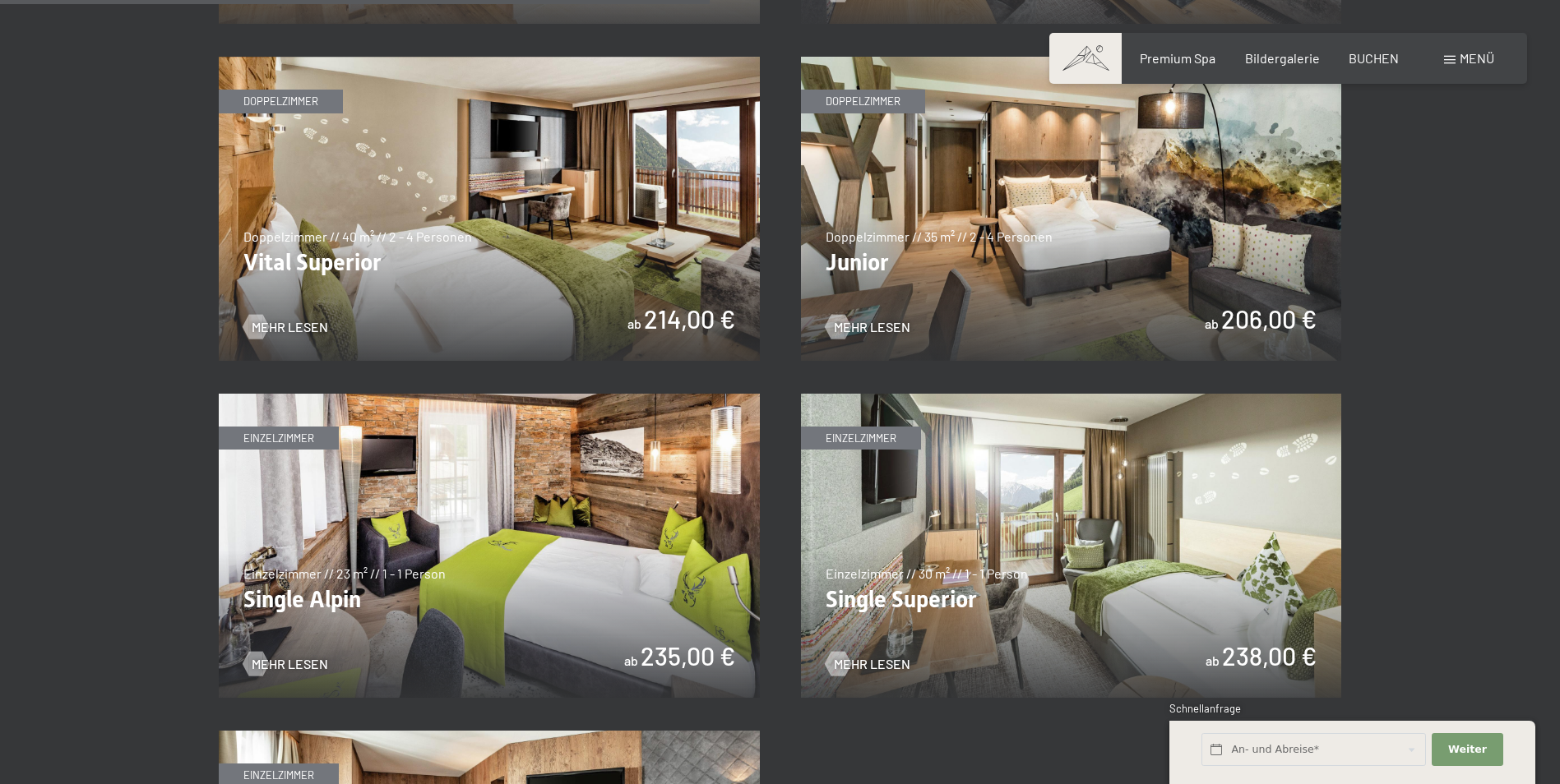
click at [613, 296] on img at bounding box center [489, 208] width 541 height 304
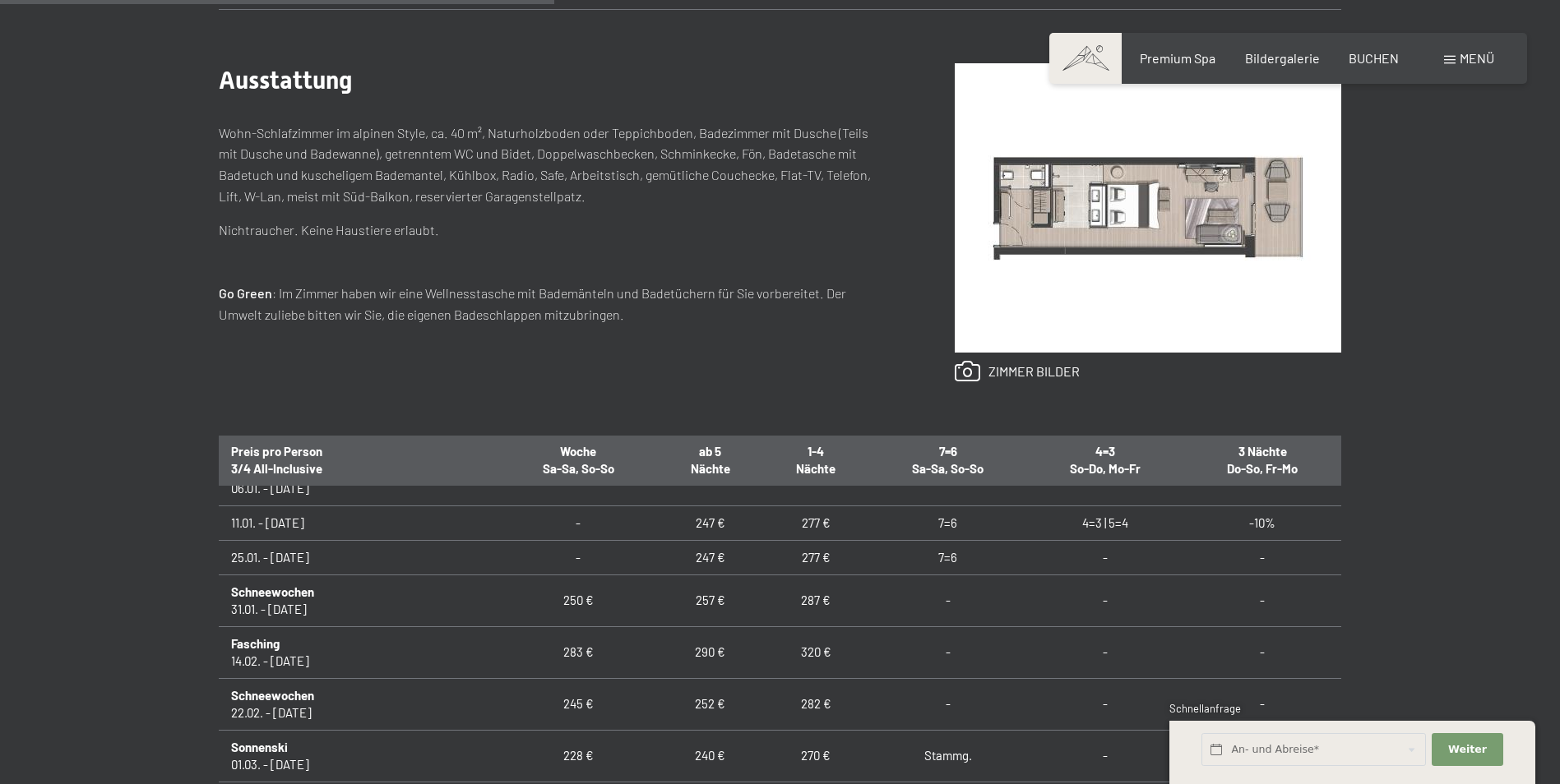
scroll to position [493, 0]
drag, startPoint x: 772, startPoint y: 572, endPoint x: 741, endPoint y: 565, distance: 31.8
click at [764, 565] on td "277 €" at bounding box center [816, 564] width 106 height 35
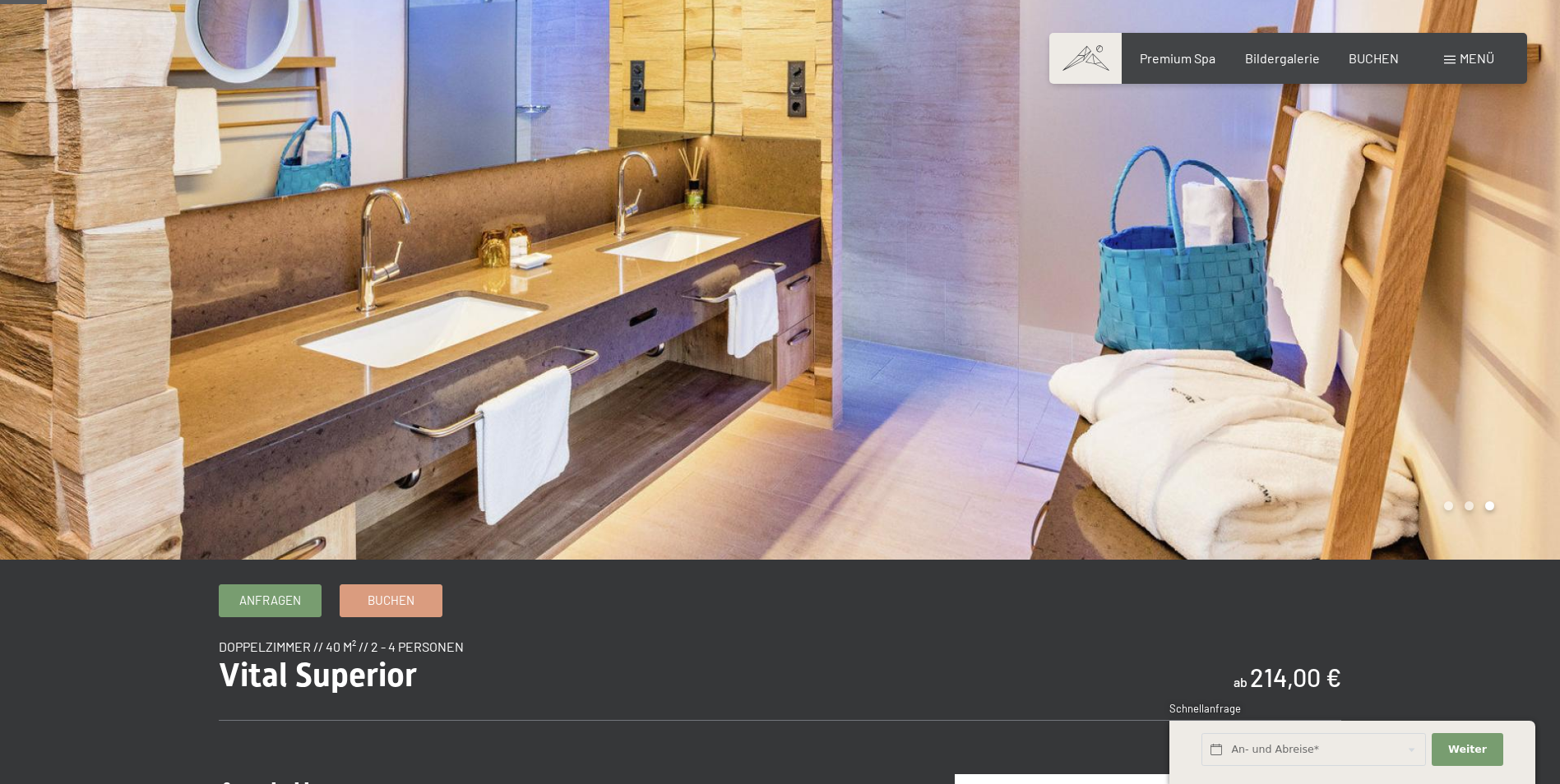
scroll to position [0, 0]
